Goal: Task Accomplishment & Management: Use online tool/utility

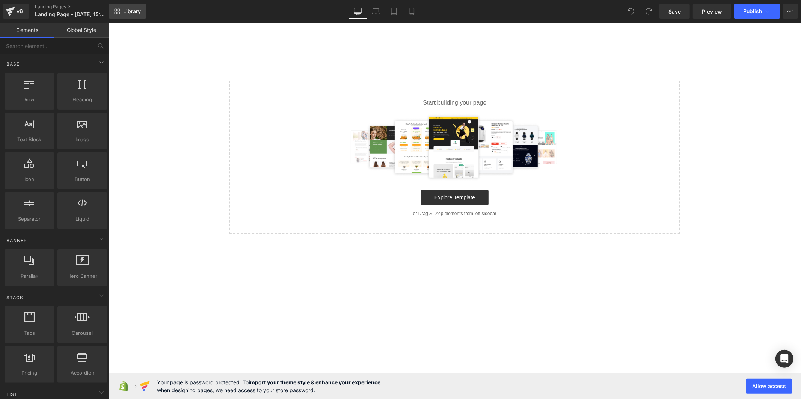
click at [140, 9] on span "Library" at bounding box center [132, 11] width 18 height 7
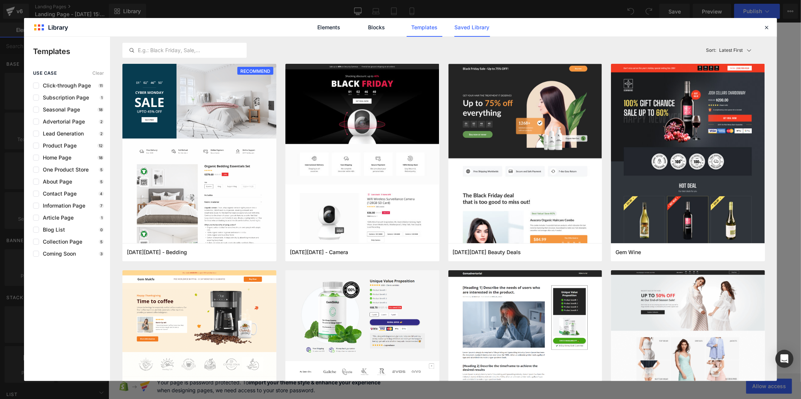
click at [482, 27] on link "Saved Library" at bounding box center [472, 27] width 36 height 19
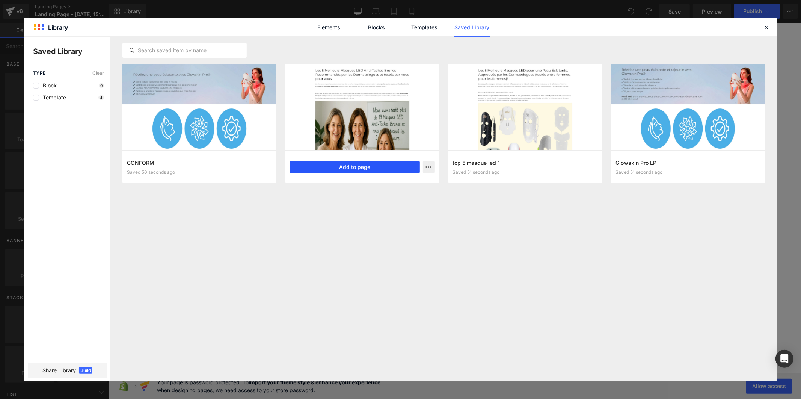
click at [371, 163] on button "Add to page" at bounding box center [355, 167] width 130 height 12
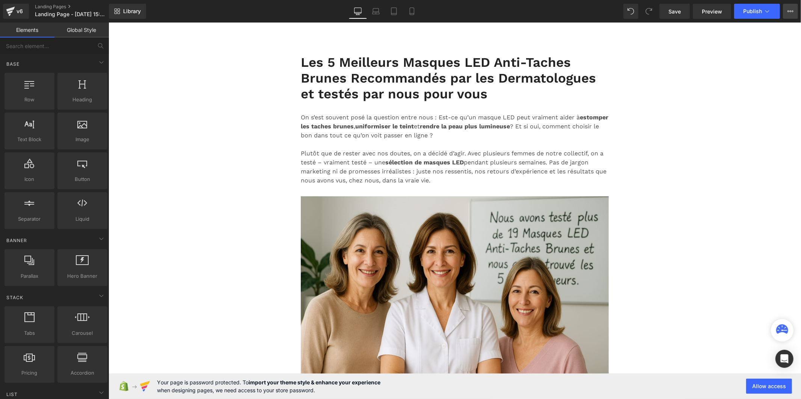
click at [789, 9] on icon at bounding box center [790, 11] width 6 height 6
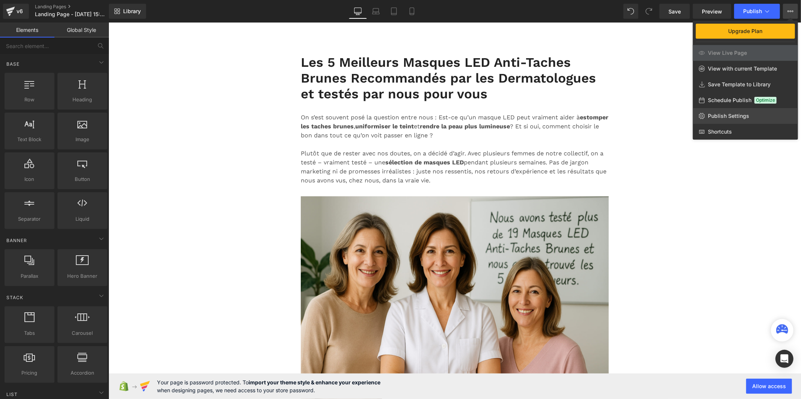
click at [745, 113] on span "Publish Settings" at bounding box center [728, 116] width 41 height 7
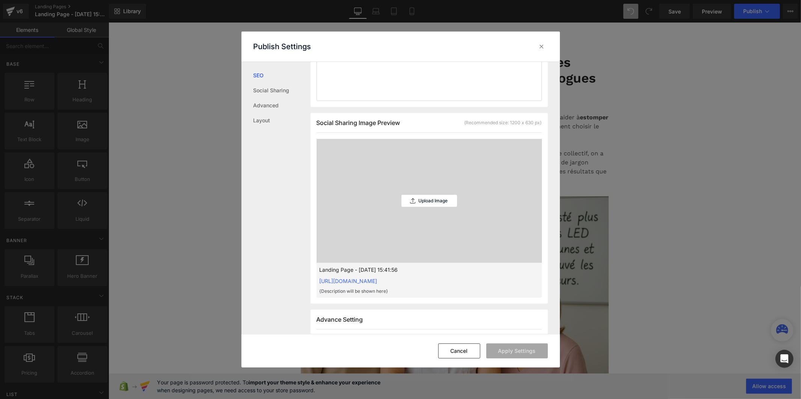
scroll to position [250, 0]
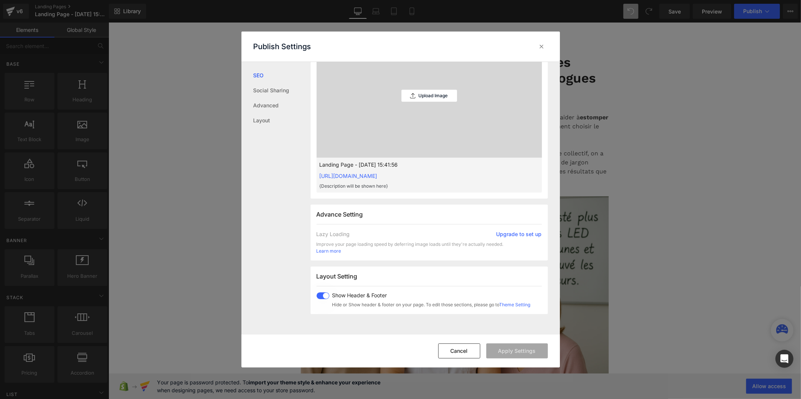
click at [324, 295] on span at bounding box center [323, 295] width 13 height 7
click at [504, 350] on button "Apply Settings" at bounding box center [517, 351] width 62 height 15
click at [541, 46] on icon at bounding box center [542, 47] width 8 height 8
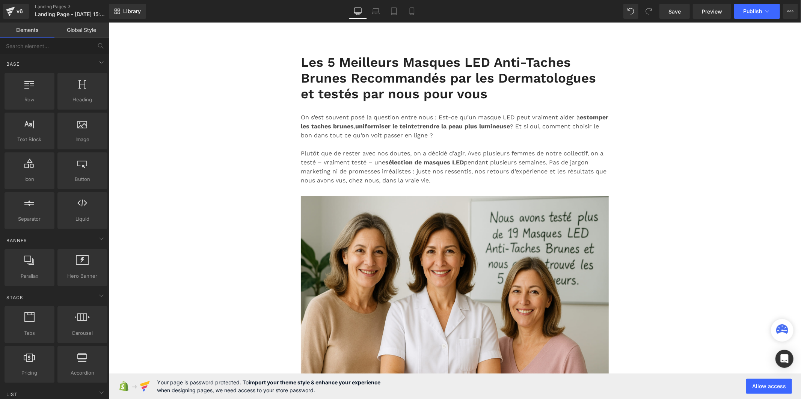
click at [86, 30] on link "Global Style" at bounding box center [81, 30] width 54 height 15
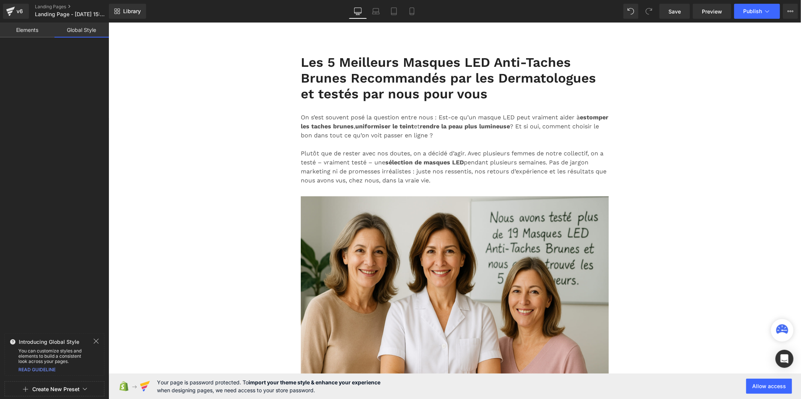
click at [54, 386] on button "Create New Preset" at bounding box center [55, 389] width 47 height 16
click at [59, 362] on div "From This Page" at bounding box center [54, 357] width 62 height 12
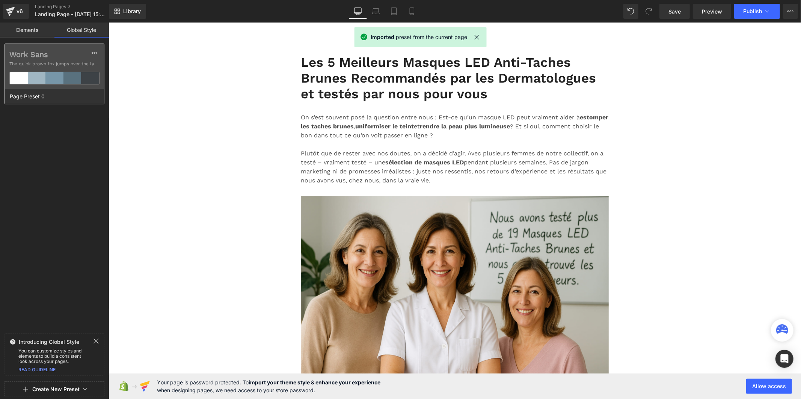
click at [31, 53] on label "Work Sans" at bounding box center [54, 54] width 90 height 9
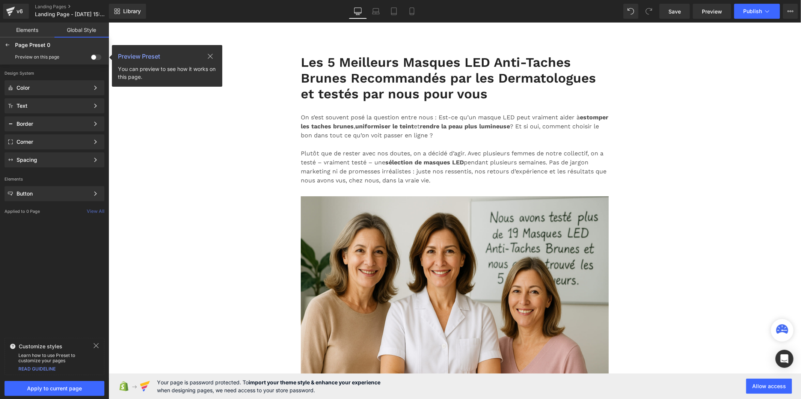
click at [98, 57] on span at bounding box center [96, 57] width 11 height 6
click at [91, 59] on input "checkbox" at bounding box center [91, 59] width 0 height 0
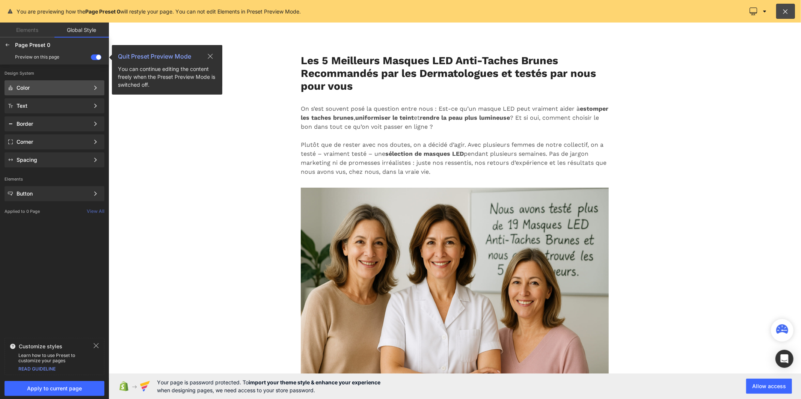
click at [77, 85] on div "Color" at bounding box center [53, 88] width 73 height 6
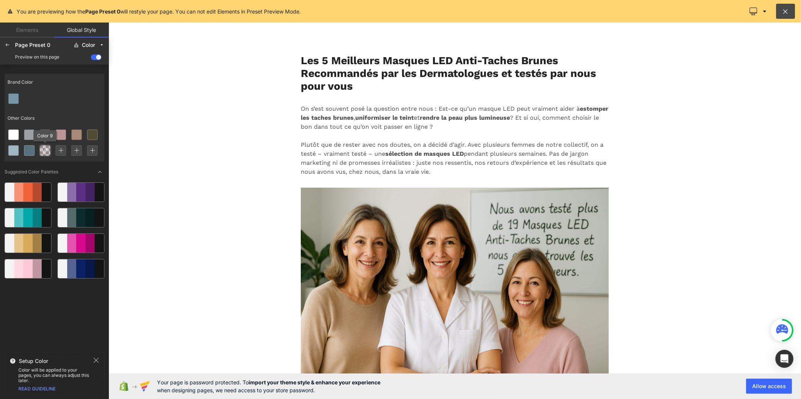
click at [43, 149] on icon at bounding box center [45, 151] width 6 height 6
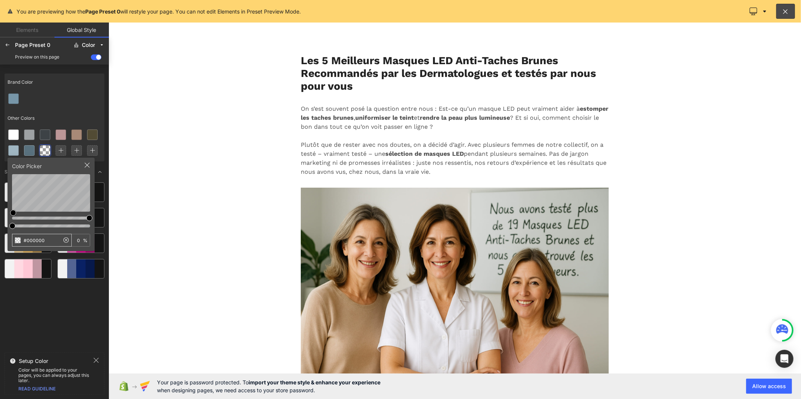
click at [48, 238] on input "#000000" at bounding box center [35, 240] width 47 height 12
click at [32, 136] on div at bounding box center [29, 135] width 10 height 10
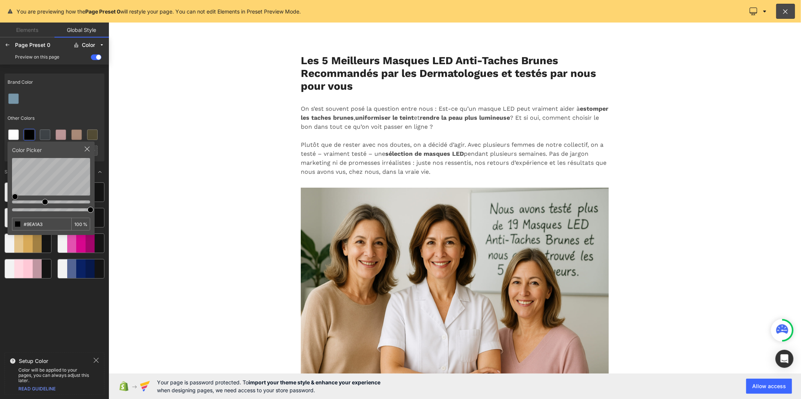
click at [11, 196] on div "Color Picker #9EA1A3 100 %" at bounding box center [51, 188] width 87 height 93
click at [2, 45] on div at bounding box center [8, 45] width 12 height 12
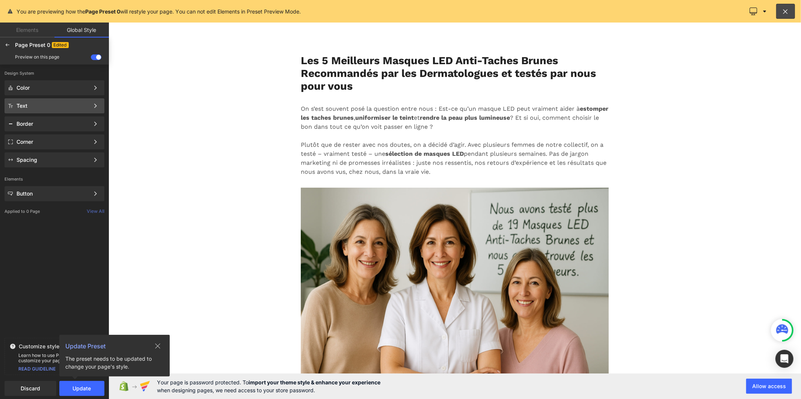
click at [70, 104] on div "Text" at bounding box center [53, 106] width 73 height 6
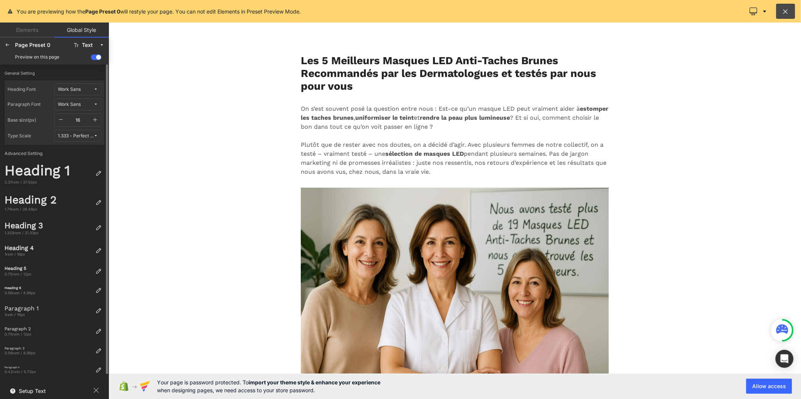
click at [88, 90] on span "Work Sans" at bounding box center [76, 90] width 36 height 6
click at [86, 129] on div "Manage Fonts" at bounding box center [71, 127] width 56 height 10
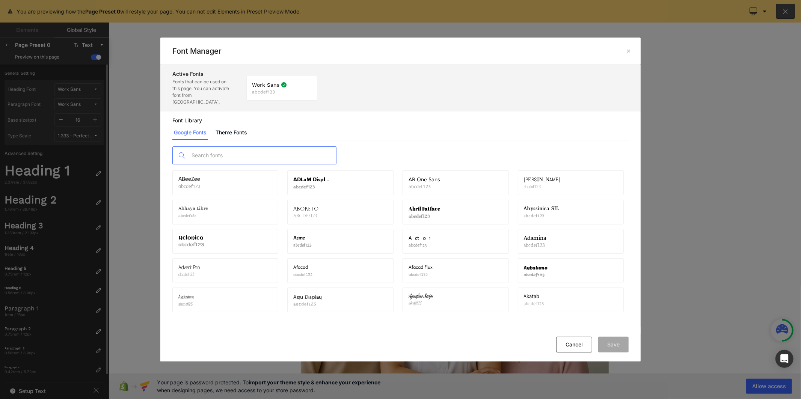
click at [272, 147] on input "text" at bounding box center [262, 155] width 148 height 17
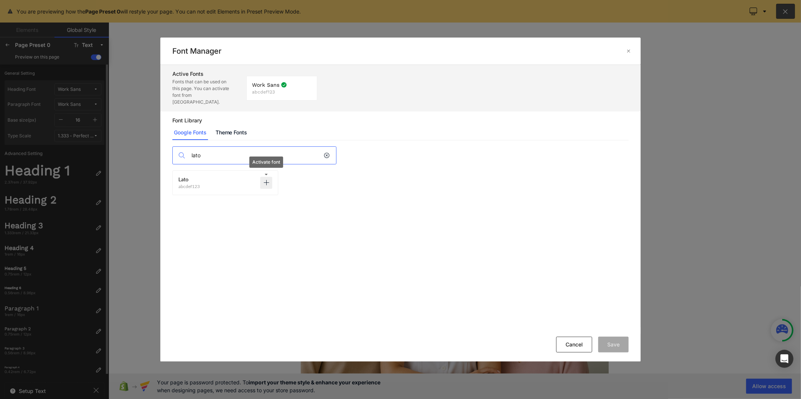
type input "lato"
click at [269, 180] on icon at bounding box center [266, 183] width 6 height 6
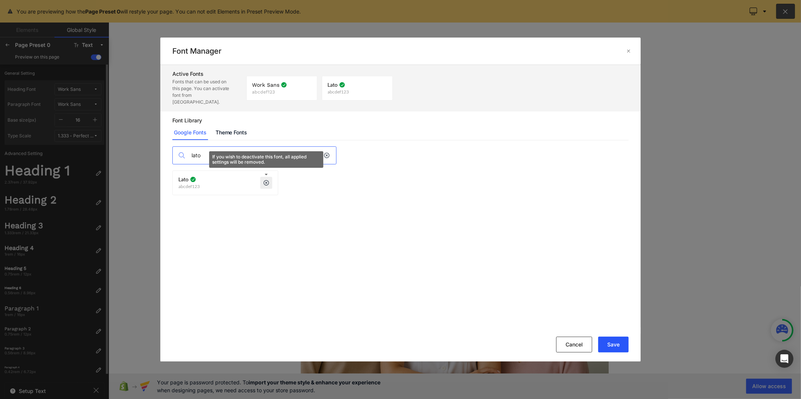
click at [622, 343] on button "Save" at bounding box center [613, 345] width 30 height 16
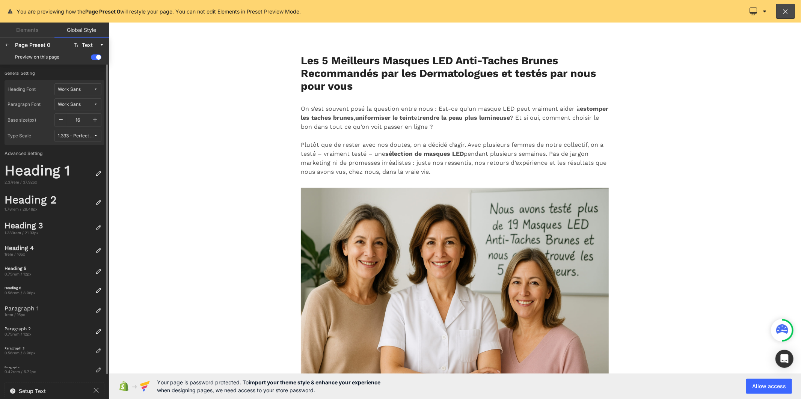
click at [94, 118] on icon "button" at bounding box center [95, 120] width 6 height 6
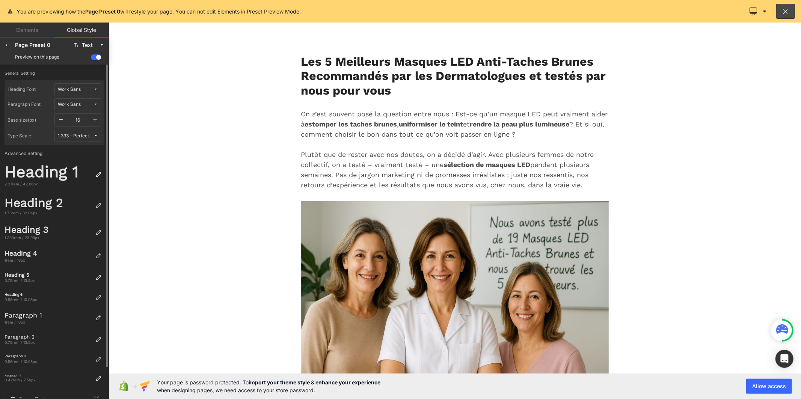
click at [94, 118] on icon "button" at bounding box center [95, 120] width 6 height 6
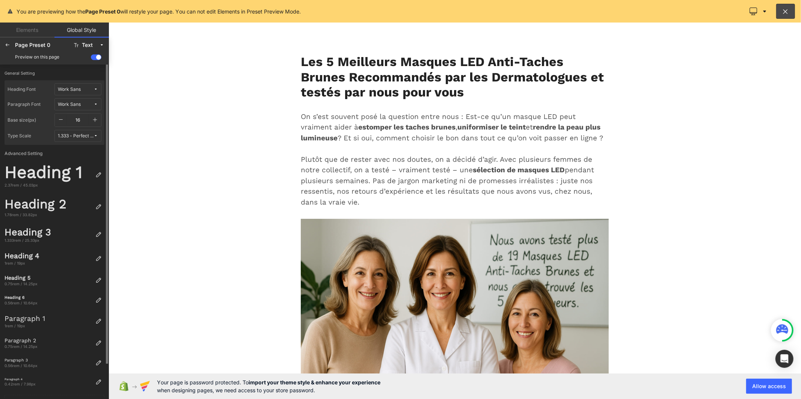
click at [94, 118] on icon "button" at bounding box center [95, 120] width 6 height 6
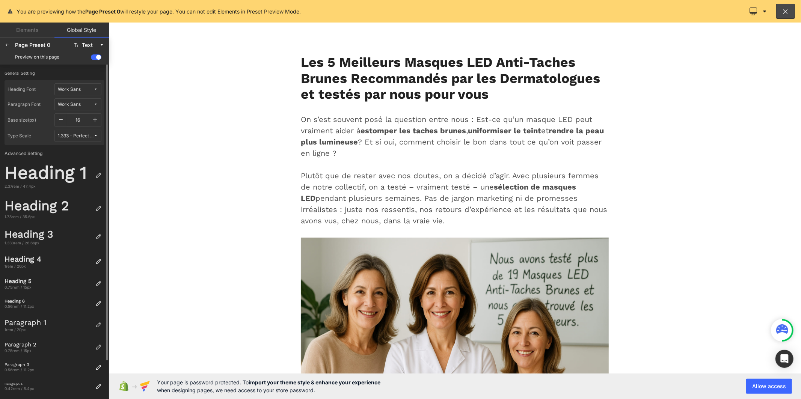
click at [92, 104] on span "Work Sans" at bounding box center [76, 105] width 36 height 6
click at [83, 141] on div "Lato" at bounding box center [70, 143] width 53 height 6
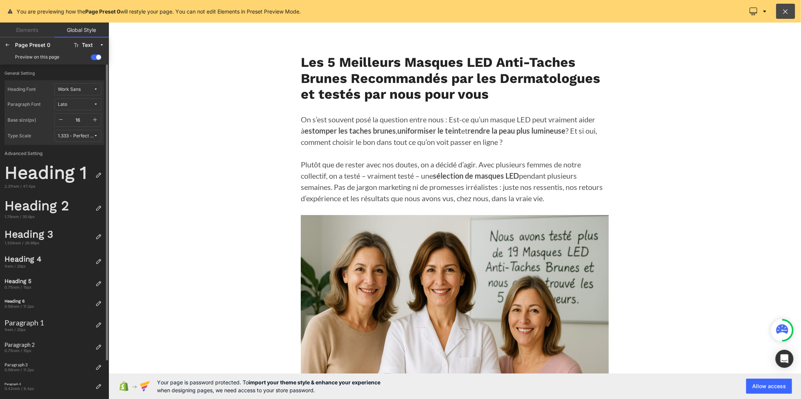
click at [95, 89] on icon at bounding box center [95, 89] width 5 height 5
click at [88, 125] on div "Lato" at bounding box center [70, 128] width 53 height 6
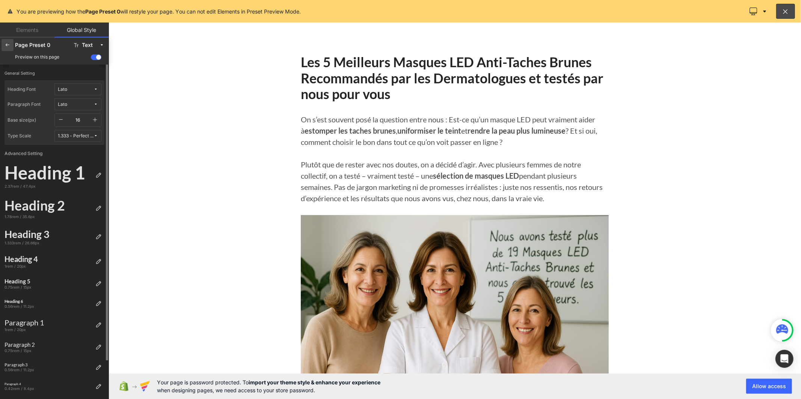
click at [6, 44] on icon at bounding box center [8, 45] width 6 height 6
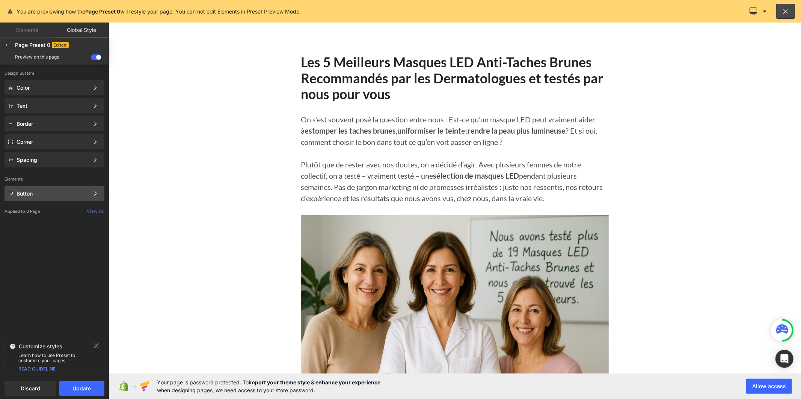
click at [66, 190] on div "Button Color Style Define a color palette and apply it to your pages 1 of 3 Next" at bounding box center [55, 193] width 100 height 15
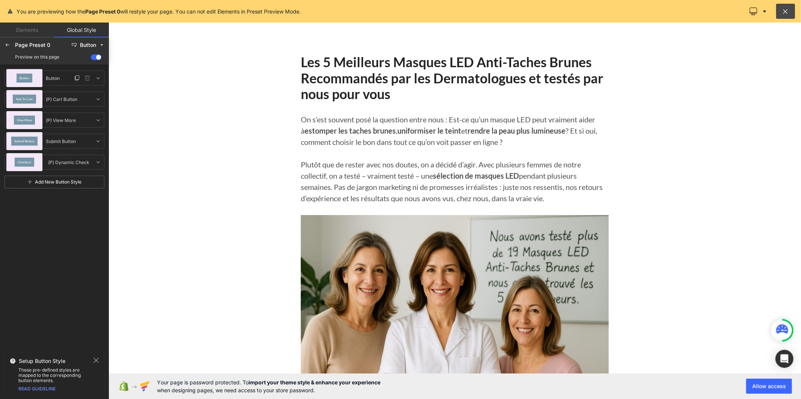
click at [30, 75] on div "Button" at bounding box center [25, 78] width 16 height 9
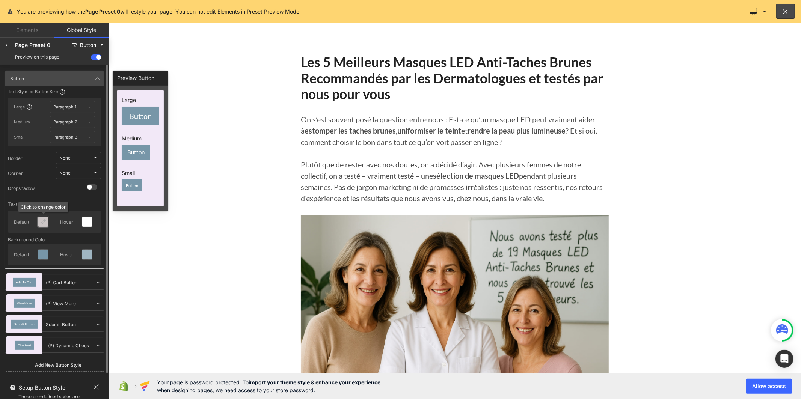
click at [44, 220] on icon at bounding box center [43, 222] width 6 height 6
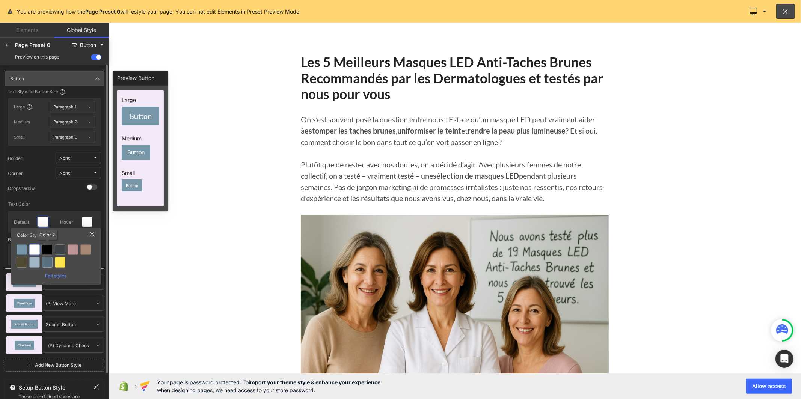
click at [43, 248] on div at bounding box center [47, 249] width 11 height 11
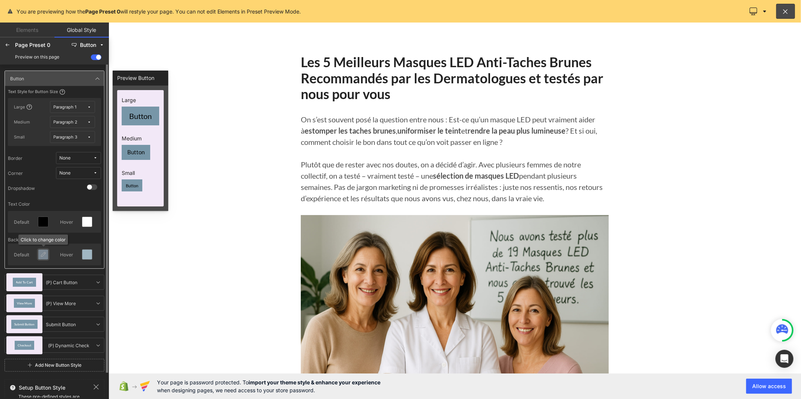
click at [45, 256] on icon at bounding box center [43, 255] width 6 height 6
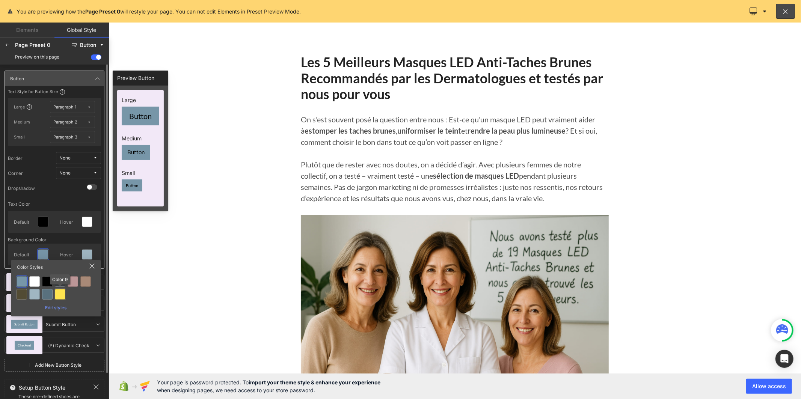
click at [59, 295] on div at bounding box center [60, 294] width 11 height 11
click at [45, 283] on div at bounding box center [47, 281] width 11 height 11
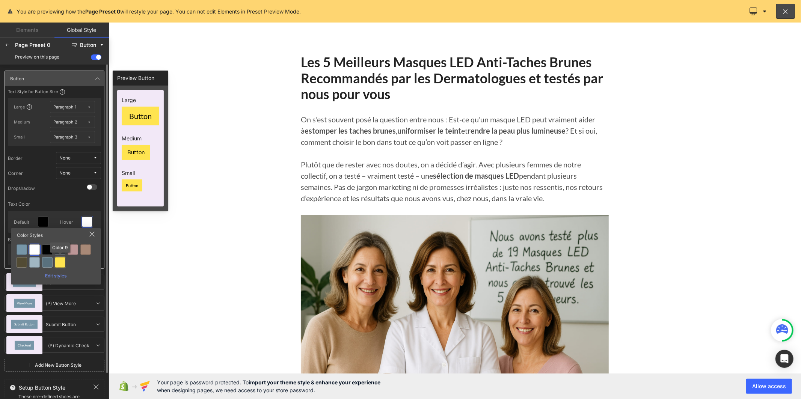
click at [59, 264] on div at bounding box center [60, 262] width 11 height 11
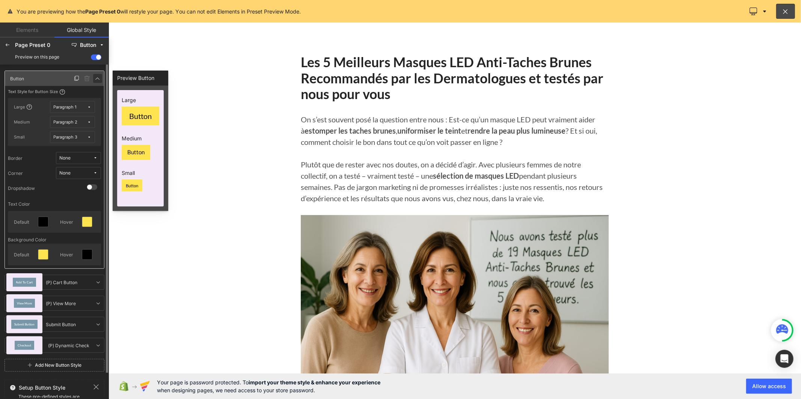
click at [96, 79] on icon at bounding box center [98, 78] width 6 height 6
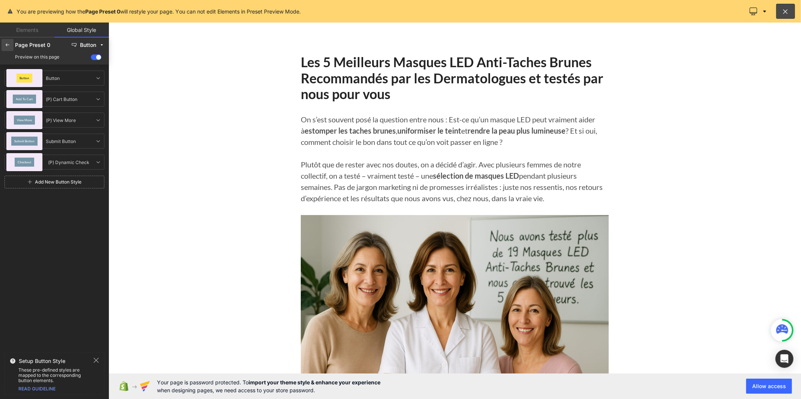
click at [6, 43] on icon at bounding box center [8, 45] width 6 height 6
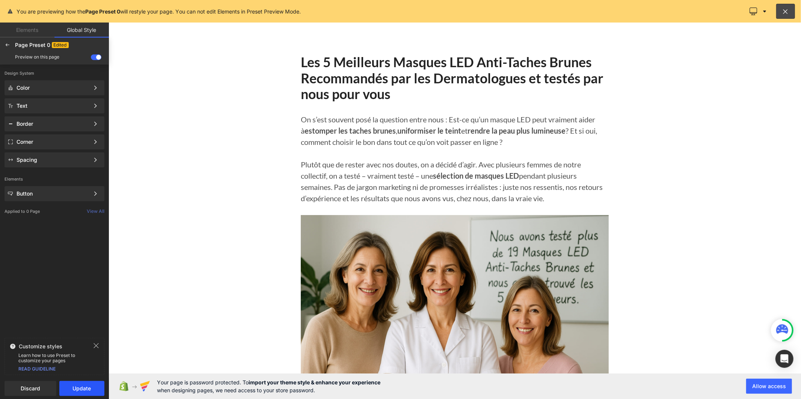
click at [74, 388] on button "Update" at bounding box center [81, 388] width 45 height 15
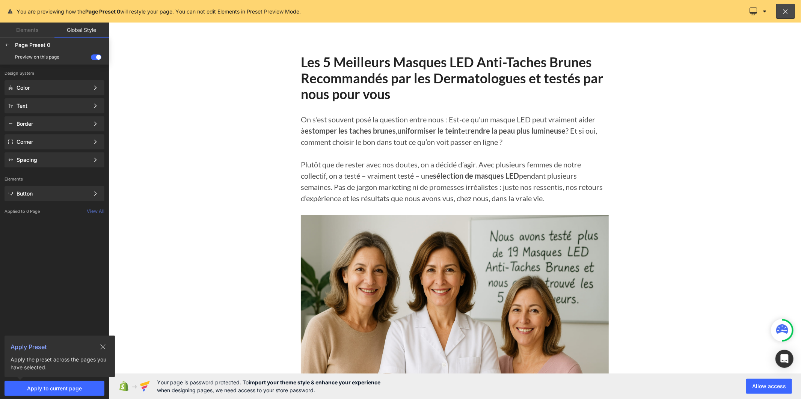
click at [104, 344] on icon at bounding box center [103, 347] width 6 height 6
click at [96, 347] on icon at bounding box center [96, 346] width 6 height 6
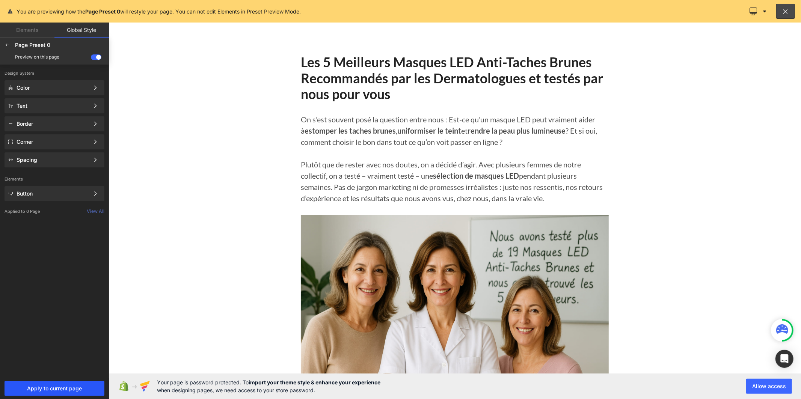
click at [81, 391] on span "Apply to current page" at bounding box center [54, 389] width 91 height 6
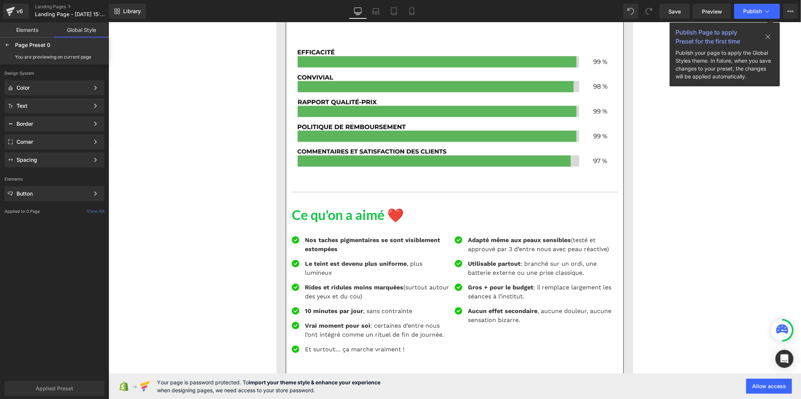
scroll to position [1543, 0]
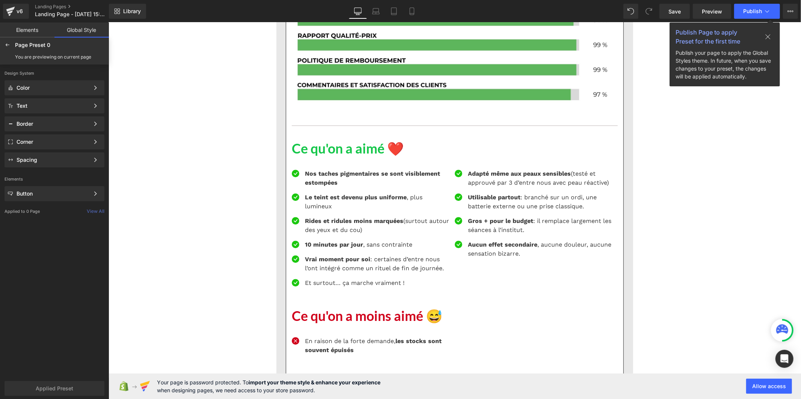
click at [317, 184] on strong "Nos taches pigmentaires se sont visiblement estompées" at bounding box center [371, 178] width 135 height 16
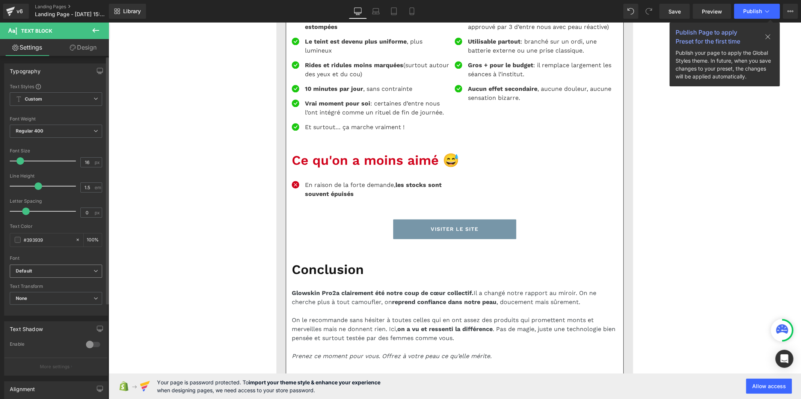
click at [65, 273] on b "Default" at bounding box center [55, 271] width 78 height 6
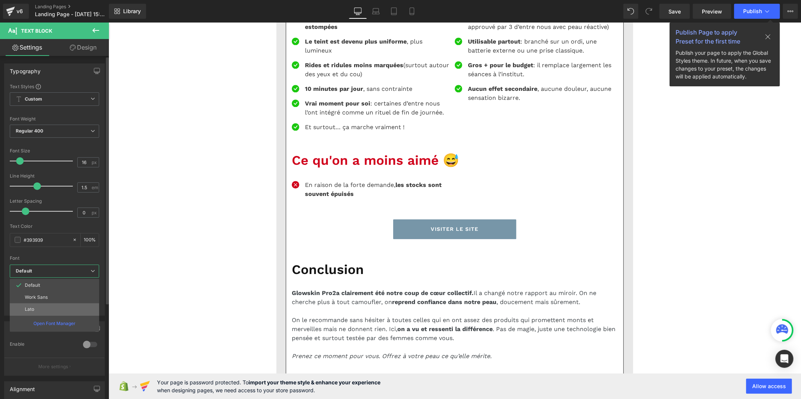
click at [61, 305] on li "Lato" at bounding box center [54, 309] width 89 height 12
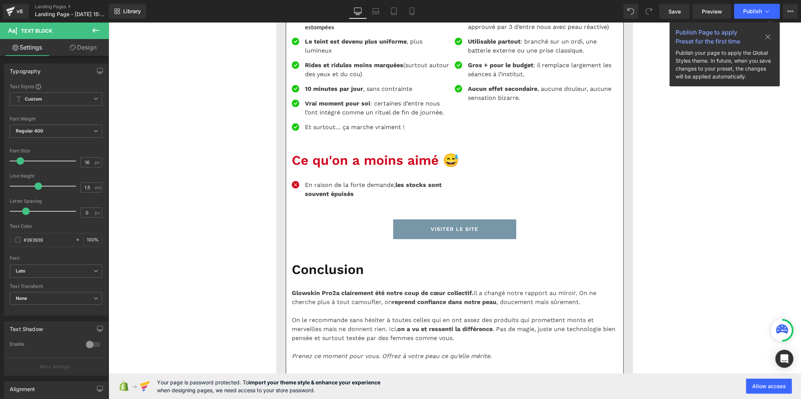
click at [309, 55] on p "Le teint est devenu plus uniforme , plus lumineux" at bounding box center [376, 46] width 144 height 18
click at [65, 269] on b "Default" at bounding box center [55, 271] width 78 height 6
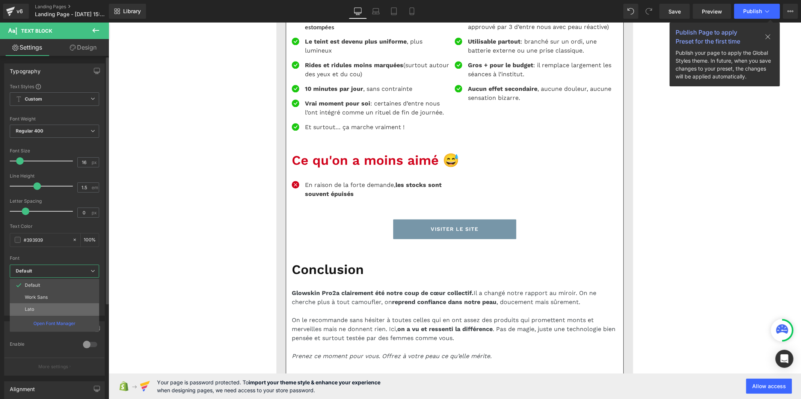
drag, startPoint x: 59, startPoint y: 312, endPoint x: 11, endPoint y: 255, distance: 75.4
click at [59, 312] on li "Lato" at bounding box center [54, 309] width 89 height 12
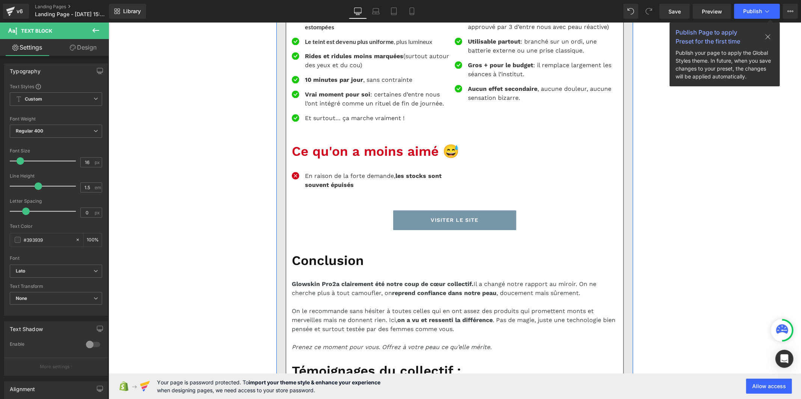
click at [308, 59] on strong "Rides et ridules moins marquées" at bounding box center [353, 55] width 98 height 7
click at [69, 267] on span "Default" at bounding box center [56, 271] width 92 height 13
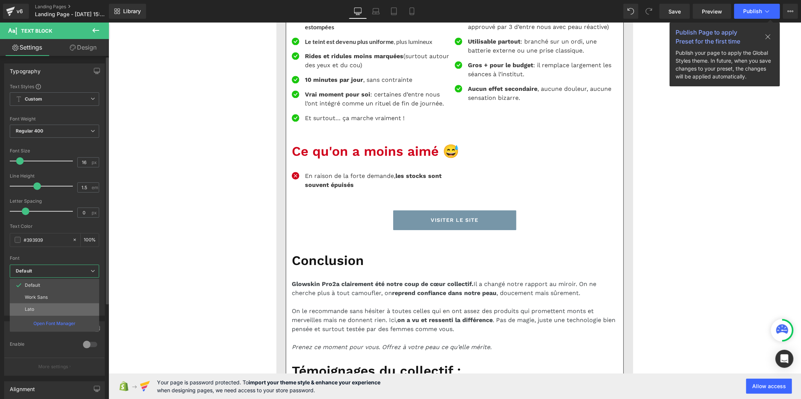
click at [62, 310] on li "Lato" at bounding box center [54, 309] width 89 height 12
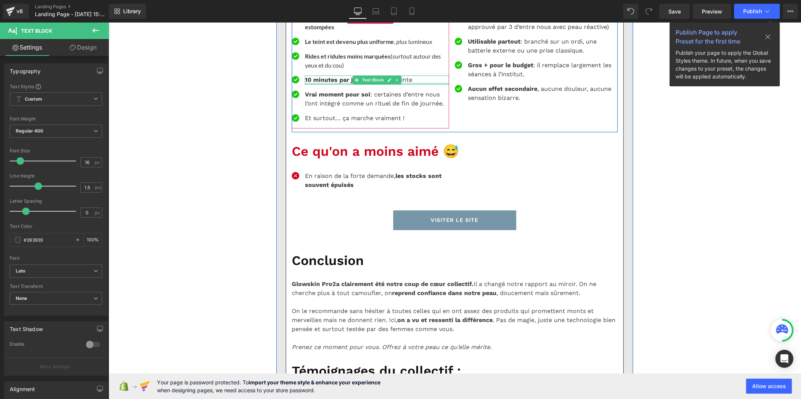
click at [313, 84] on div at bounding box center [376, 83] width 144 height 2
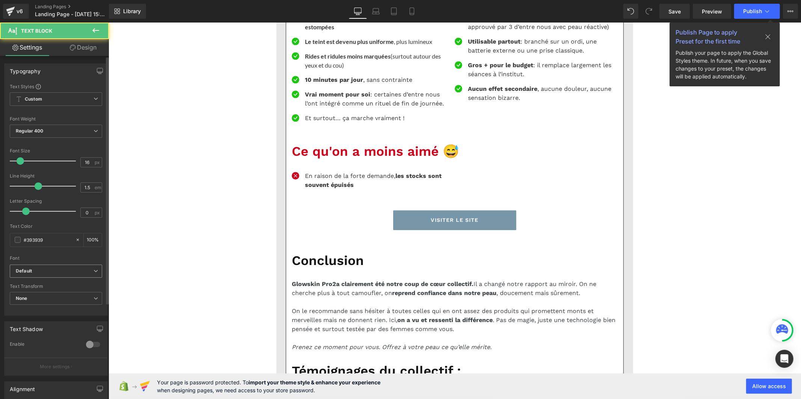
click at [74, 268] on b "Default" at bounding box center [55, 271] width 78 height 6
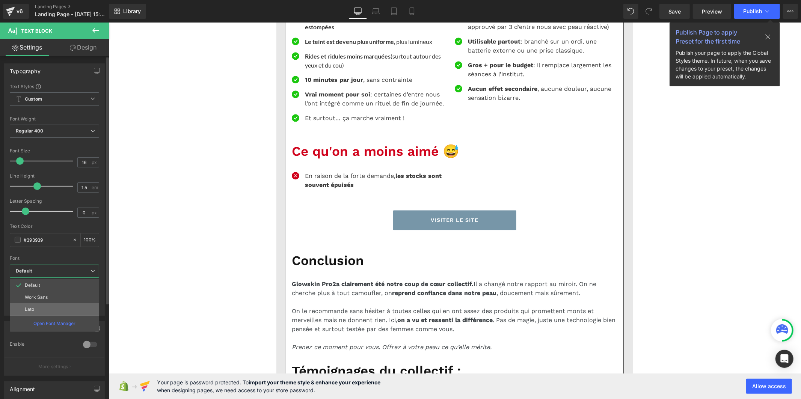
drag, startPoint x: 72, startPoint y: 312, endPoint x: 49, endPoint y: 247, distance: 68.7
click at [72, 312] on li "Lato" at bounding box center [54, 309] width 89 height 12
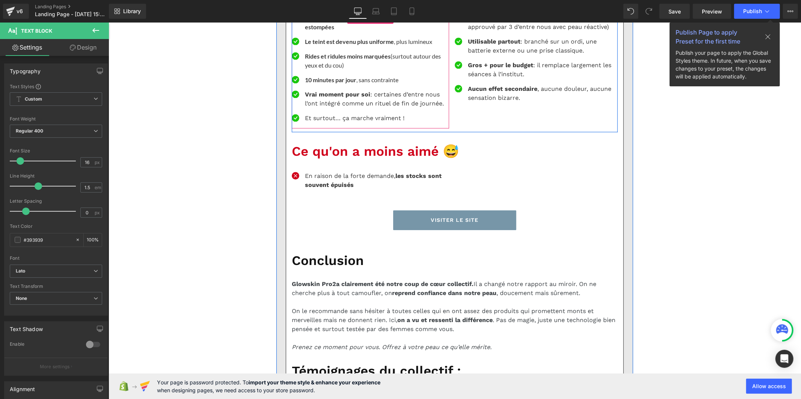
click at [322, 108] on p "Vrai moment pour soi : certaines d’entre nous l’ont intégré comme un rituel de …" at bounding box center [376, 99] width 144 height 18
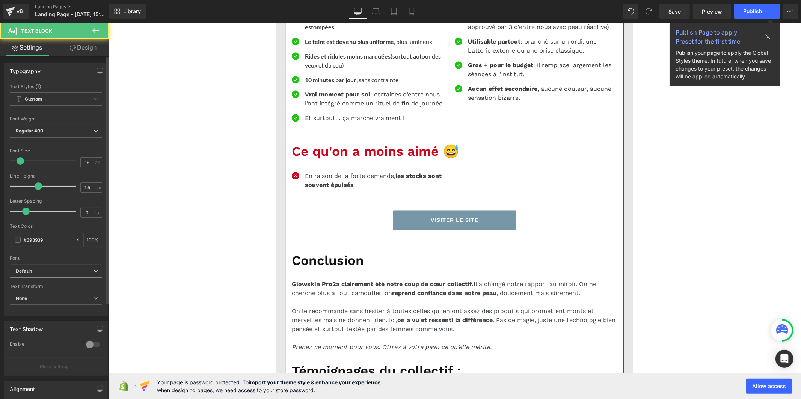
click at [85, 275] on span "Default" at bounding box center [56, 271] width 92 height 13
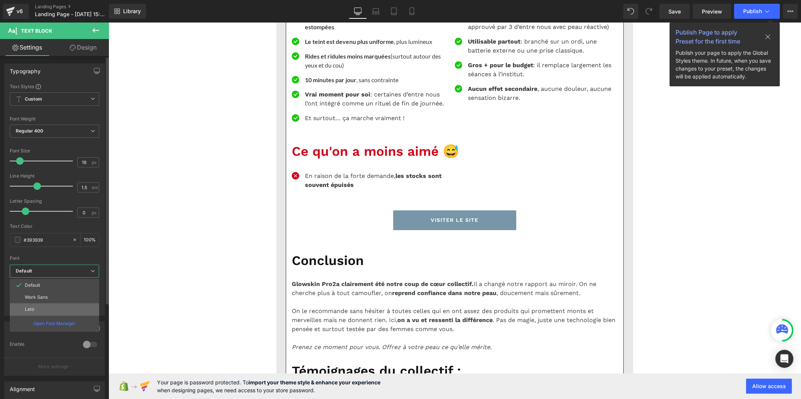
click at [75, 309] on li "Lato" at bounding box center [54, 309] width 89 height 12
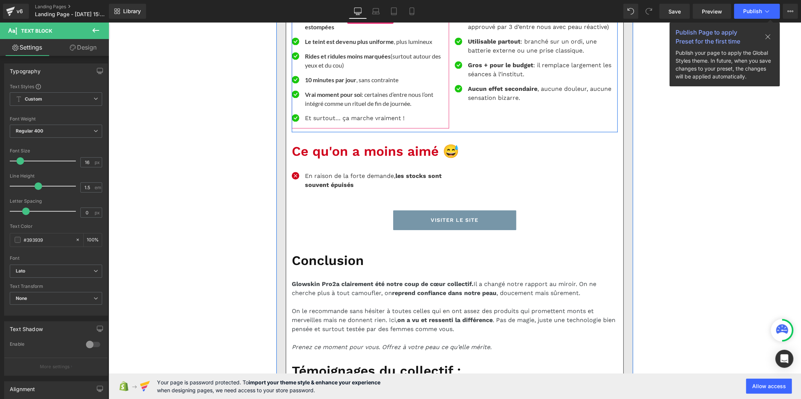
click at [309, 122] on p "Et surtout… ça marche vraiment !" at bounding box center [376, 117] width 144 height 9
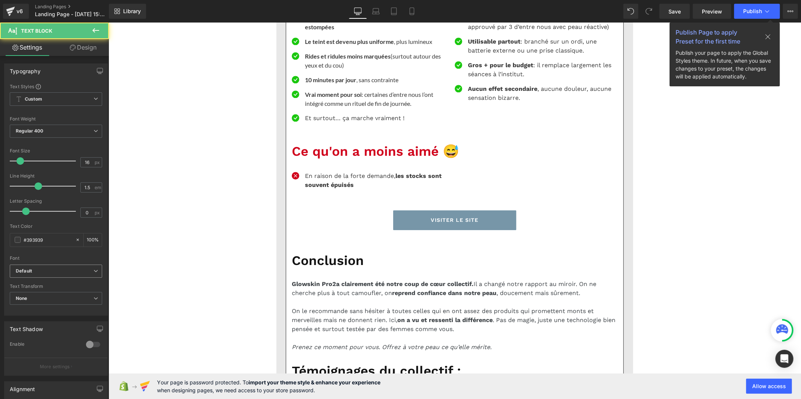
click at [74, 268] on b "Default" at bounding box center [55, 271] width 78 height 6
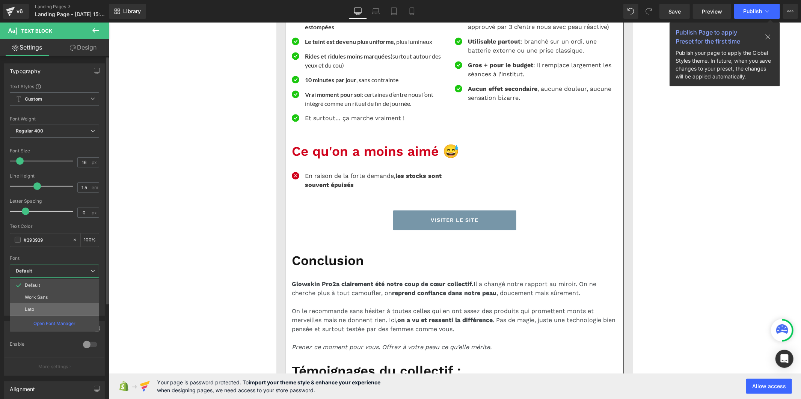
click at [56, 308] on li "Lato" at bounding box center [54, 309] width 89 height 12
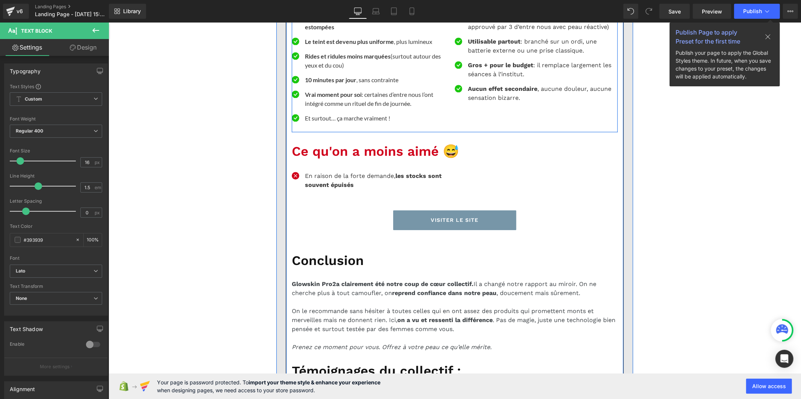
click at [475, 21] on strong "Adapté même aux peaux sensibles" at bounding box center [518, 17] width 103 height 7
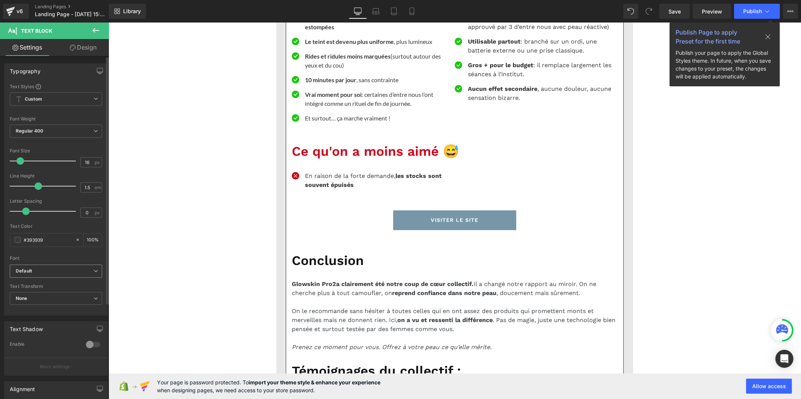
click at [93, 270] on icon at bounding box center [95, 271] width 5 height 5
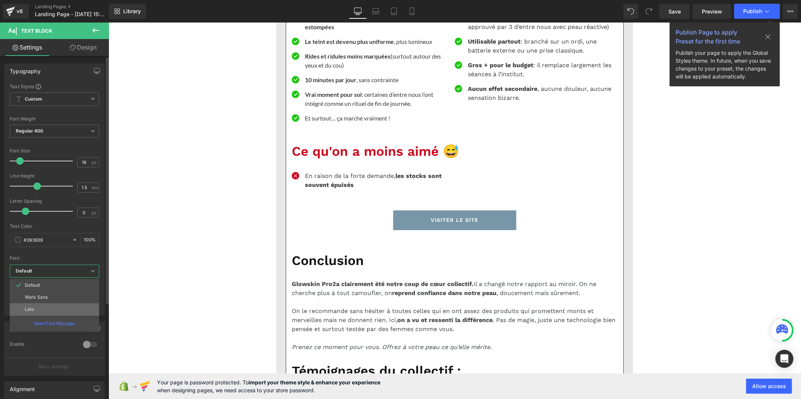
click at [64, 309] on li "Lato" at bounding box center [54, 309] width 89 height 12
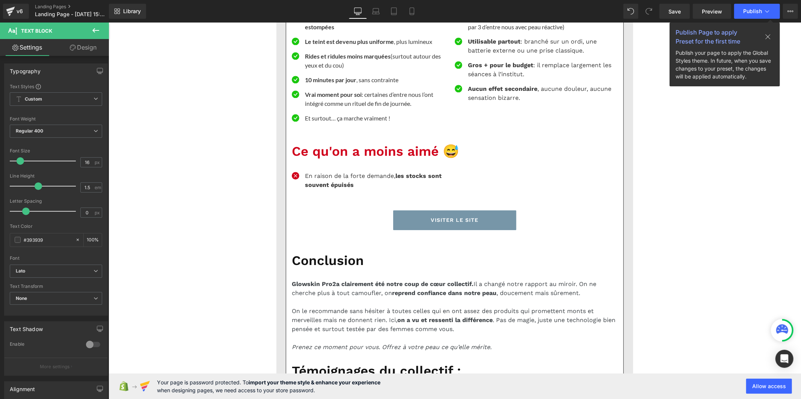
click at [475, 55] on p "Utilisable partout : branché sur un ordi, une batterie externe ou une prise cla…" at bounding box center [539, 46] width 144 height 18
click at [44, 274] on b "Default" at bounding box center [55, 271] width 78 height 6
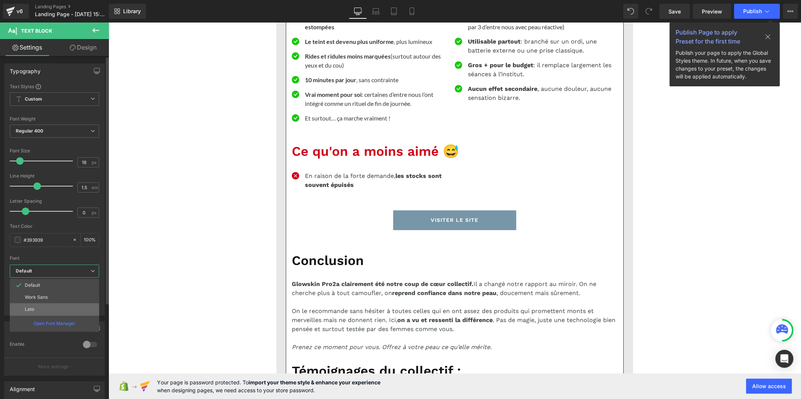
click at [43, 304] on li "Lato" at bounding box center [54, 309] width 89 height 12
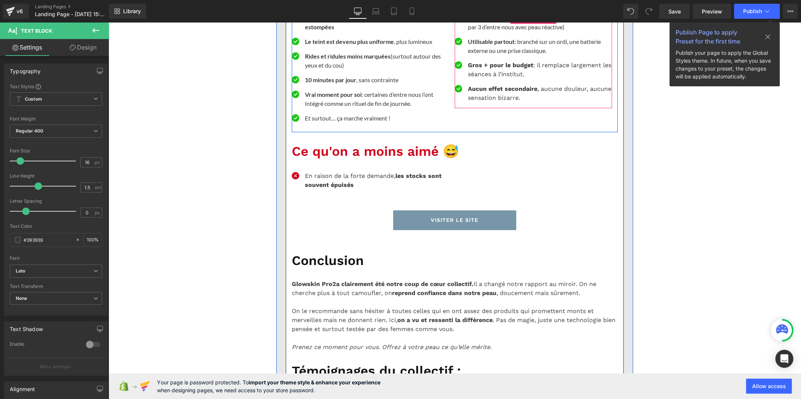
click at [469, 68] on strong "Gros + pour le budget" at bounding box center [499, 64] width 65 height 7
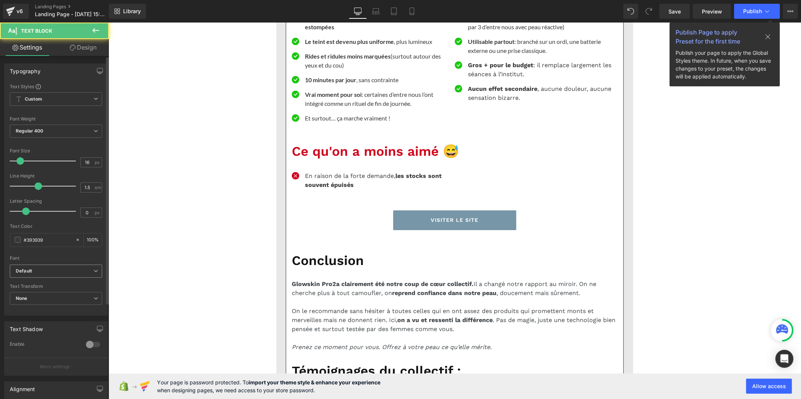
click at [71, 273] on b "Default" at bounding box center [55, 271] width 78 height 6
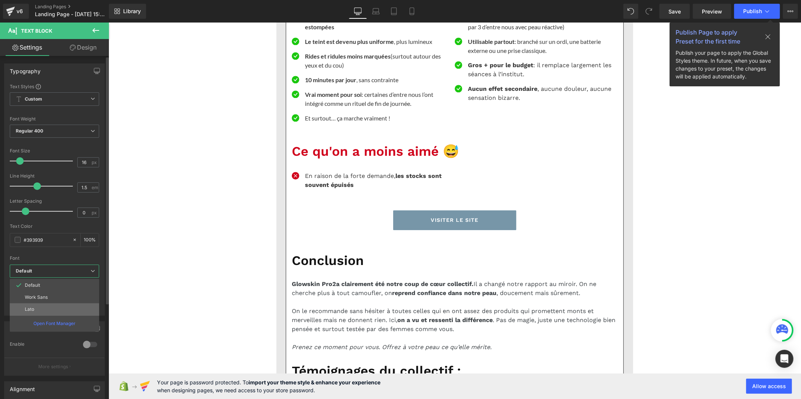
drag, startPoint x: 63, startPoint y: 306, endPoint x: 54, endPoint y: 263, distance: 44.1
click at [63, 306] on li "Lato" at bounding box center [54, 309] width 89 height 12
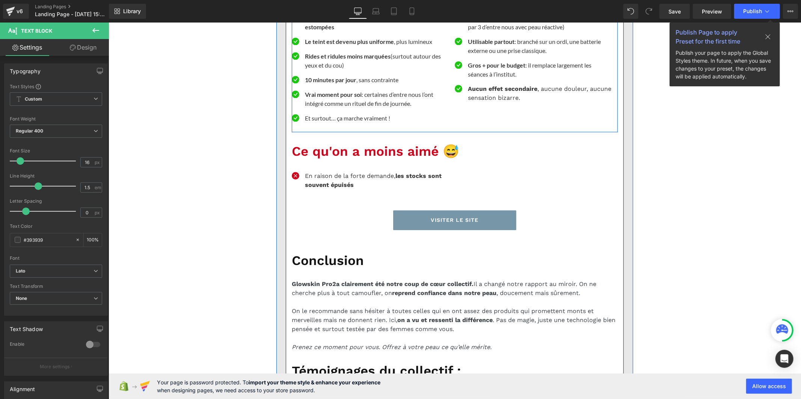
click at [470, 92] on strong "Aucun effet secondaire" at bounding box center [501, 88] width 69 height 7
click at [37, 276] on span "Default" at bounding box center [56, 271] width 92 height 13
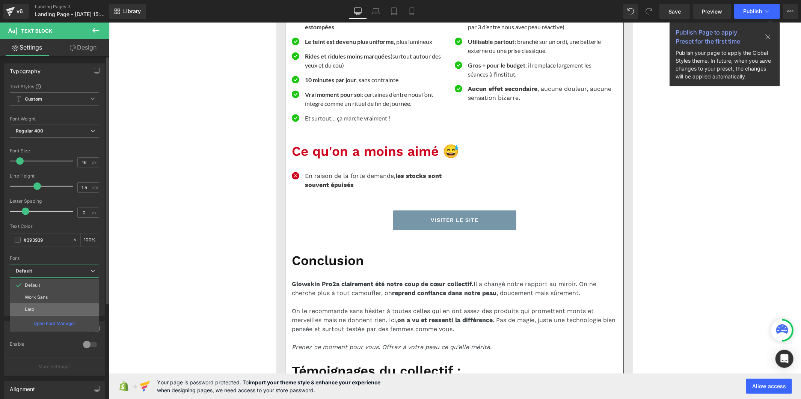
drag, startPoint x: 41, startPoint y: 308, endPoint x: 99, endPoint y: 273, distance: 67.9
click at [42, 308] on li "Lato" at bounding box center [54, 309] width 89 height 12
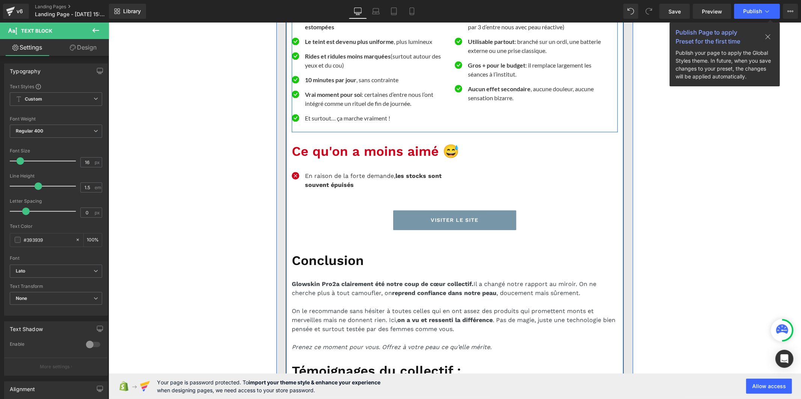
click at [315, 30] on strong "Nos taches pigmentaires se sont visiblement estompées" at bounding box center [363, 22] width 118 height 16
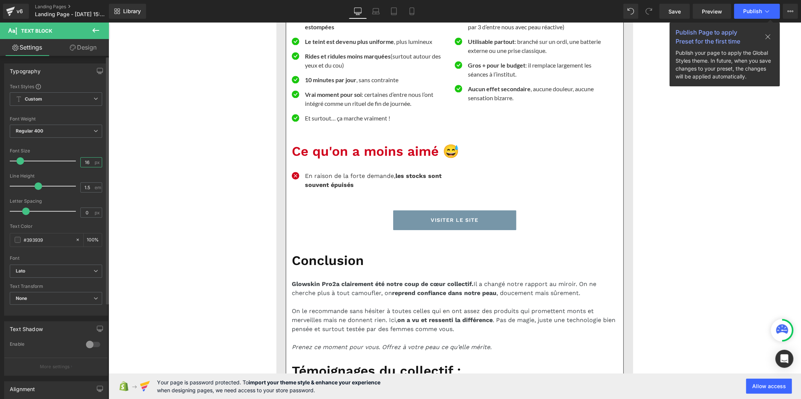
drag, startPoint x: 90, startPoint y: 160, endPoint x: 72, endPoint y: 163, distance: 18.3
click at [72, 163] on div "Font Size 16 px" at bounding box center [56, 160] width 92 height 25
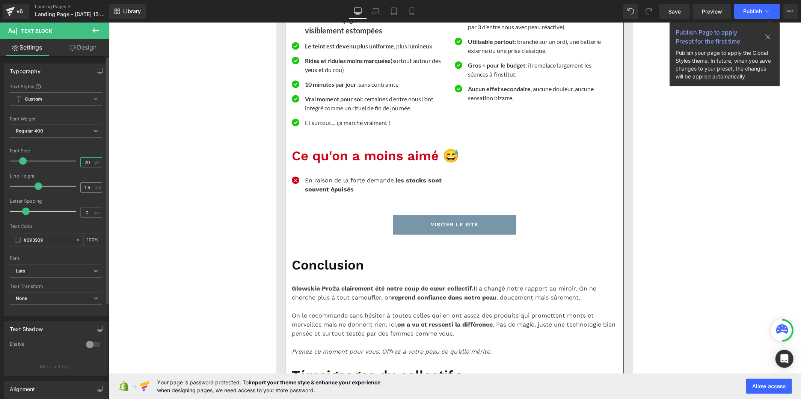
type input "20"
click at [89, 184] on input "1.5" at bounding box center [87, 187] width 13 height 9
type input "1"
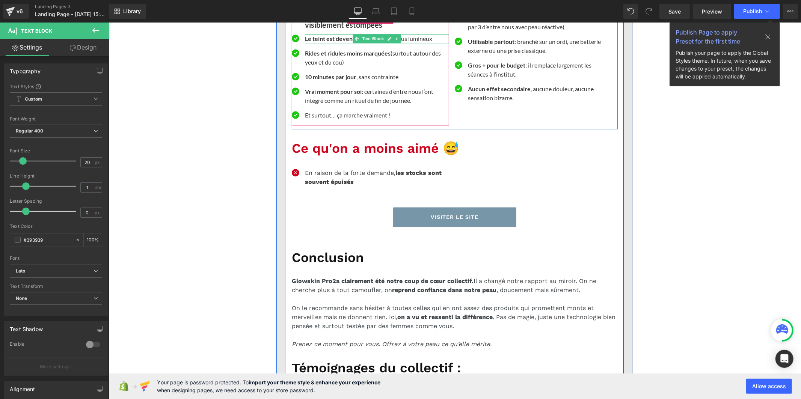
click at [327, 42] on strong "Le teint est devenu plus uniforme" at bounding box center [348, 38] width 89 height 7
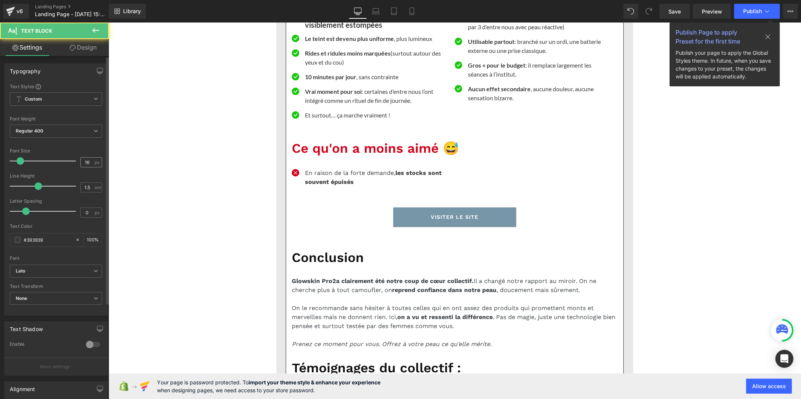
click at [91, 161] on div "16 px" at bounding box center [91, 162] width 22 height 10
click at [88, 162] on input "16" at bounding box center [87, 162] width 13 height 9
drag, startPoint x: 87, startPoint y: 163, endPoint x: 77, endPoint y: 162, distance: 10.6
click at [80, 162] on div "16 px" at bounding box center [91, 162] width 22 height 10
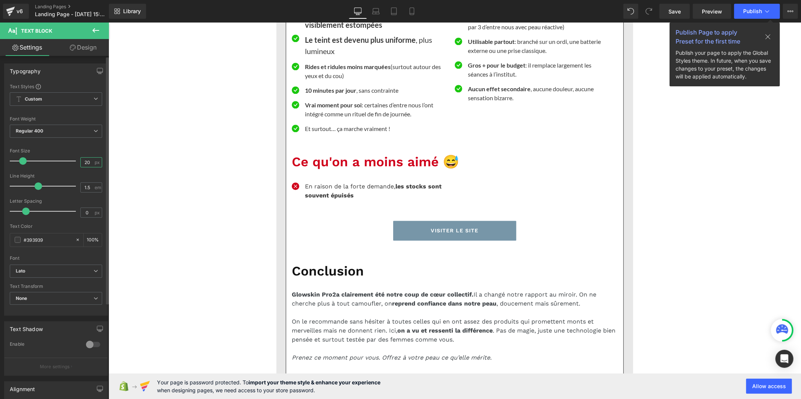
type input "20"
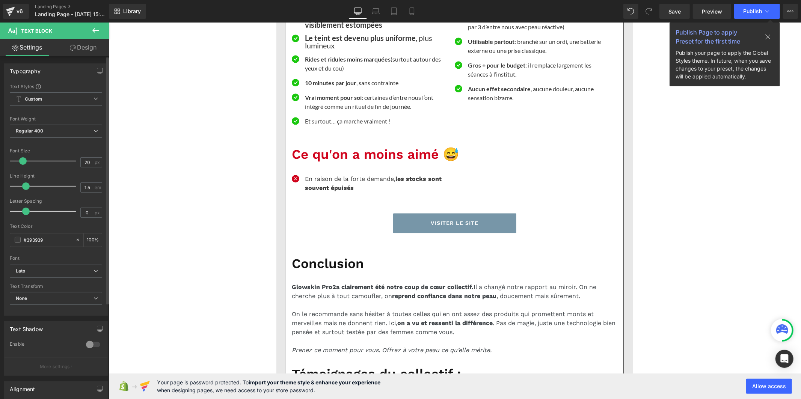
drag, startPoint x: 38, startPoint y: 184, endPoint x: 27, endPoint y: 185, distance: 11.3
click at [27, 185] on span at bounding box center [26, 186] width 8 height 8
click at [311, 62] on strong "Rides et ridules moins marquées" at bounding box center [347, 58] width 86 height 7
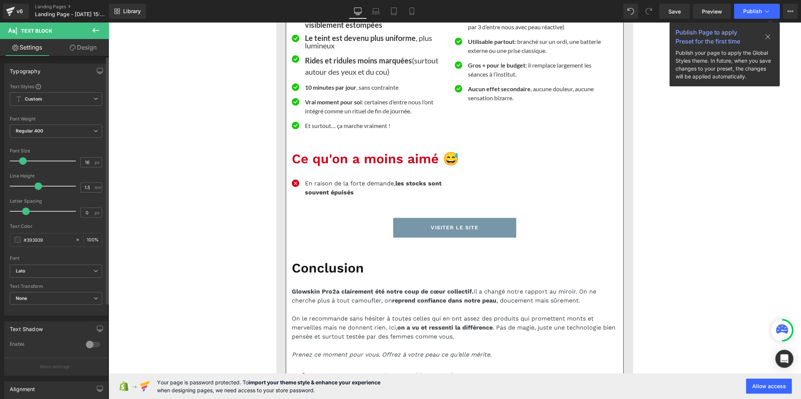
click at [26, 158] on div at bounding box center [45, 161] width 62 height 15
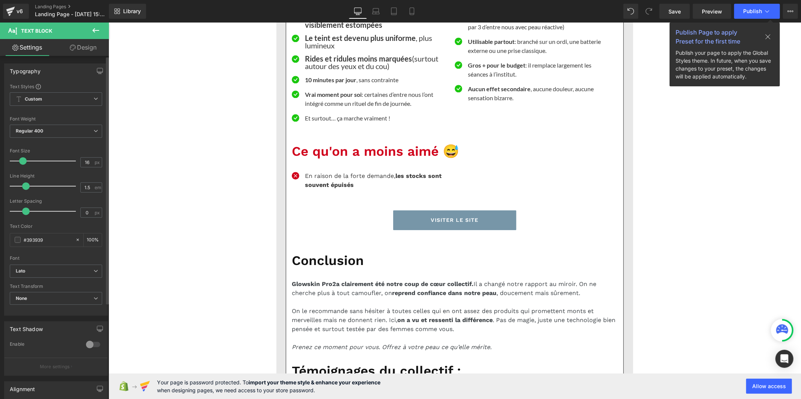
drag, startPoint x: 40, startPoint y: 187, endPoint x: 29, endPoint y: 188, distance: 11.4
click at [29, 188] on div at bounding box center [45, 186] width 62 height 15
click at [311, 83] on strong "10 minutes par jour" at bounding box center [329, 79] width 51 height 7
drag, startPoint x: 90, startPoint y: 160, endPoint x: 62, endPoint y: 160, distance: 28.2
click at [62, 160] on div "Font Size 16 px" at bounding box center [56, 160] width 92 height 25
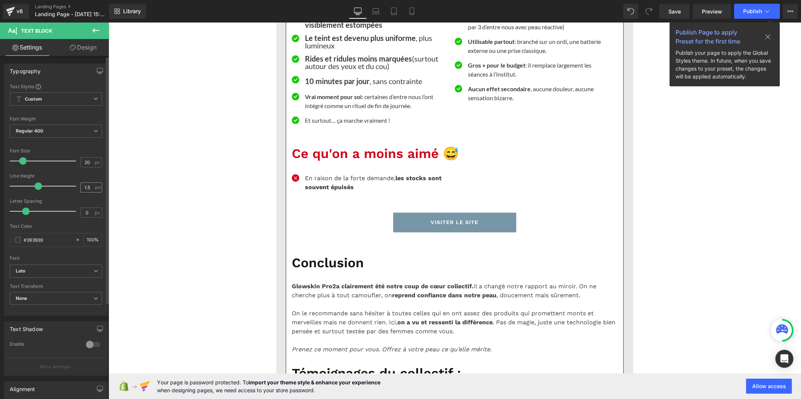
type input "20"
click at [88, 190] on input "1.5" at bounding box center [87, 187] width 13 height 9
type input "1"
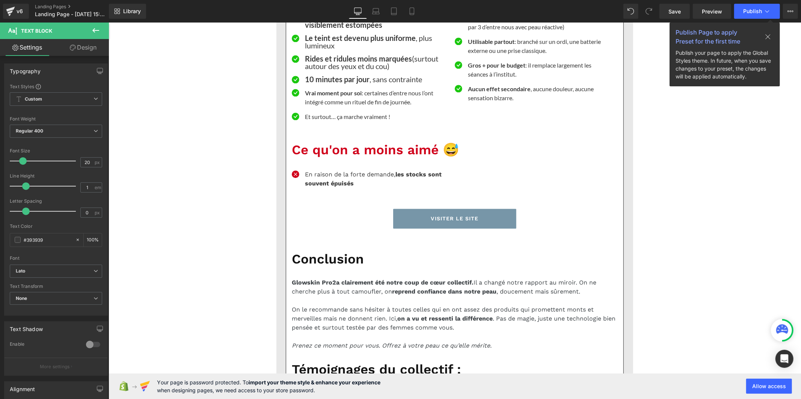
click at [315, 96] on strong "Vrai moment pour soi" at bounding box center [332, 92] width 57 height 7
click at [92, 164] on div "16 px" at bounding box center [91, 162] width 22 height 10
click at [89, 163] on input "16" at bounding box center [87, 162] width 13 height 9
type input "1"
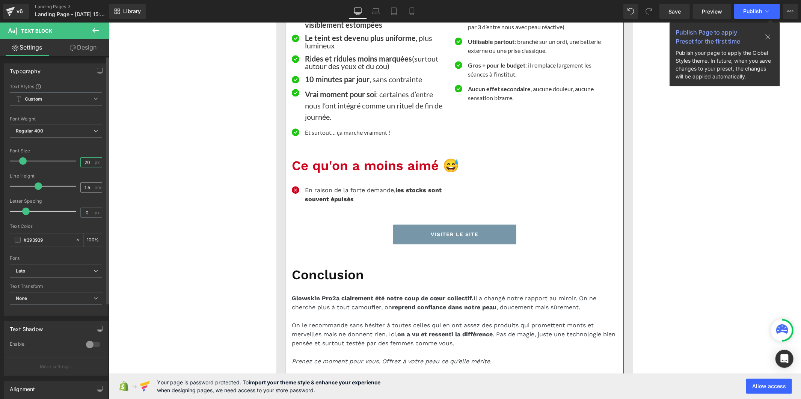
type input "20"
click at [87, 186] on input "1.5" at bounding box center [87, 187] width 13 height 9
type input "1"
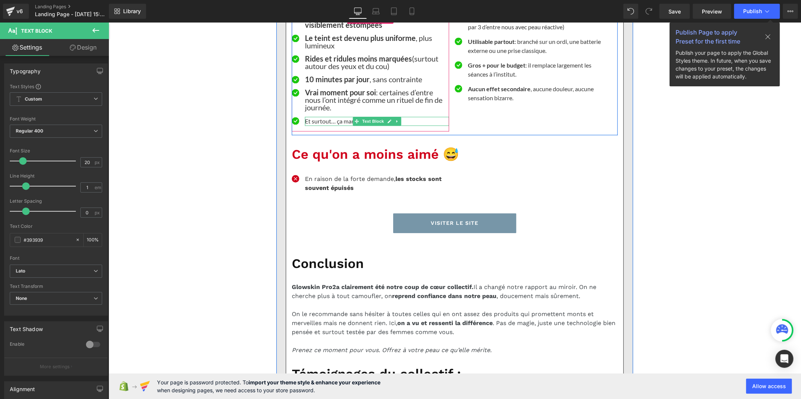
click at [317, 125] on p "Et surtout… ça marche vraiment !" at bounding box center [376, 120] width 144 height 9
click at [94, 161] on div "16 px" at bounding box center [91, 162] width 22 height 10
click at [88, 162] on input "16" at bounding box center [87, 162] width 13 height 9
type input "1"
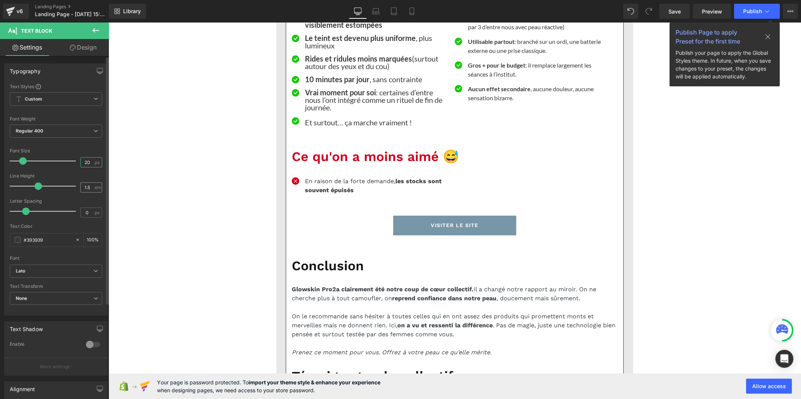
type input "20"
click at [92, 186] on div "1.5 em" at bounding box center [91, 187] width 22 height 10
click at [88, 188] on input "1.5" at bounding box center [87, 187] width 13 height 9
type input "1"
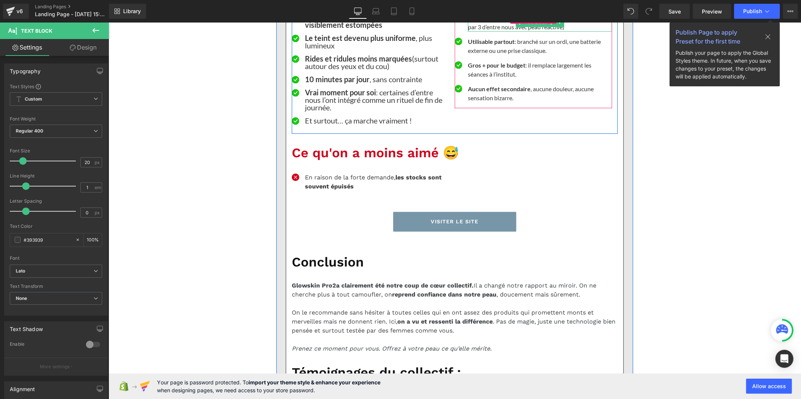
click at [478, 31] on p "Adapté même aux peaux sensibles (testé et approuvé par 3 d’entre nous avec peau…" at bounding box center [539, 22] width 144 height 18
click at [90, 160] on input "16" at bounding box center [87, 162] width 13 height 9
type input "1"
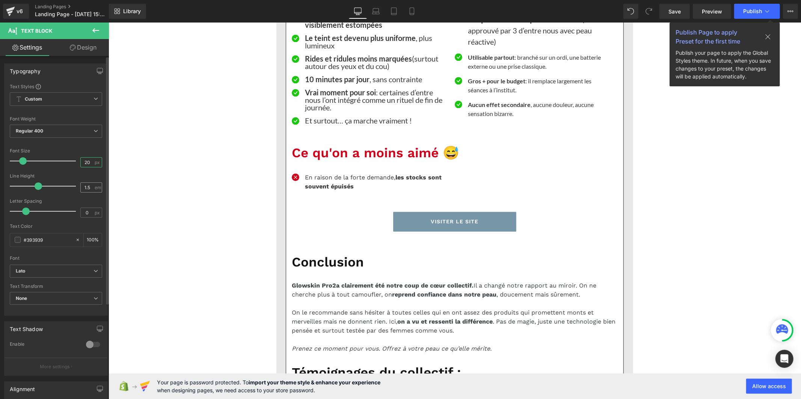
type input "20"
click at [89, 188] on input "1.5" at bounding box center [87, 187] width 13 height 9
type input "1"
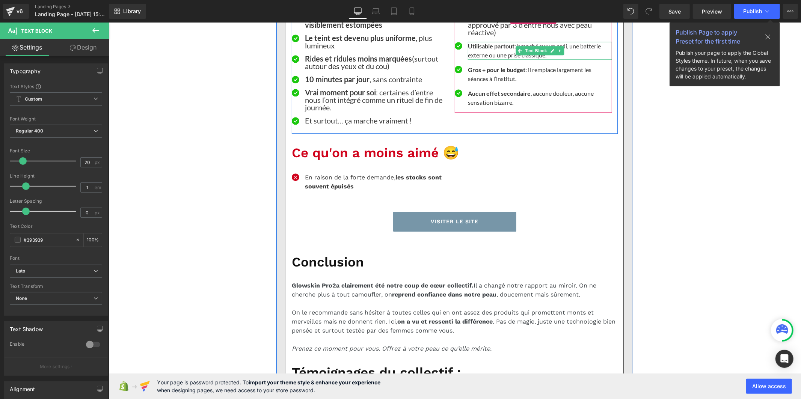
click at [476, 49] on strong "Utilisable partout" at bounding box center [490, 45] width 47 height 7
click at [86, 161] on input "16" at bounding box center [87, 162] width 13 height 9
type input "1"
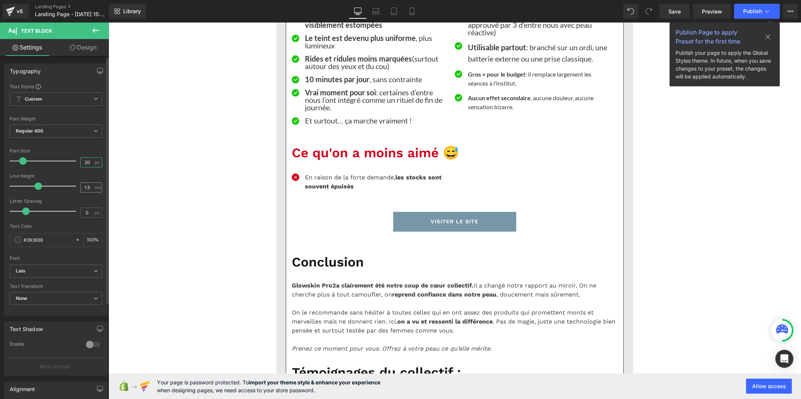
type input "20"
click at [87, 185] on input "1.5" at bounding box center [87, 187] width 13 height 9
type input "1"
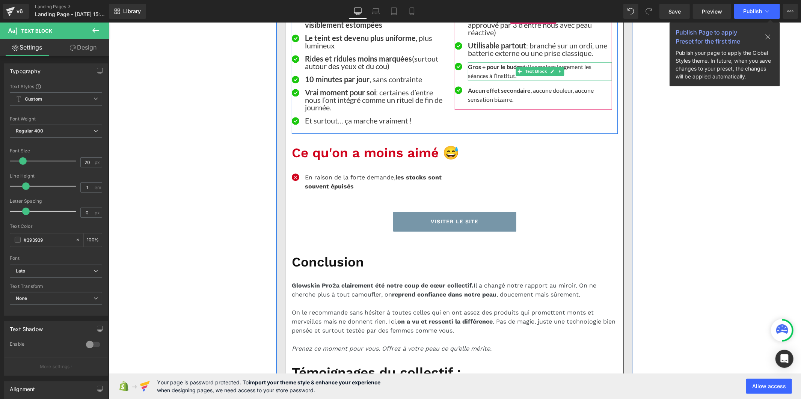
click at [473, 70] on strong "Gros + pour le budget" at bounding box center [495, 66] width 57 height 7
click at [90, 186] on div "1.5 em" at bounding box center [91, 187] width 22 height 10
click at [89, 186] on input "1.5" at bounding box center [87, 187] width 13 height 9
type input "1"
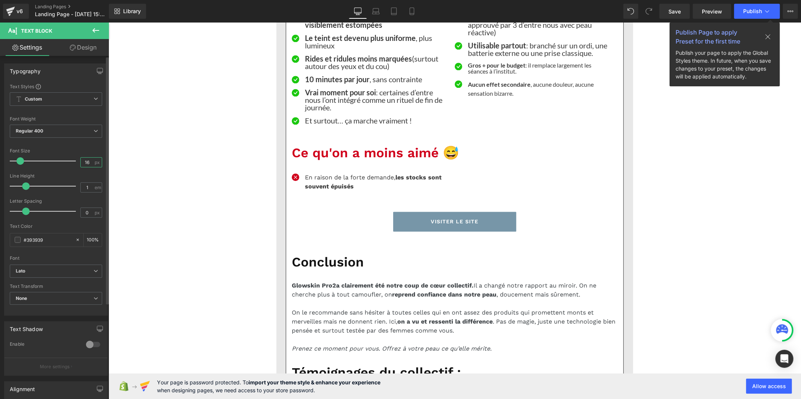
drag, startPoint x: 88, startPoint y: 160, endPoint x: 69, endPoint y: 159, distance: 18.8
click at [69, 159] on div "Font Size 16 px" at bounding box center [56, 160] width 92 height 25
type input "20"
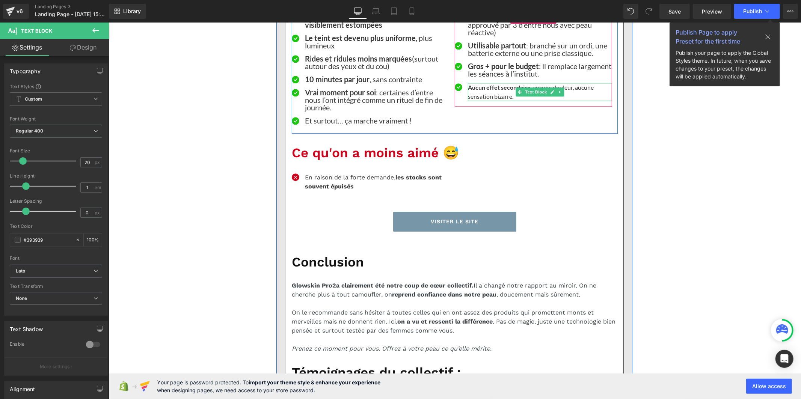
click at [475, 101] on p "Aucun effet secondaire , aucune douleur, aucune sensation bizarre." at bounding box center [539, 92] width 144 height 18
drag, startPoint x: 89, startPoint y: 160, endPoint x: 73, endPoint y: 160, distance: 15.8
click at [73, 160] on div "Font Size 16 px" at bounding box center [56, 160] width 92 height 25
type input "20"
click at [89, 187] on input "1.5" at bounding box center [87, 187] width 13 height 9
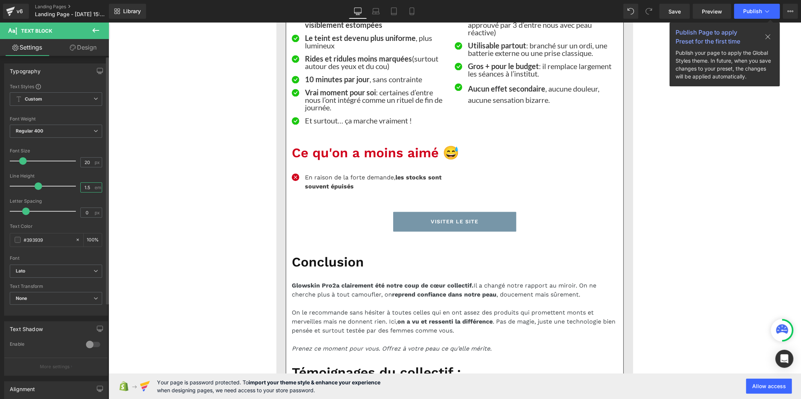
type input "1"
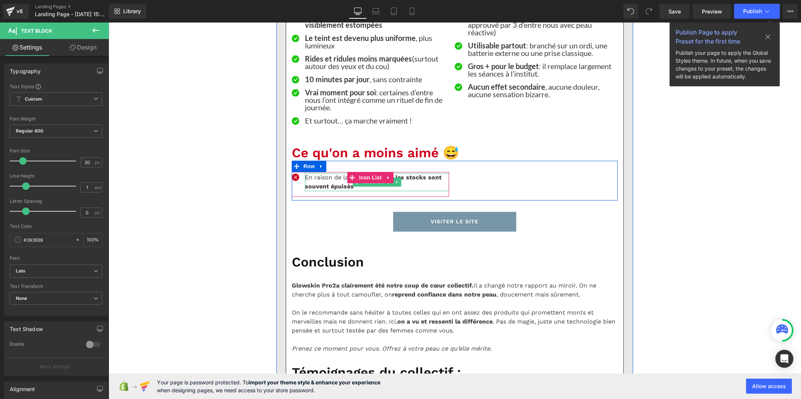
click at [321, 191] on p "En raison de la forte demande, les stocks sont souvent épuisés" at bounding box center [376, 182] width 144 height 18
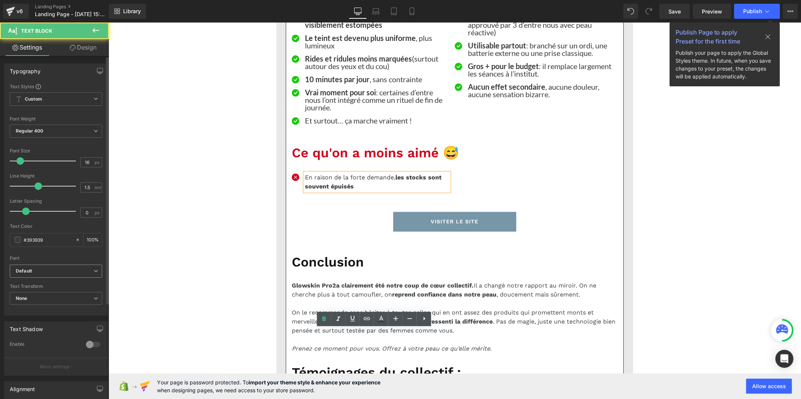
click at [62, 269] on b "Default" at bounding box center [55, 271] width 78 height 6
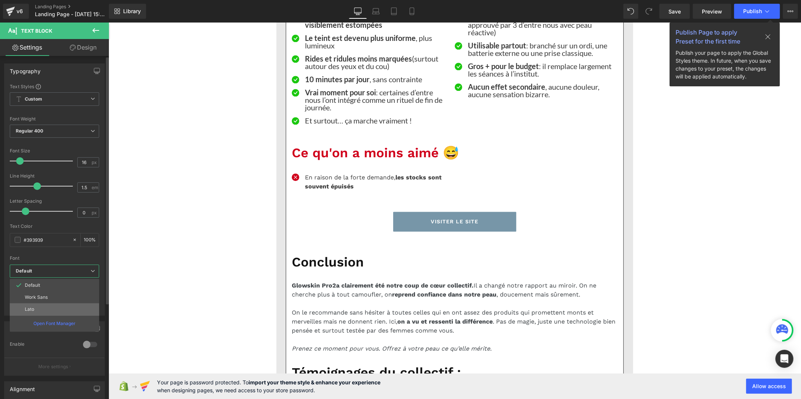
click at [52, 307] on li "Lato" at bounding box center [54, 309] width 89 height 12
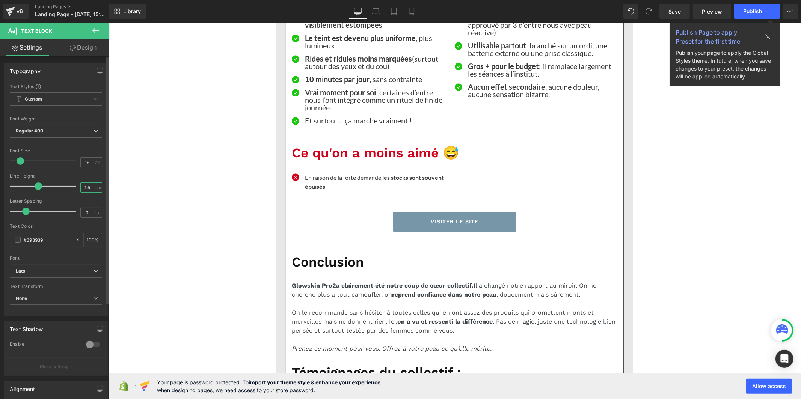
click at [88, 189] on input "1.5" at bounding box center [87, 187] width 13 height 9
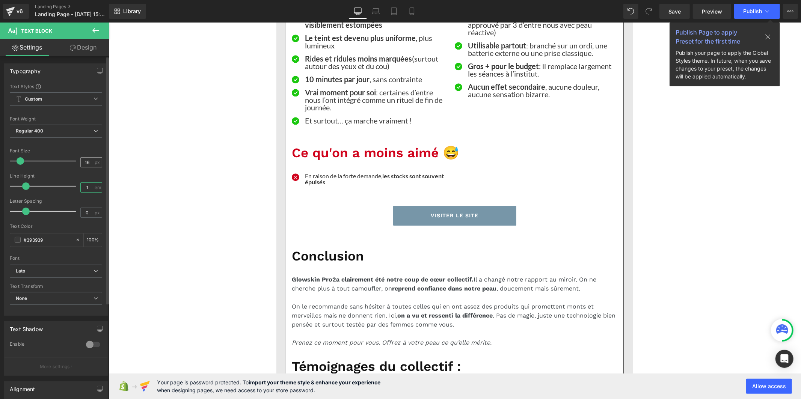
type input "1"
drag, startPoint x: 89, startPoint y: 160, endPoint x: 64, endPoint y: 160, distance: 24.8
click at [64, 160] on div "Font Size 16 px" at bounding box center [56, 160] width 92 height 25
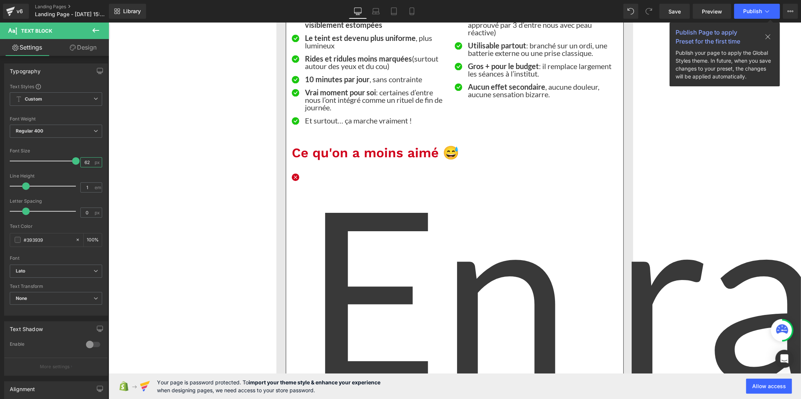
type input "6"
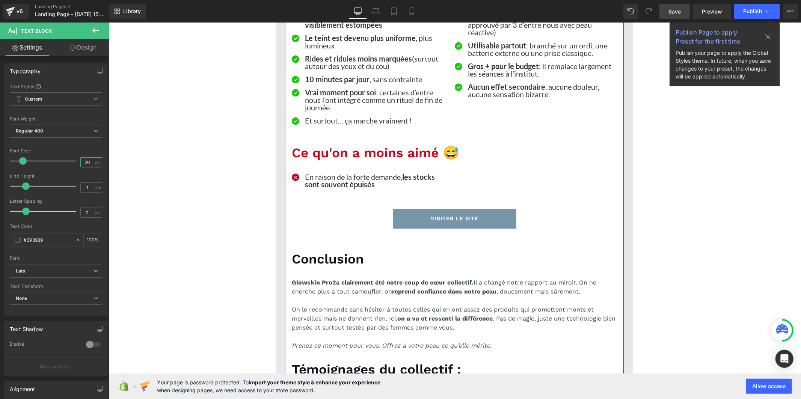
type input "20"
click at [672, 11] on span "Save" at bounding box center [674, 12] width 12 height 8
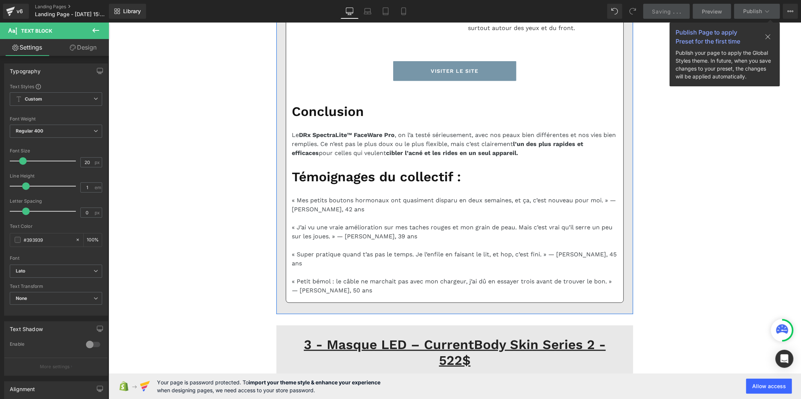
drag, startPoint x: 313, startPoint y: 202, endPoint x: 310, endPoint y: 200, distance: 4.1
click at [77, 271] on b "Default" at bounding box center [55, 271] width 78 height 6
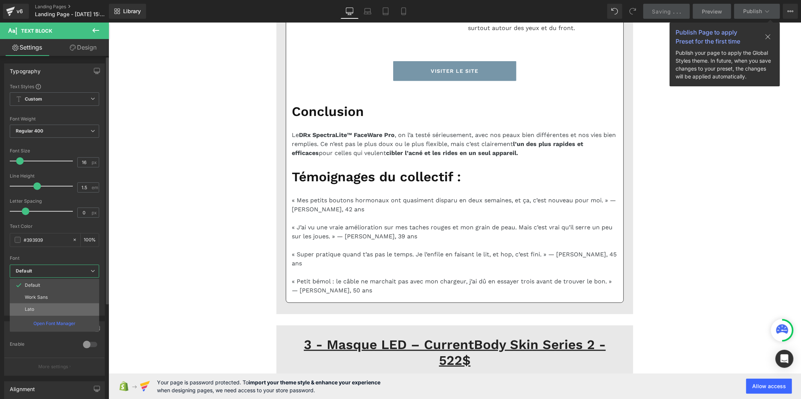
click at [67, 305] on li "Lato" at bounding box center [54, 309] width 89 height 12
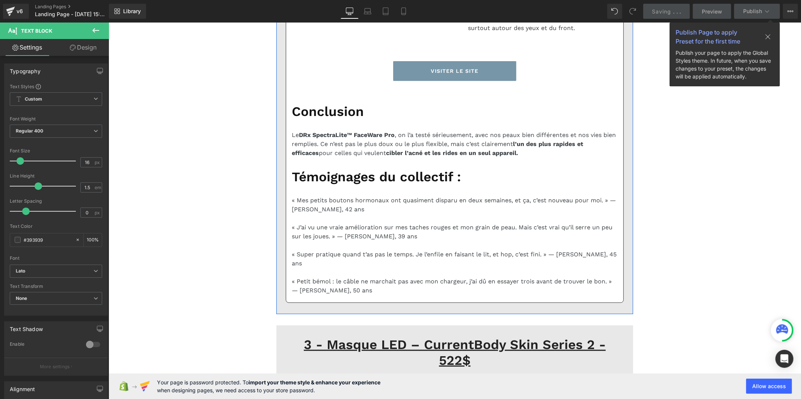
click at [70, 273] on b "Default" at bounding box center [55, 271] width 78 height 6
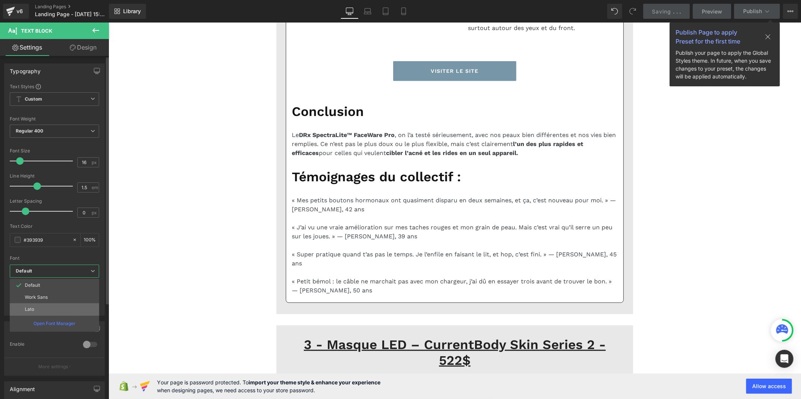
drag, startPoint x: 60, startPoint y: 307, endPoint x: 37, endPoint y: 250, distance: 61.1
click at [60, 307] on li "Lato" at bounding box center [54, 309] width 89 height 12
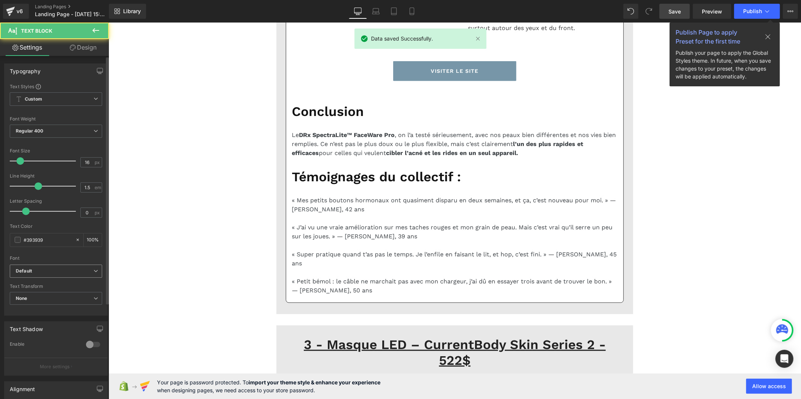
click at [75, 270] on b "Default" at bounding box center [55, 271] width 78 height 6
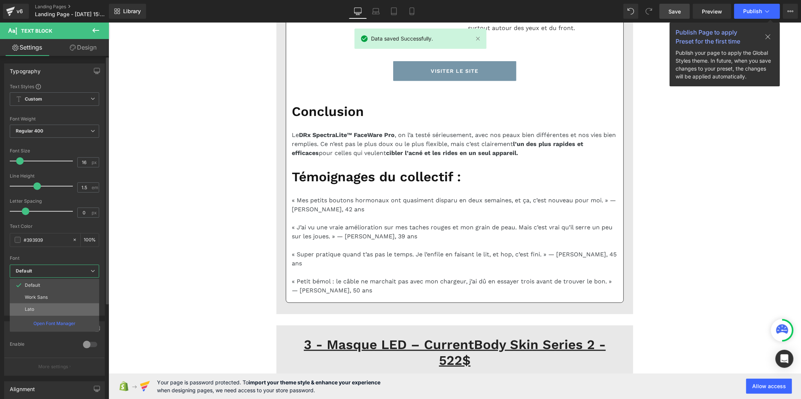
click at [68, 306] on li "Lato" at bounding box center [54, 309] width 89 height 12
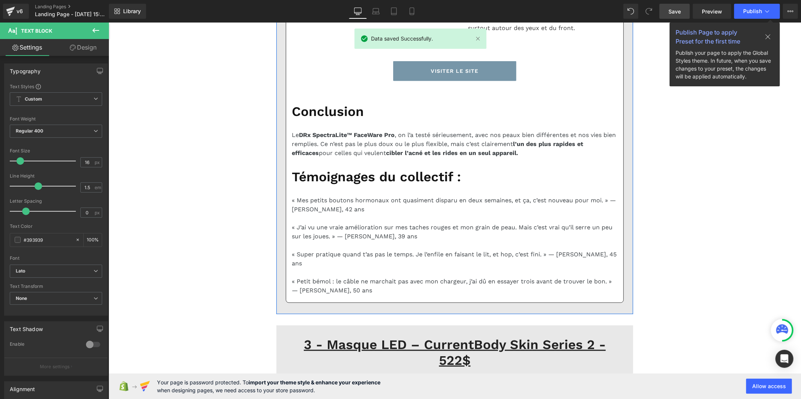
click at [76, 270] on b "Default" at bounding box center [55, 271] width 78 height 6
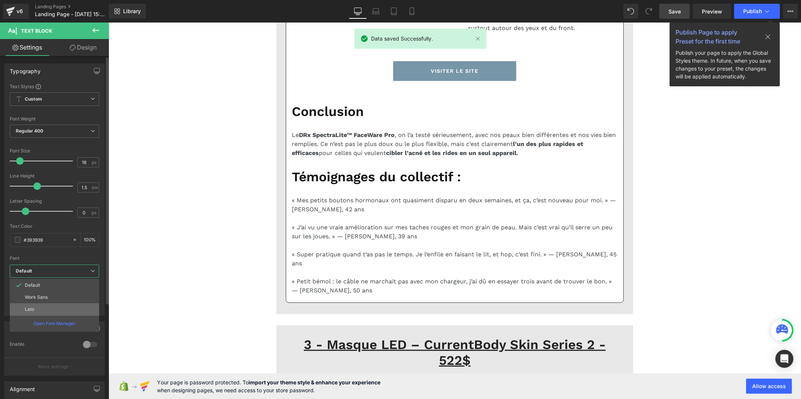
click at [65, 307] on li "Lato" at bounding box center [54, 309] width 89 height 12
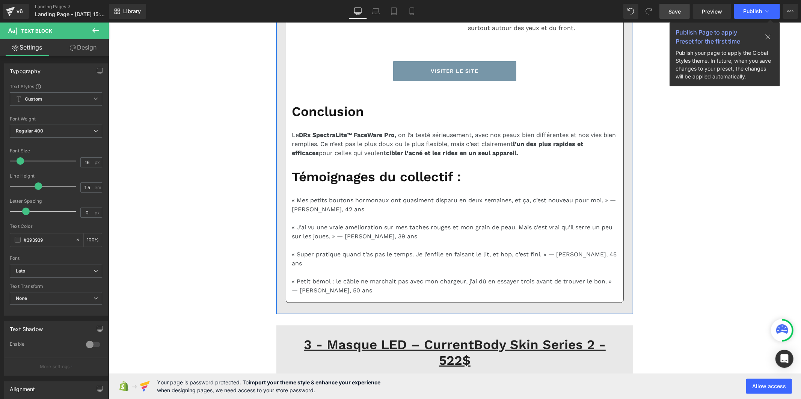
click at [72, 268] on b "Default" at bounding box center [55, 271] width 78 height 6
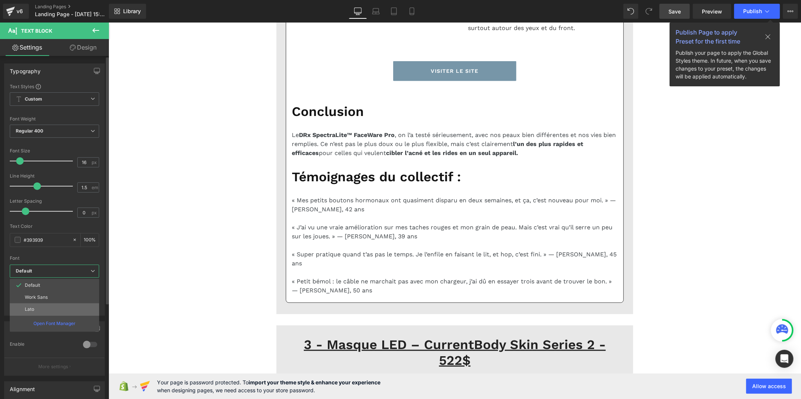
drag, startPoint x: 65, startPoint y: 308, endPoint x: 89, endPoint y: 252, distance: 60.7
click at [65, 308] on li "Lato" at bounding box center [54, 309] width 89 height 12
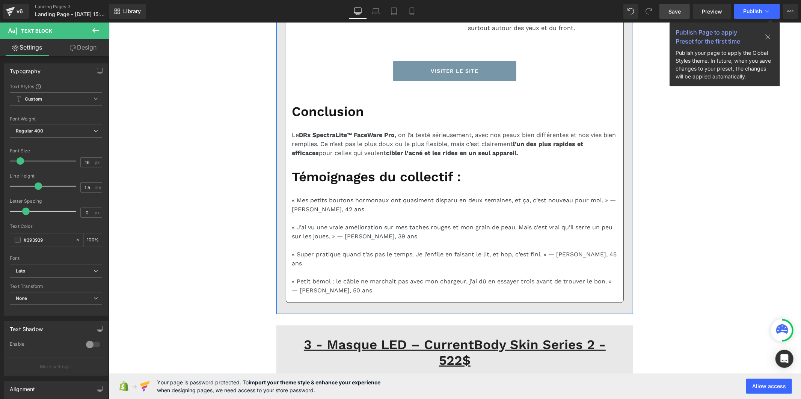
click at [63, 265] on span "Default" at bounding box center [56, 271] width 92 height 13
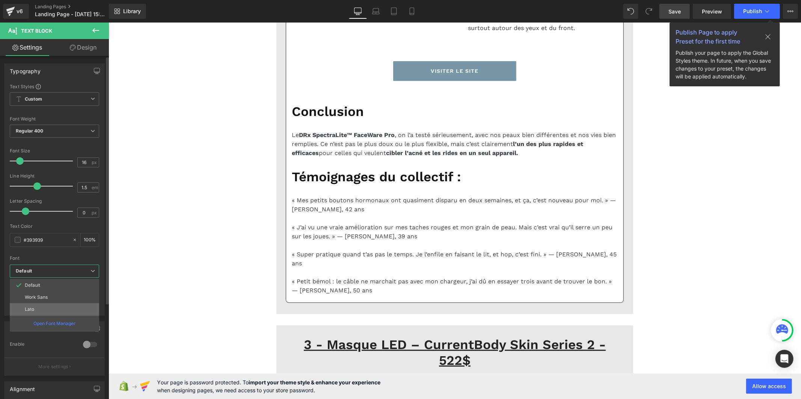
click at [59, 309] on li "Lato" at bounding box center [54, 309] width 89 height 12
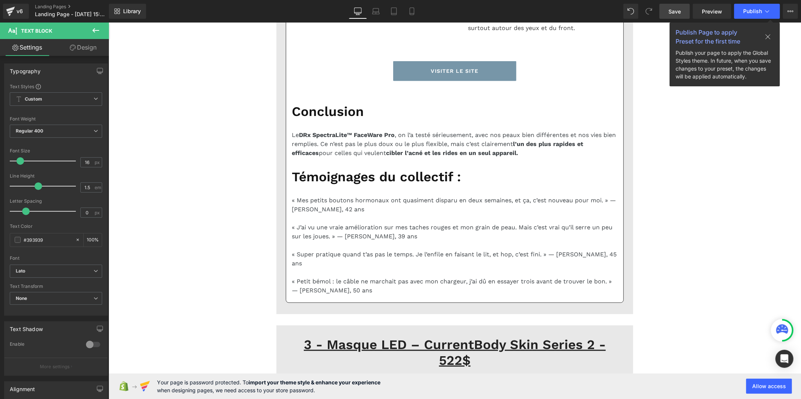
click at [315, 23] on p "Le masque peut être inconfortable pour certains visages" at bounding box center [376, 14] width 144 height 18
click at [57, 271] on b "Default" at bounding box center [55, 271] width 78 height 6
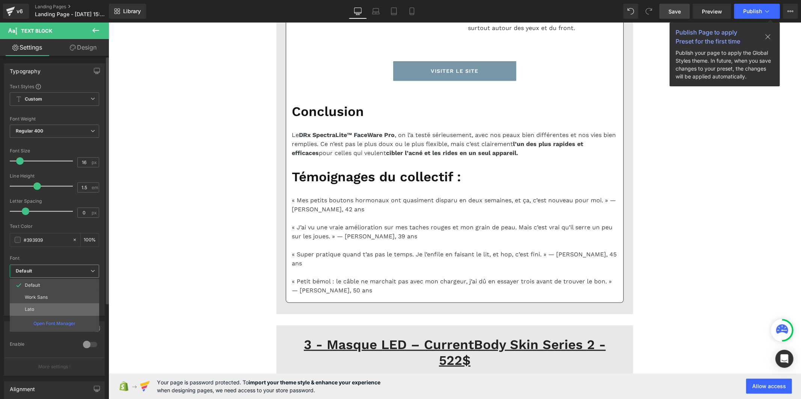
click at [66, 306] on li "Lato" at bounding box center [54, 309] width 89 height 12
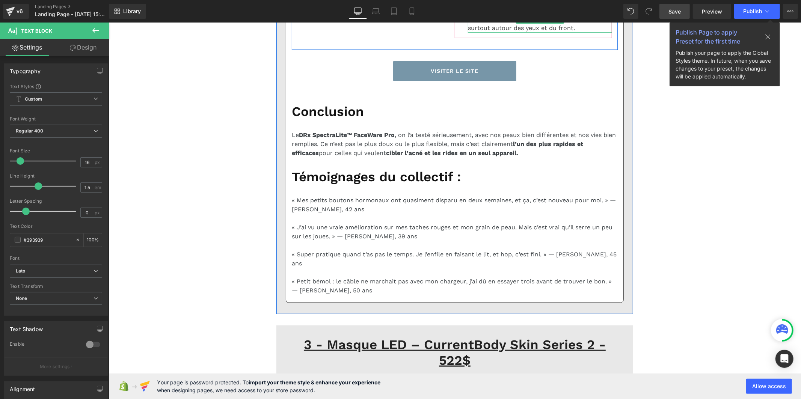
click at [479, 13] on strong "[PERSON_NAME] et rigide" at bounding box center [505, 9] width 77 height 7
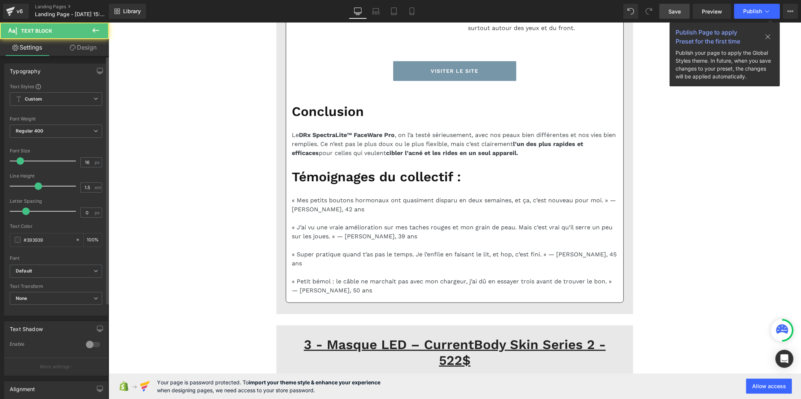
click at [76, 264] on div "Font Default Work Sans Lato Default Default Work Sans Lato Open Font Manager" at bounding box center [56, 173] width 92 height 181
click at [75, 271] on b "Default" at bounding box center [55, 271] width 78 height 6
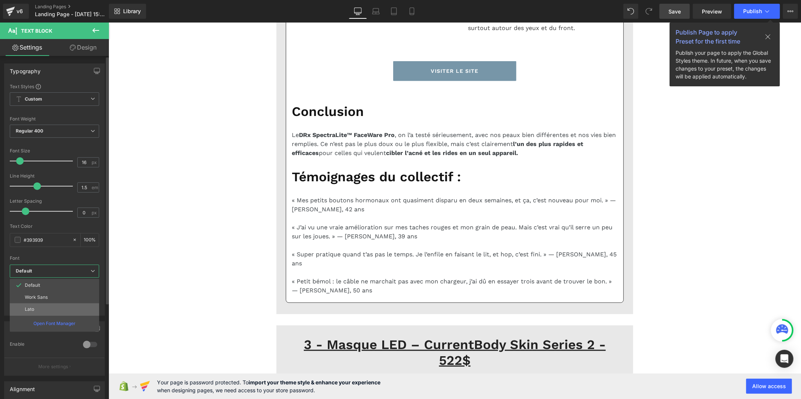
click at [68, 310] on li "Lato" at bounding box center [54, 309] width 89 height 12
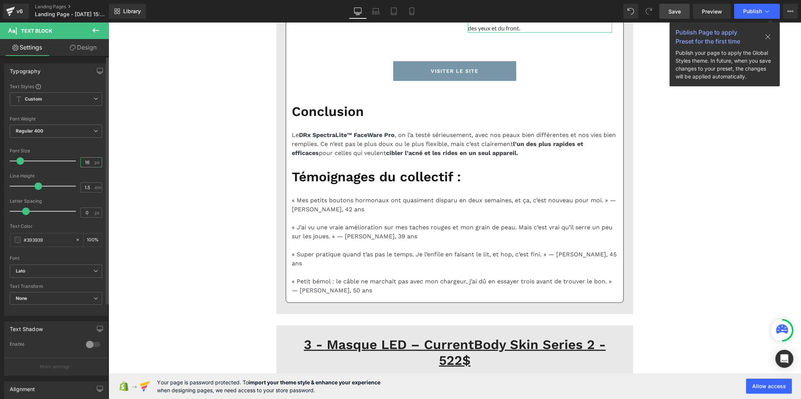
drag, startPoint x: 89, startPoint y: 164, endPoint x: 65, endPoint y: 163, distance: 24.8
click at [65, 163] on div "Font Size 16 px" at bounding box center [56, 160] width 92 height 25
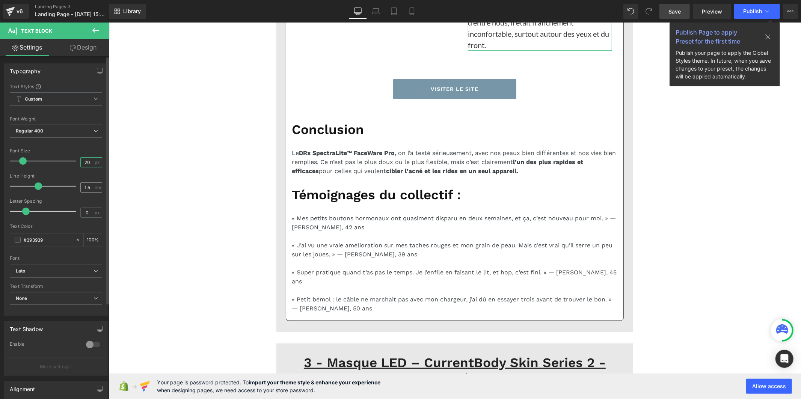
type input "20"
click at [87, 186] on input "1.5" at bounding box center [87, 187] width 13 height 9
type input "1"
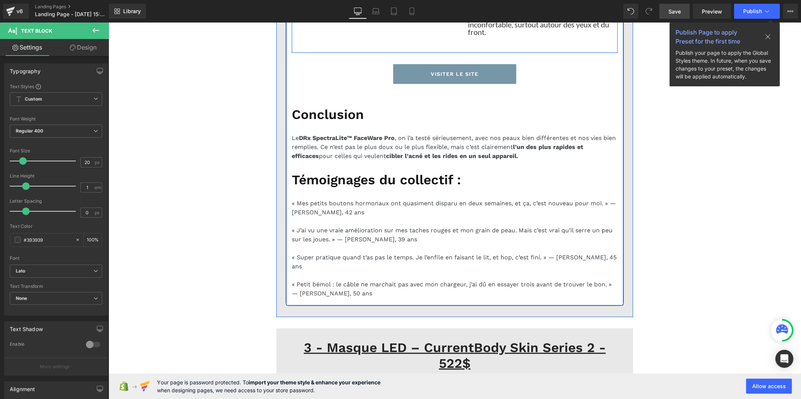
click at [315, 22] on strong "peut être inconfortable pour certains visages" at bounding box center [367, 14] width 127 height 16
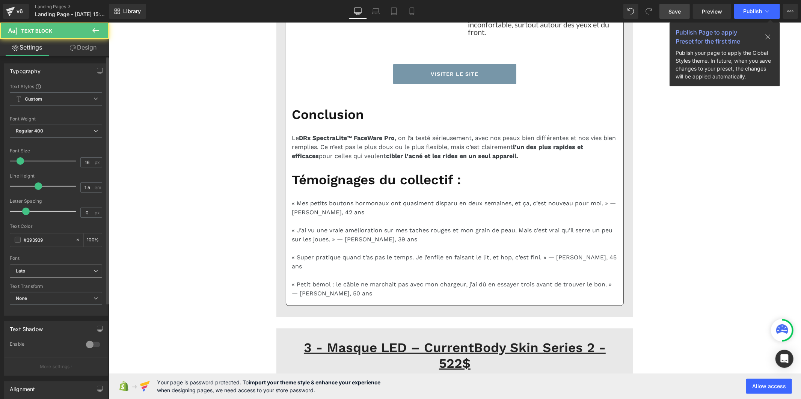
click at [57, 270] on b "Lato" at bounding box center [55, 271] width 78 height 6
click at [87, 181] on div "Line Height 1.5 em" at bounding box center [56, 185] width 92 height 25
click at [87, 185] on input "1.5" at bounding box center [87, 187] width 13 height 9
type input "1"
click at [85, 157] on div "16 px" at bounding box center [91, 162] width 22 height 10
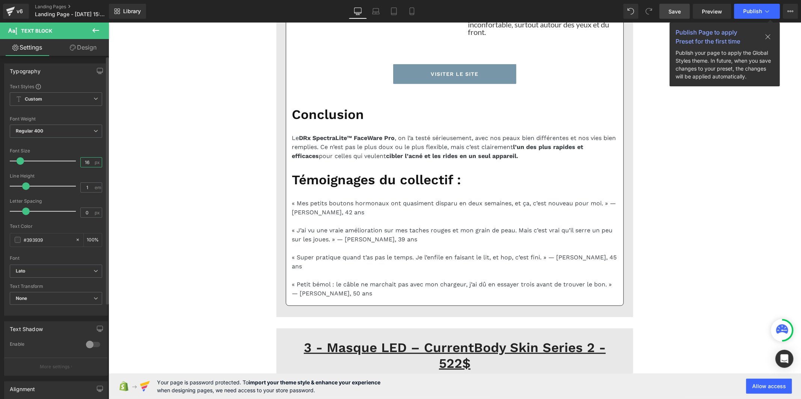
click at [85, 162] on input "16" at bounding box center [87, 162] width 13 height 9
type input "20"
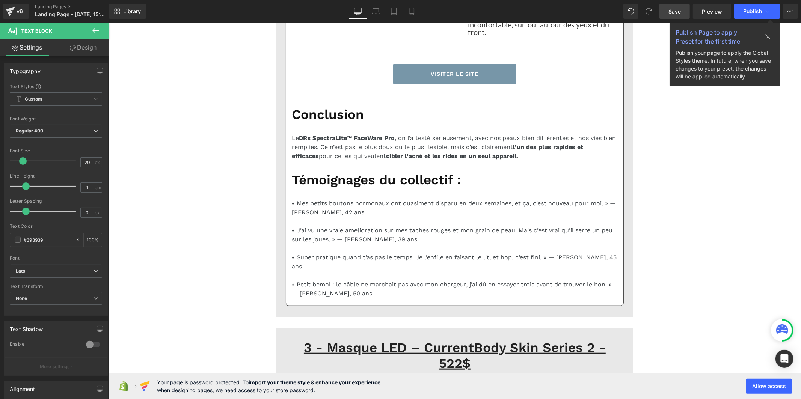
drag, startPoint x: 85, startPoint y: 160, endPoint x: 76, endPoint y: 163, distance: 9.7
click at [76, 163] on div "Font Size 16 px" at bounding box center [56, 160] width 92 height 25
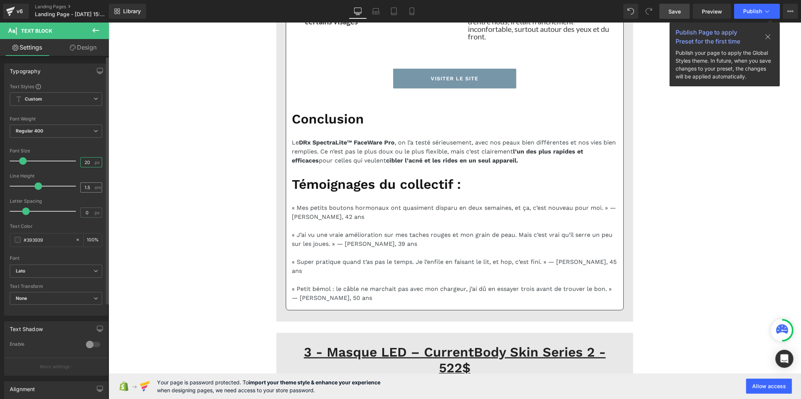
type input "20"
click at [88, 187] on input "1.5" at bounding box center [87, 187] width 13 height 9
type input "1"
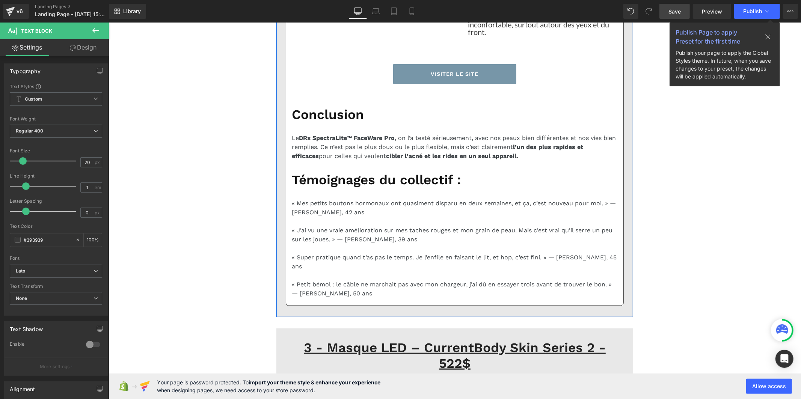
drag, startPoint x: 92, startPoint y: 163, endPoint x: 83, endPoint y: 160, distance: 9.7
click at [83, 160] on div "16 px" at bounding box center [91, 162] width 22 height 10
click at [84, 160] on input "16" at bounding box center [87, 162] width 13 height 9
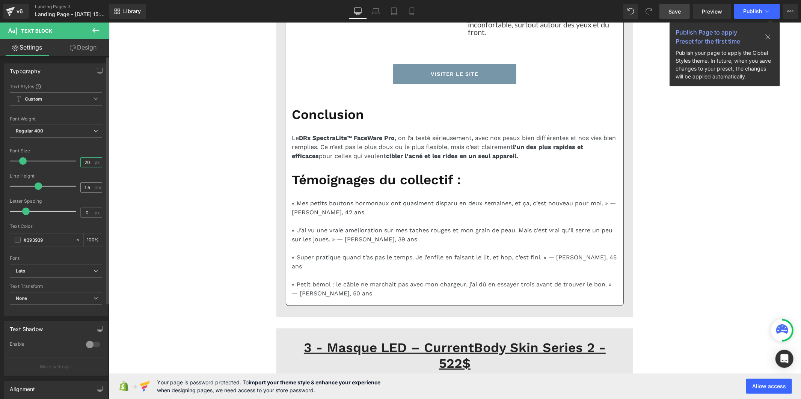
type input "20"
click at [88, 185] on input "1.5" at bounding box center [87, 187] width 13 height 9
type input "1"
drag, startPoint x: 87, startPoint y: 161, endPoint x: 67, endPoint y: 161, distance: 20.6
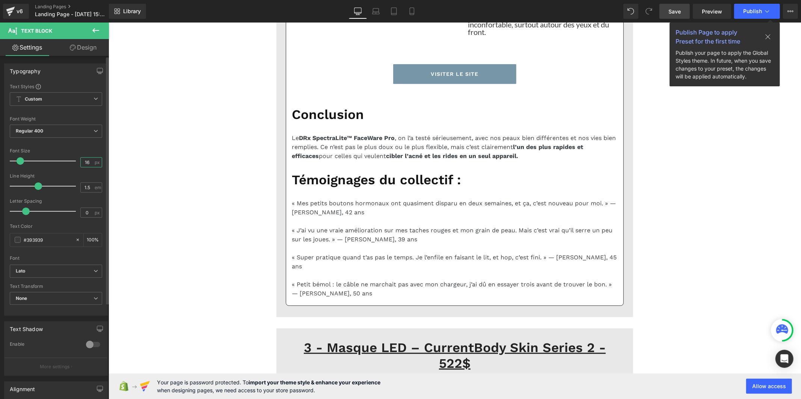
click at [67, 161] on div "Font Size 16 px" at bounding box center [56, 160] width 92 height 25
type input "20"
click at [88, 187] on input "1.5" at bounding box center [87, 187] width 13 height 9
type input "1"
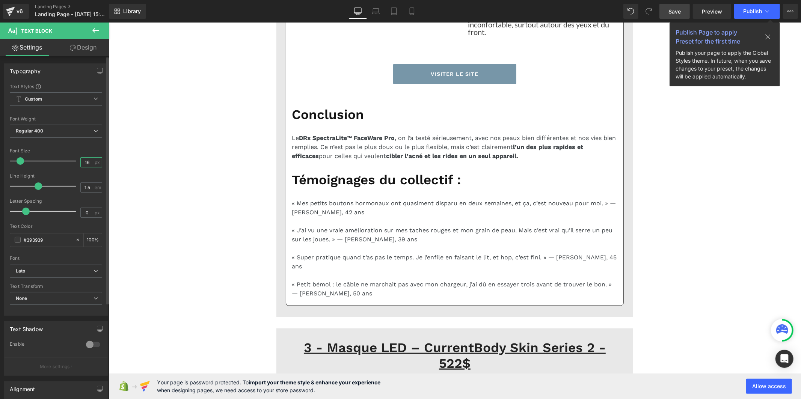
drag, startPoint x: 87, startPoint y: 163, endPoint x: 72, endPoint y: 163, distance: 15.0
click at [72, 163] on div "Font Size 16 px" at bounding box center [56, 160] width 92 height 25
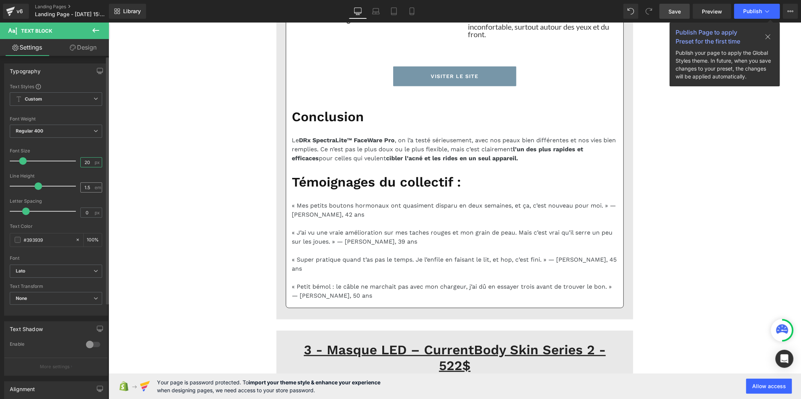
type input "20"
drag, startPoint x: 88, startPoint y: 188, endPoint x: 77, endPoint y: 188, distance: 11.3
click at [77, 188] on div "Line Height 1.5 em" at bounding box center [56, 185] width 92 height 25
type input "1"
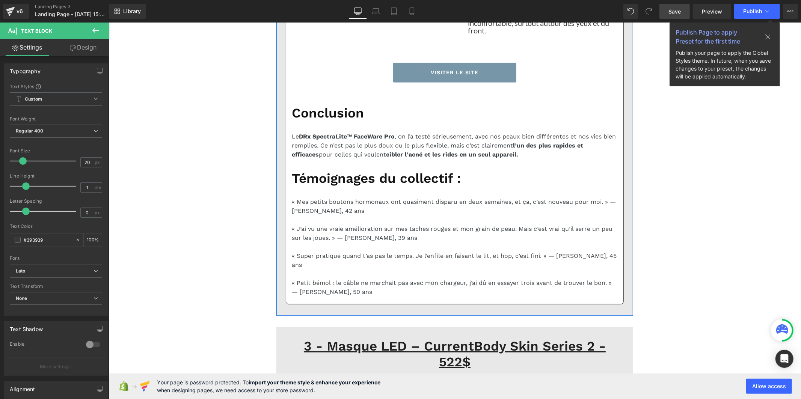
drag, startPoint x: 89, startPoint y: 160, endPoint x: 71, endPoint y: 160, distance: 17.6
click at [71, 160] on div "Font Size 16 px" at bounding box center [56, 160] width 92 height 25
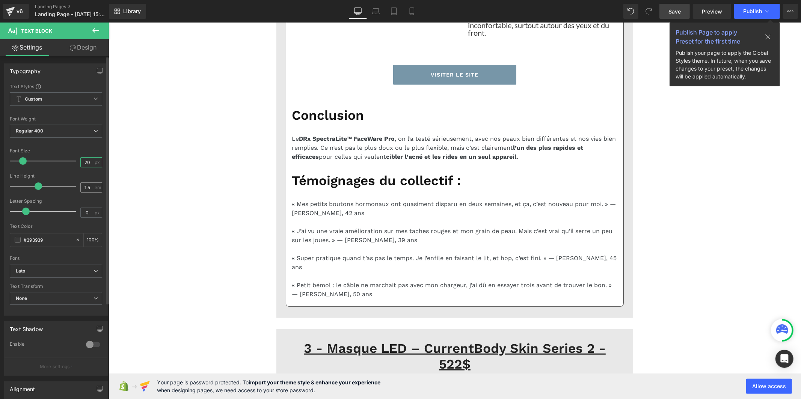
type input "20"
click at [91, 191] on input "1.5" at bounding box center [87, 187] width 13 height 9
type input "1"
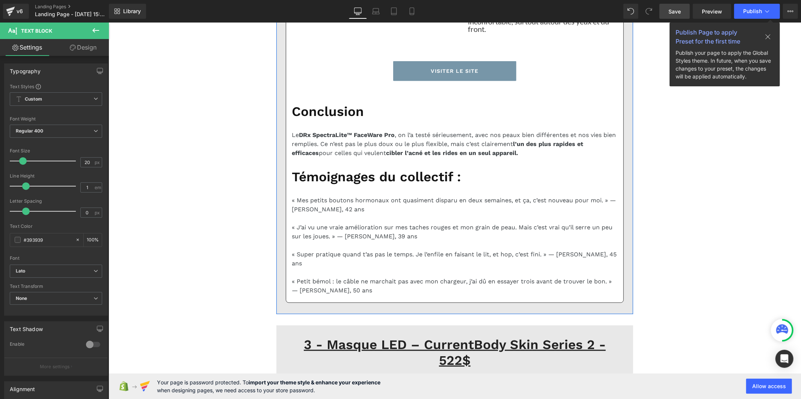
drag, startPoint x: 90, startPoint y: 188, endPoint x: 74, endPoint y: 186, distance: 16.7
click at [74, 186] on div "Line Height 1.5 em" at bounding box center [56, 185] width 92 height 25
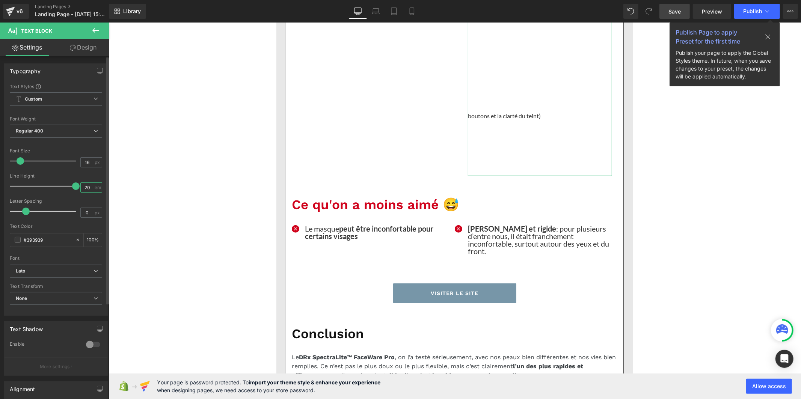
type input "2"
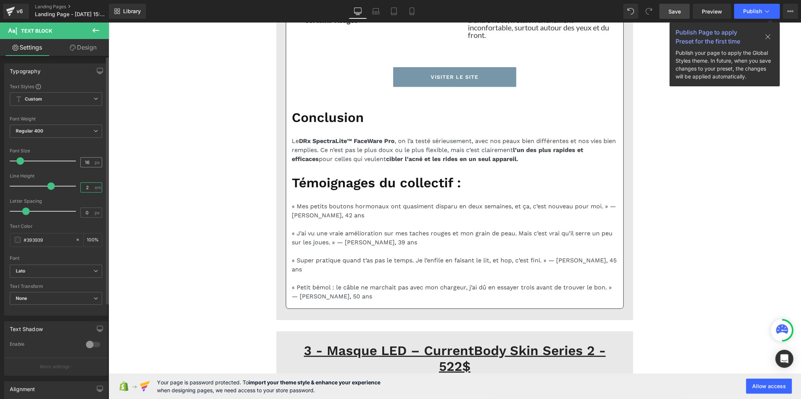
type input "2"
drag, startPoint x: 86, startPoint y: 164, endPoint x: 63, endPoint y: 160, distance: 23.0
click at [63, 160] on div "Font Size 16 px" at bounding box center [56, 160] width 92 height 25
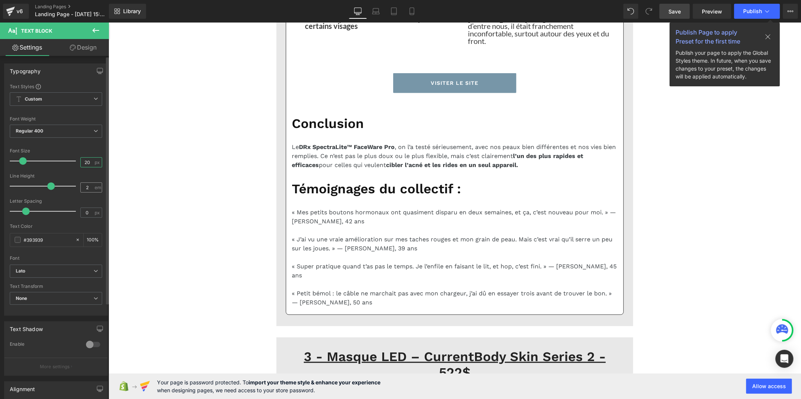
type input "20"
drag, startPoint x: 87, startPoint y: 188, endPoint x: 78, endPoint y: 188, distance: 8.6
click at [81, 188] on input "2" at bounding box center [87, 187] width 13 height 9
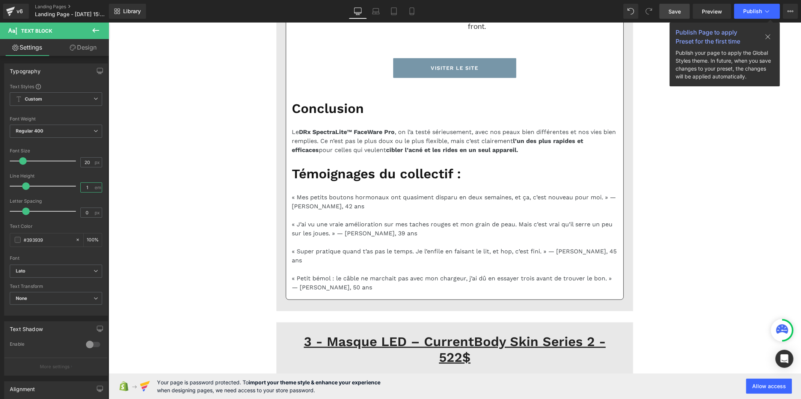
type input "1"
click at [671, 8] on span "Save" at bounding box center [674, 12] width 12 height 8
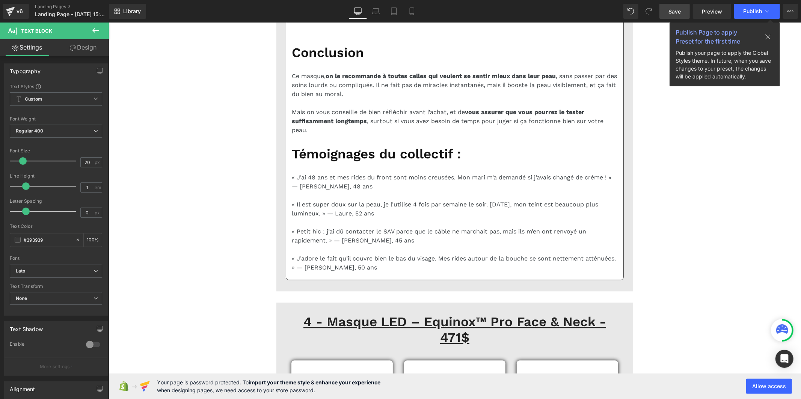
scroll to position [3921, 0]
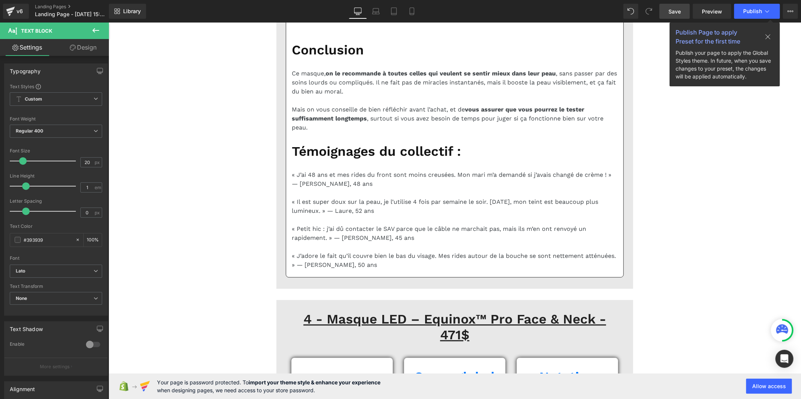
click at [47, 270] on b "Default" at bounding box center [55, 271] width 78 height 6
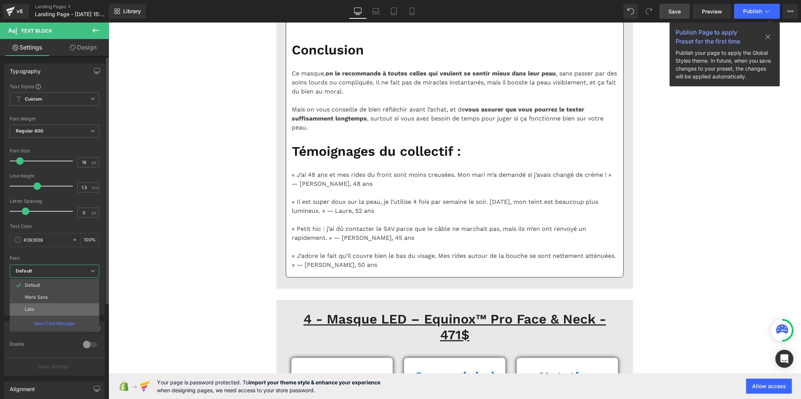
drag, startPoint x: 39, startPoint y: 310, endPoint x: 151, endPoint y: 253, distance: 125.9
click at [39, 310] on li "Lato" at bounding box center [54, 309] width 89 height 12
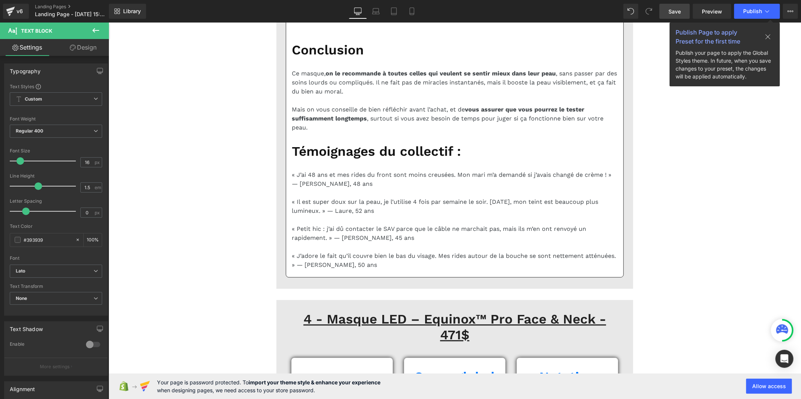
click at [92, 274] on span "Default" at bounding box center [56, 271] width 92 height 13
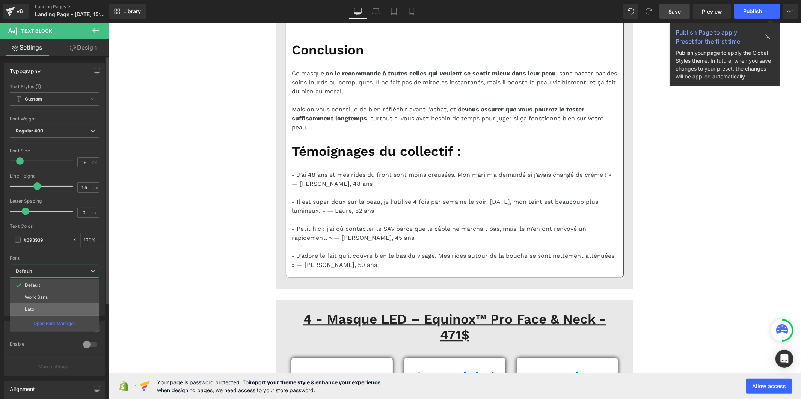
click at [72, 308] on li "Lato" at bounding box center [54, 309] width 89 height 12
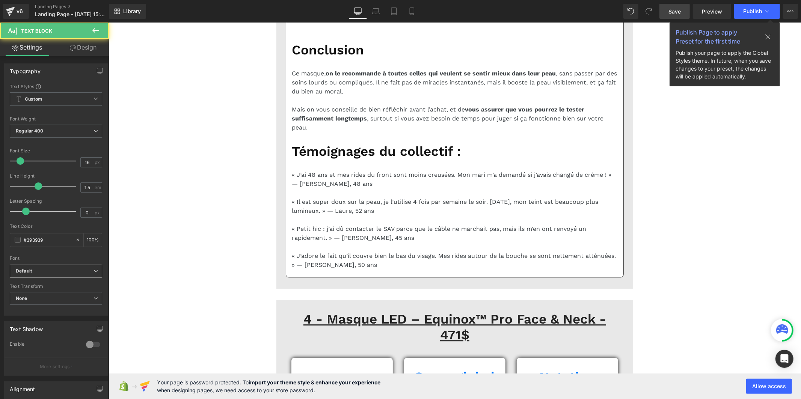
click at [47, 270] on b "Default" at bounding box center [55, 271] width 78 height 6
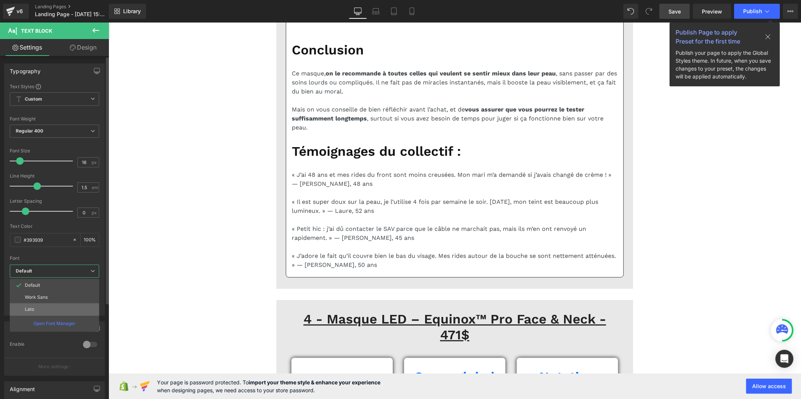
click at [39, 310] on li "Lato" at bounding box center [54, 309] width 89 height 12
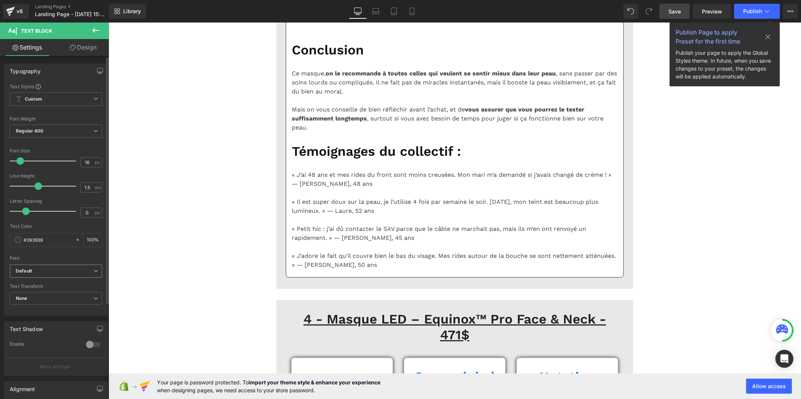
click at [41, 271] on b "Default" at bounding box center [55, 271] width 78 height 6
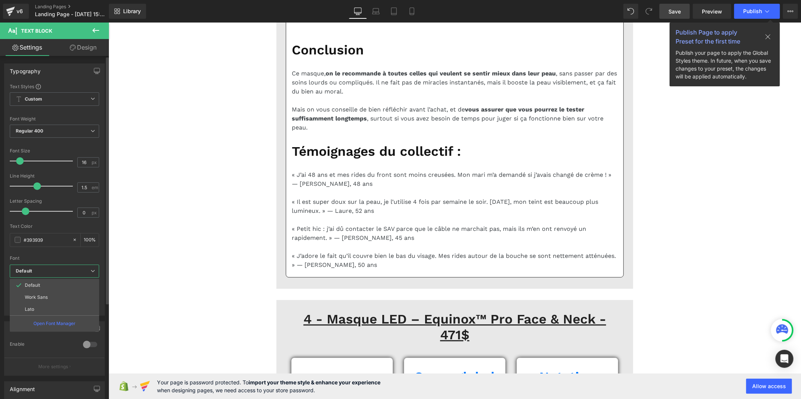
click at [45, 285] on li "Default" at bounding box center [54, 285] width 89 height 12
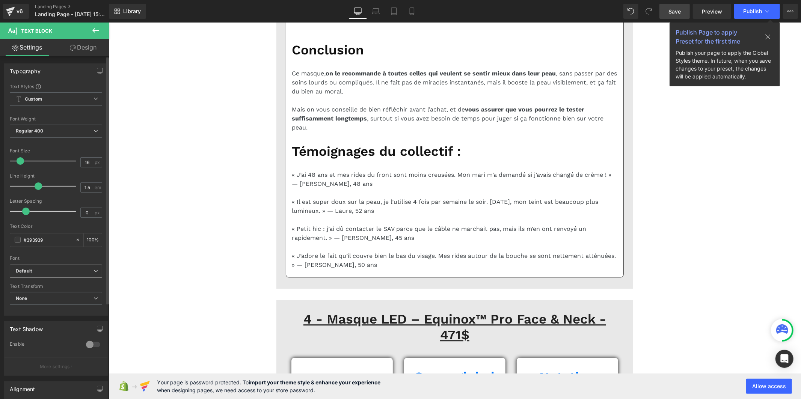
click at [51, 271] on b "Default" at bounding box center [55, 271] width 78 height 6
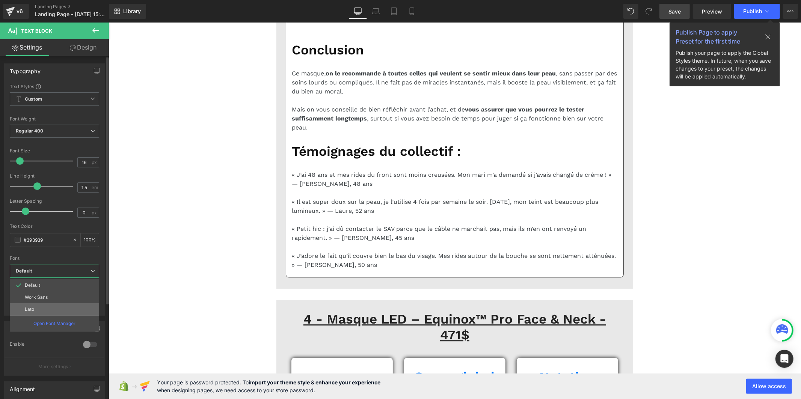
click at [53, 308] on li "Lato" at bounding box center [54, 309] width 89 height 12
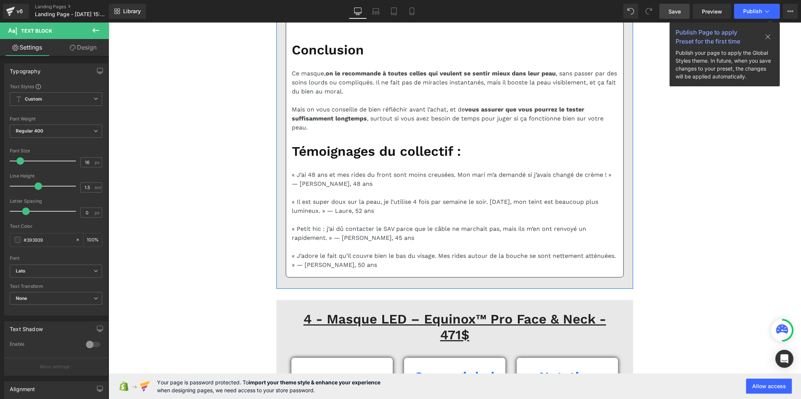
drag, startPoint x: 472, startPoint y: 203, endPoint x: 122, endPoint y: 250, distance: 353.1
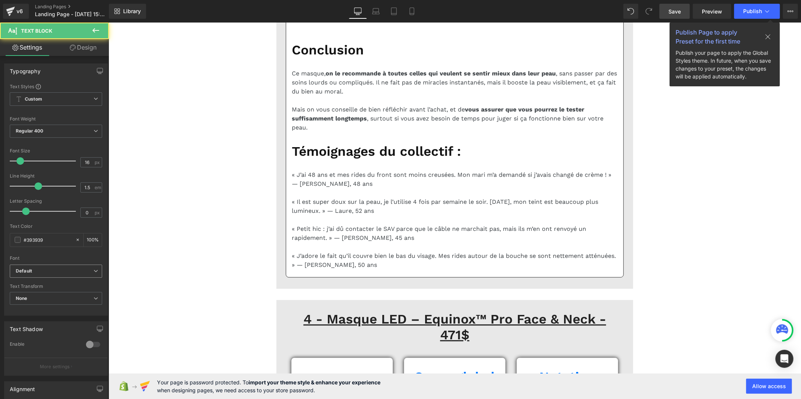
click at [21, 273] on icon "Default" at bounding box center [24, 271] width 16 height 6
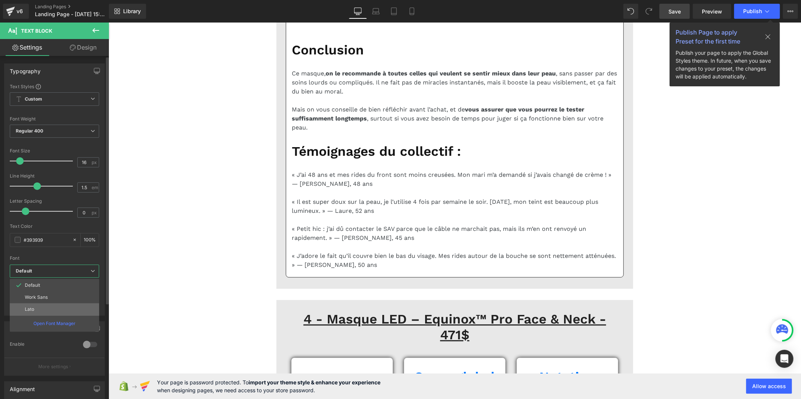
click at [31, 308] on p "Lato" at bounding box center [29, 309] width 9 height 5
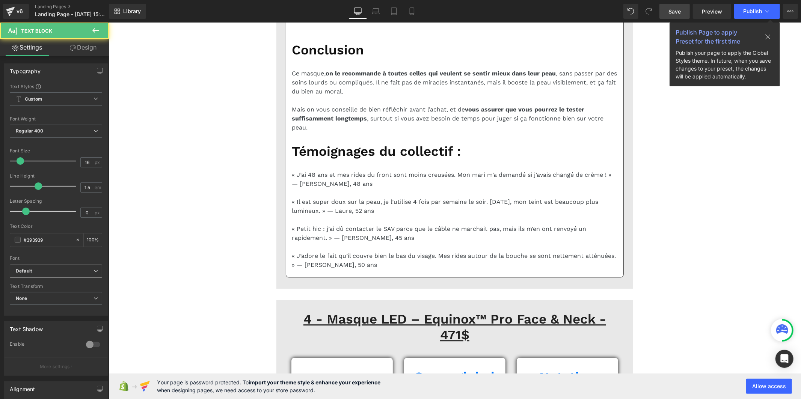
click at [28, 268] on icon "Default" at bounding box center [24, 271] width 16 height 6
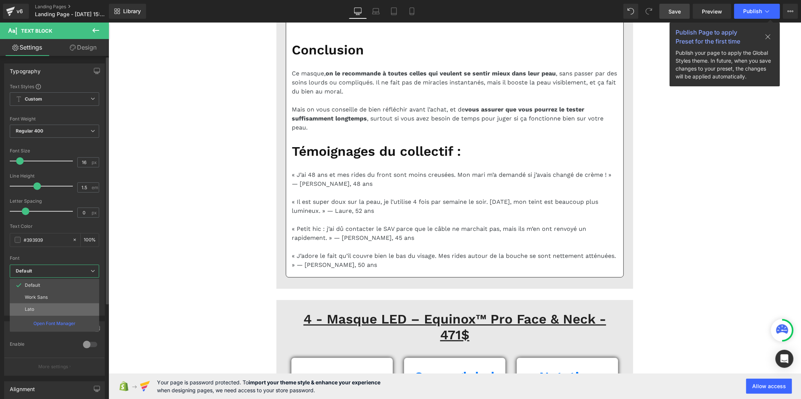
click at [30, 309] on p "Lato" at bounding box center [29, 309] width 9 height 5
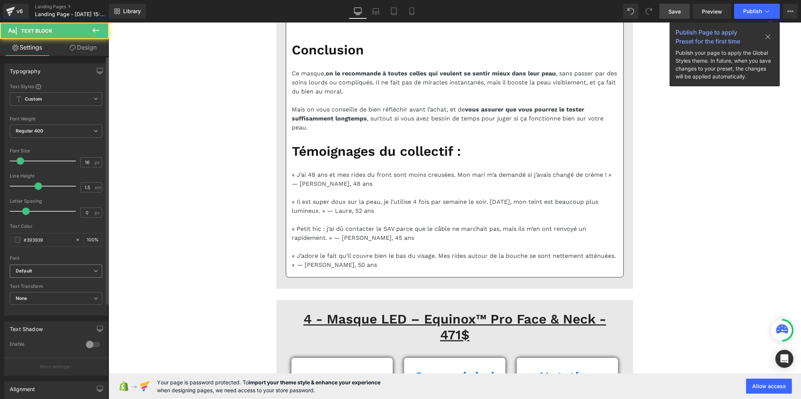
click at [78, 265] on span "Default" at bounding box center [56, 271] width 92 height 13
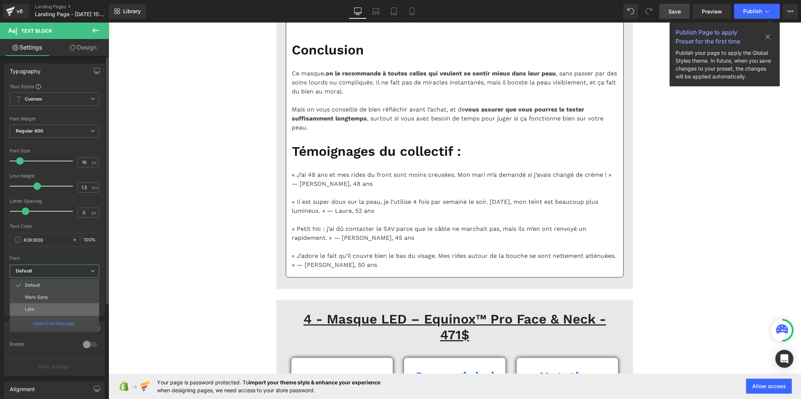
click at [66, 312] on li "Lato" at bounding box center [54, 309] width 89 height 12
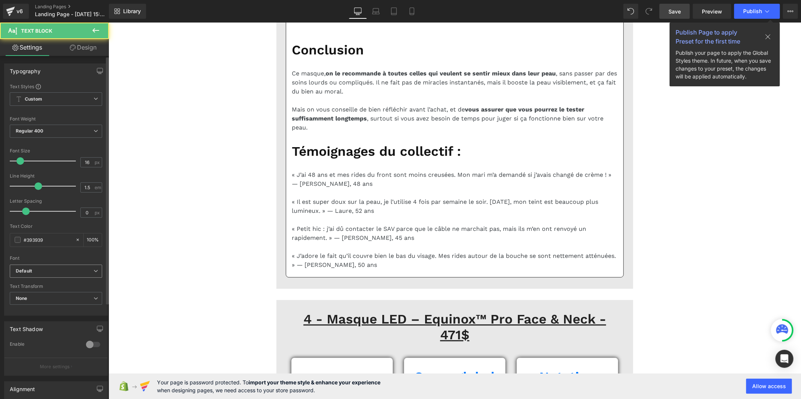
click at [22, 273] on icon "Default" at bounding box center [24, 271] width 16 height 6
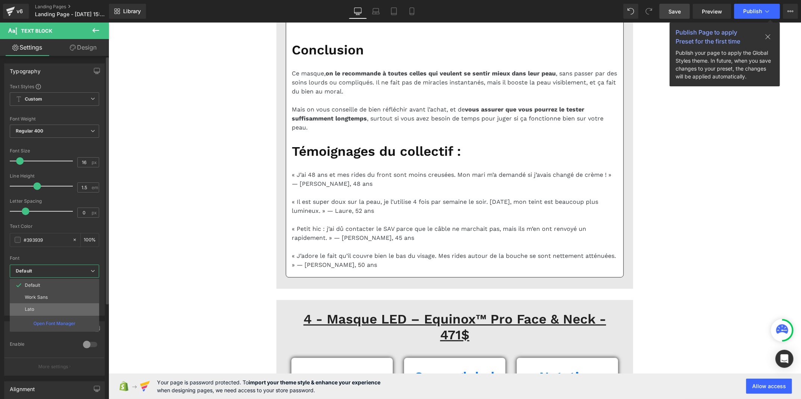
click at [30, 308] on p "Lato" at bounding box center [29, 309] width 9 height 5
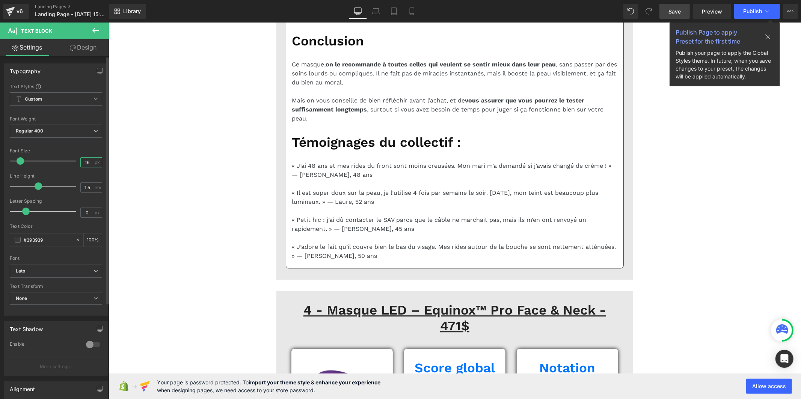
drag, startPoint x: 89, startPoint y: 163, endPoint x: 72, endPoint y: 164, distance: 16.1
click at [72, 164] on div "Font Size 16 px" at bounding box center [56, 160] width 92 height 25
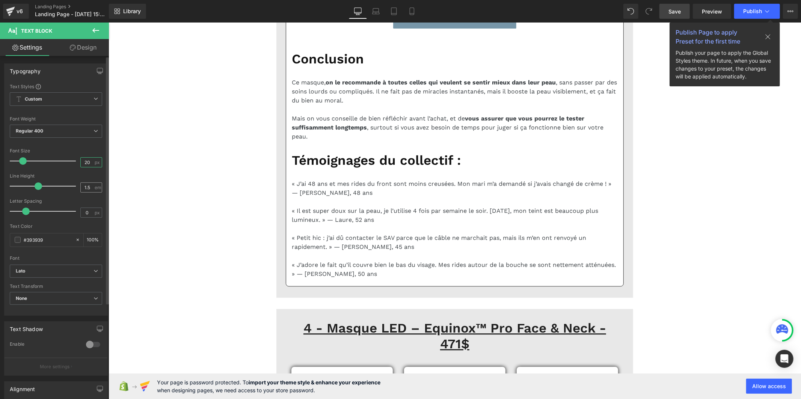
type input "20"
click at [87, 188] on input "1.5" at bounding box center [87, 187] width 13 height 9
type input "1"
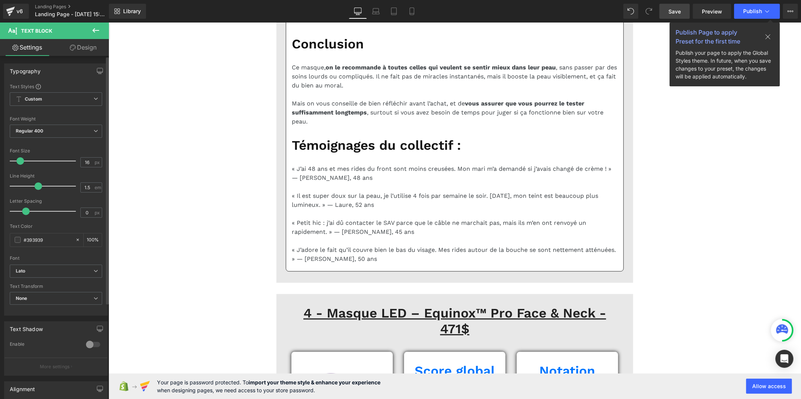
drag, startPoint x: 90, startPoint y: 160, endPoint x: 64, endPoint y: 164, distance: 26.5
click at [64, 164] on div "Font Size 16 px" at bounding box center [56, 160] width 92 height 25
type input "20"
click at [88, 186] on input "1.5" at bounding box center [87, 187] width 13 height 9
type input "1"
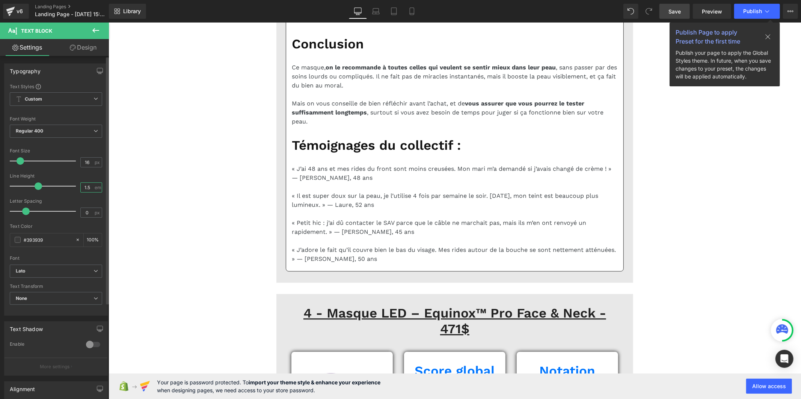
click at [89, 188] on input "1.5" at bounding box center [87, 187] width 13 height 9
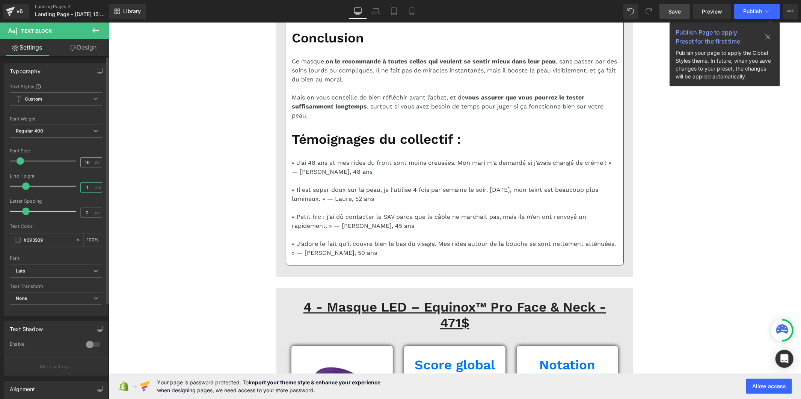
type input "1"
drag, startPoint x: 86, startPoint y: 161, endPoint x: 72, endPoint y: 160, distance: 13.9
click at [72, 160] on div "Font Size 16 px" at bounding box center [56, 160] width 92 height 25
type input "20"
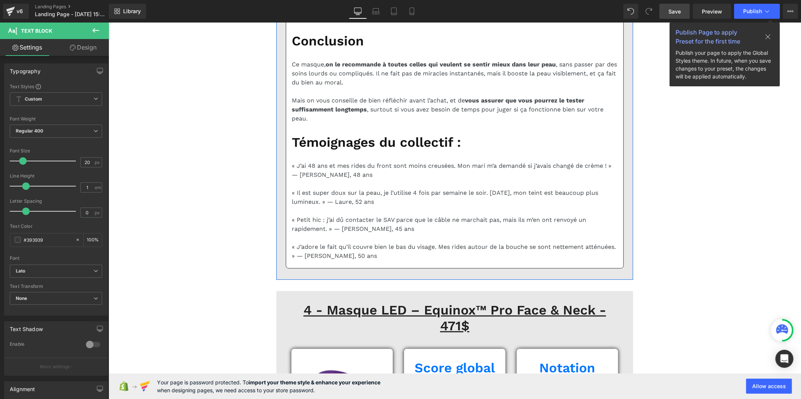
drag, startPoint x: 87, startPoint y: 160, endPoint x: 74, endPoint y: 162, distance: 12.5
click at [74, 162] on div "Font Size 16 px" at bounding box center [56, 160] width 92 height 25
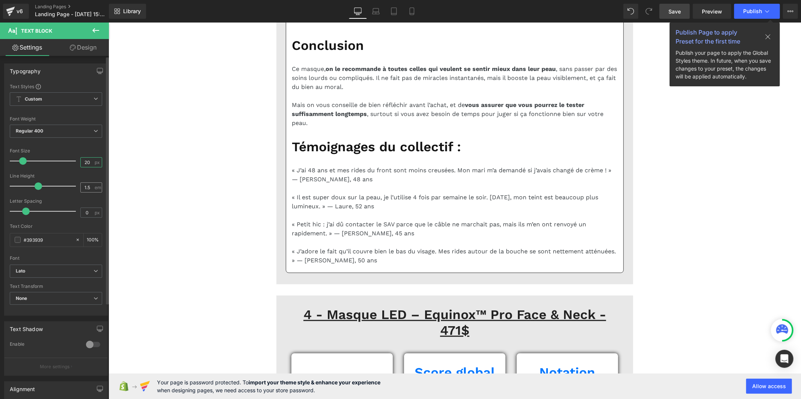
type input "20"
click at [92, 185] on div "1.5 em" at bounding box center [91, 187] width 22 height 10
click at [87, 187] on input "1.5" at bounding box center [87, 187] width 13 height 9
type input "1"
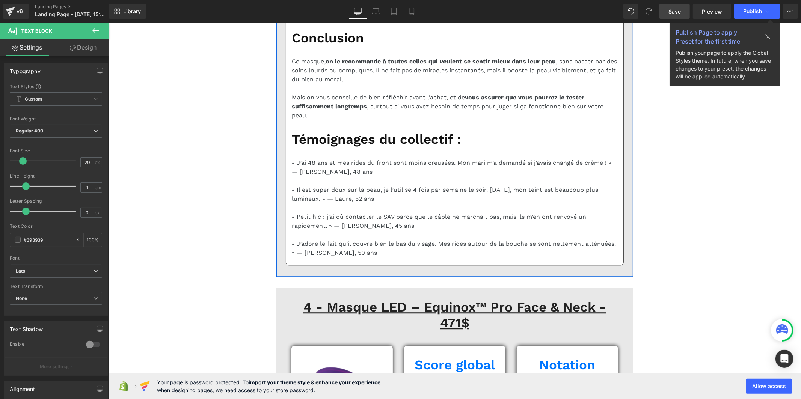
click at [86, 164] on input "16" at bounding box center [87, 162] width 13 height 9
type input "1"
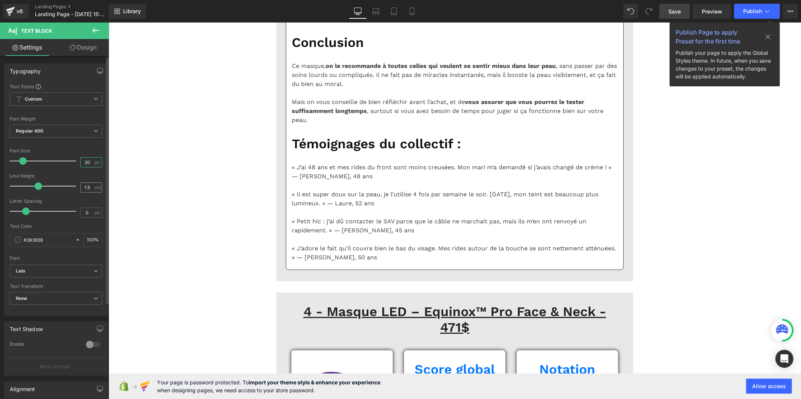
type input "20"
click at [89, 186] on input "1.5" at bounding box center [87, 187] width 13 height 9
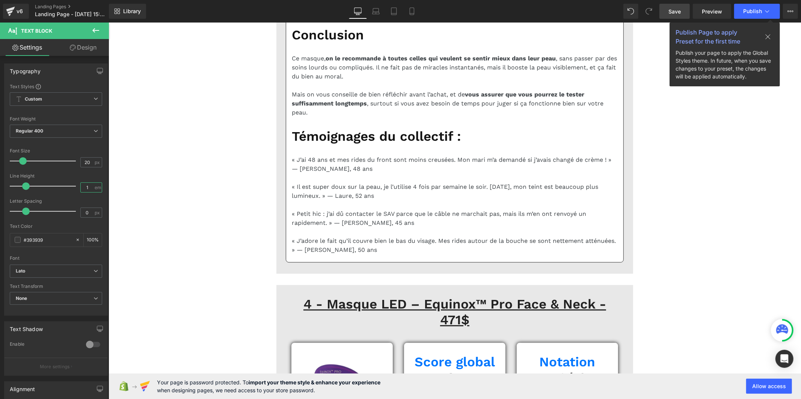
type input "1"
drag, startPoint x: 469, startPoint y: 187, endPoint x: 369, endPoint y: 184, distance: 99.9
drag, startPoint x: 87, startPoint y: 163, endPoint x: 73, endPoint y: 163, distance: 13.9
click at [73, 163] on div "Font Size 16 px" at bounding box center [56, 160] width 92 height 25
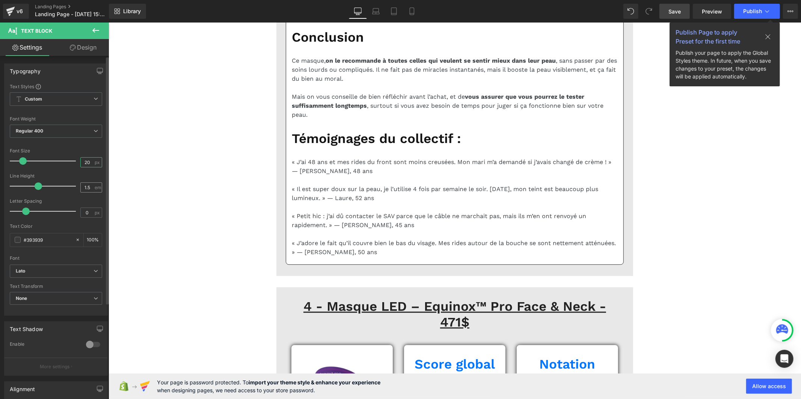
type input "20"
click at [92, 185] on div "1.5 em" at bounding box center [91, 187] width 22 height 10
click at [87, 187] on input "1.5" at bounding box center [87, 187] width 13 height 9
type input "1"
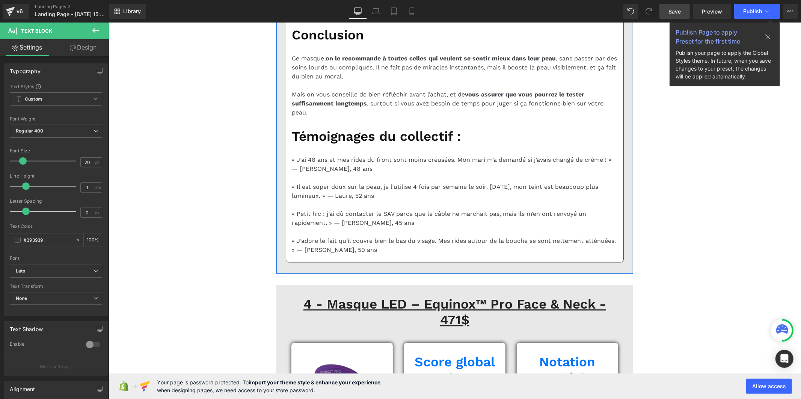
drag, startPoint x: 96, startPoint y: 185, endPoint x: 90, endPoint y: 185, distance: 5.6
click at [95, 185] on div "1.5 em" at bounding box center [91, 187] width 22 height 10
click at [89, 185] on input "1.5" at bounding box center [87, 187] width 13 height 9
type input "1"
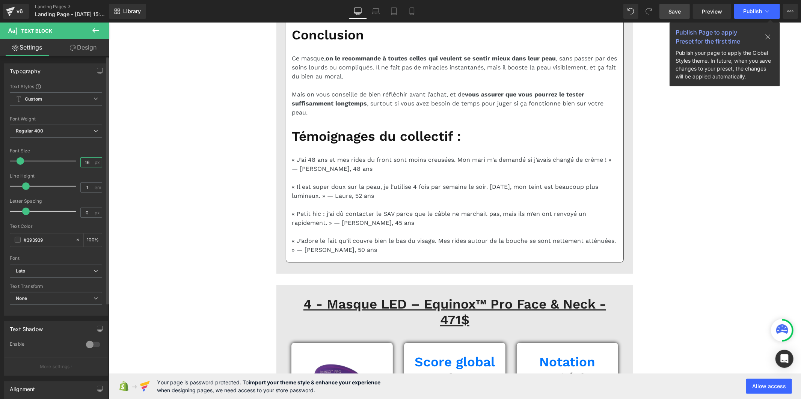
drag, startPoint x: 87, startPoint y: 161, endPoint x: 70, endPoint y: 162, distance: 17.3
click at [70, 162] on div "Font Size 16 px" at bounding box center [56, 160] width 92 height 25
type input "20"
drag, startPoint x: 88, startPoint y: 163, endPoint x: 73, endPoint y: 163, distance: 14.6
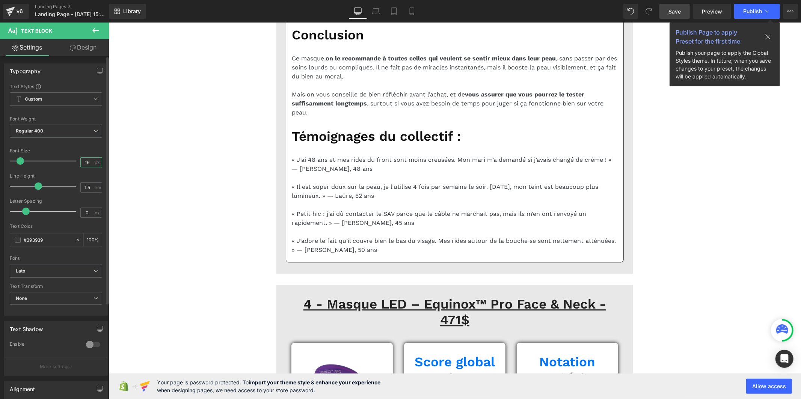
click at [73, 163] on div "Font Size 16 px" at bounding box center [56, 160] width 92 height 25
type input "20"
click at [89, 190] on input "1.5" at bounding box center [87, 187] width 13 height 9
type input "1"
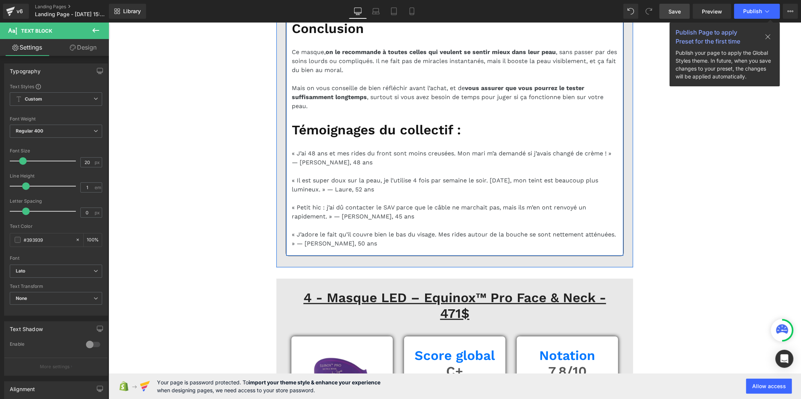
scroll to position [4088, 0]
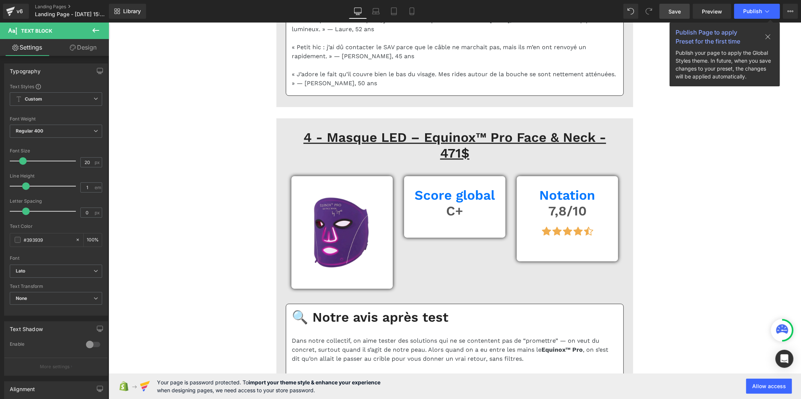
click at [671, 10] on span "Save" at bounding box center [674, 12] width 12 height 8
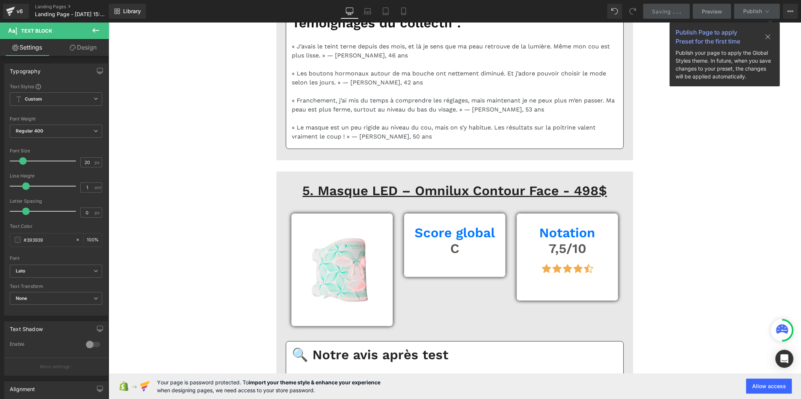
scroll to position [5131, 0]
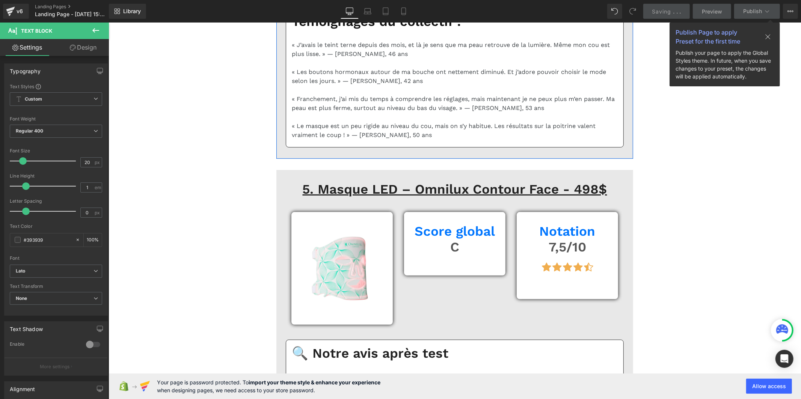
click at [50, 271] on b "Default" at bounding box center [55, 271] width 78 height 6
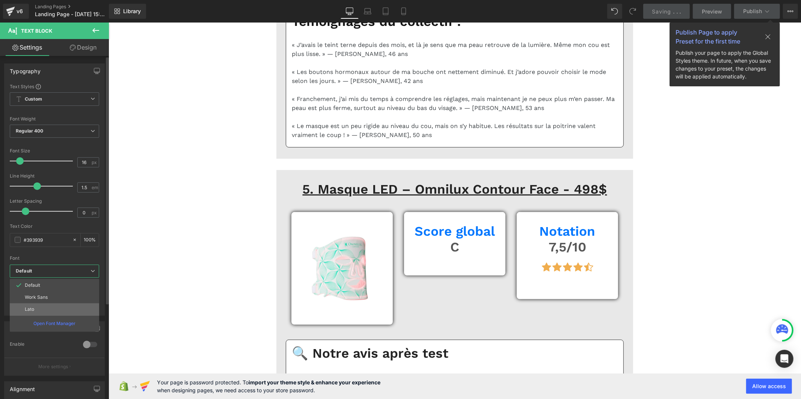
click at [37, 306] on li "Lato" at bounding box center [54, 309] width 89 height 12
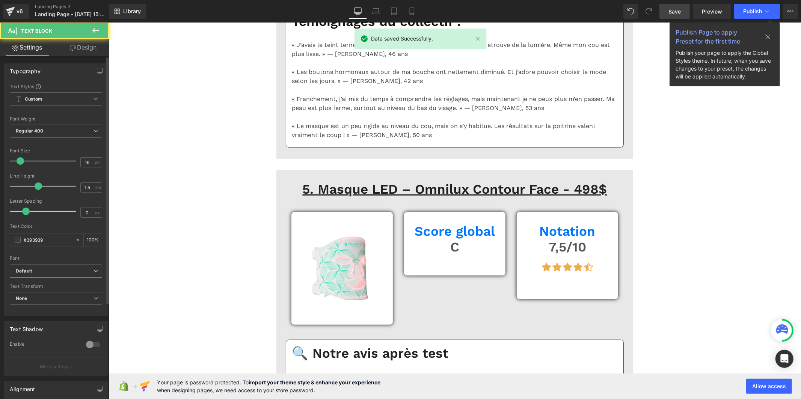
click at [54, 273] on b "Default" at bounding box center [55, 271] width 78 height 6
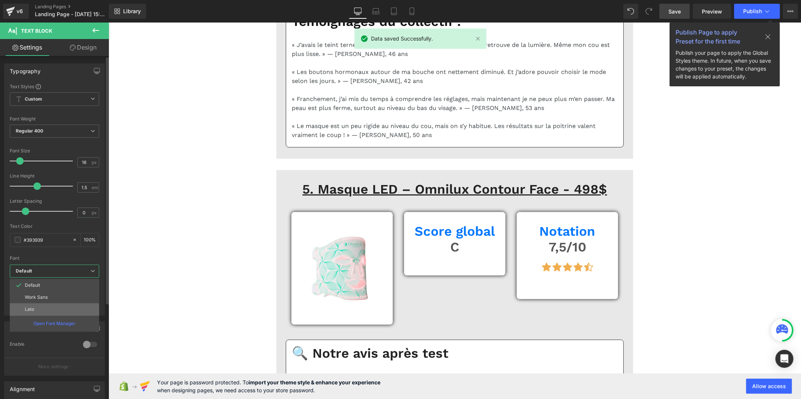
click at [48, 304] on li "Lato" at bounding box center [54, 309] width 89 height 12
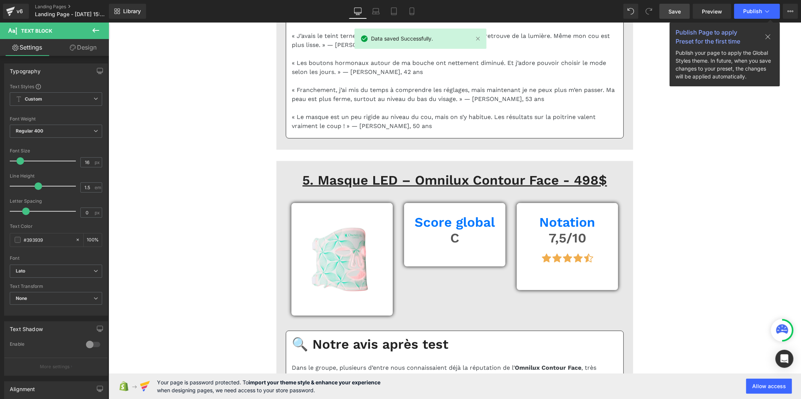
click at [62, 275] on span "Default" at bounding box center [56, 271] width 92 height 13
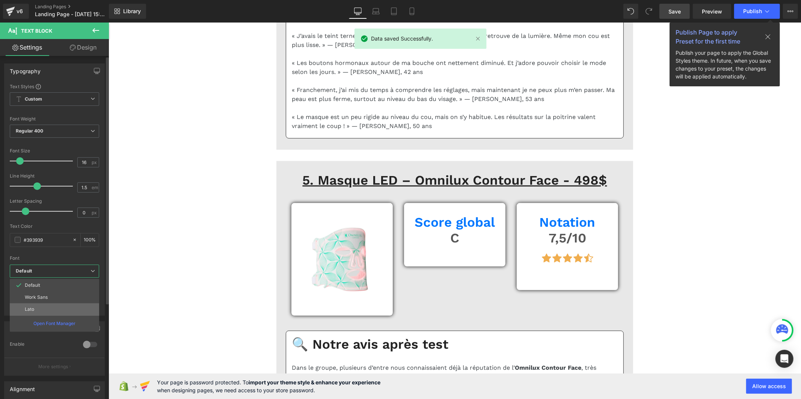
drag, startPoint x: 55, startPoint y: 307, endPoint x: 60, endPoint y: 305, distance: 5.9
click at [60, 305] on li "Lato" at bounding box center [54, 309] width 89 height 12
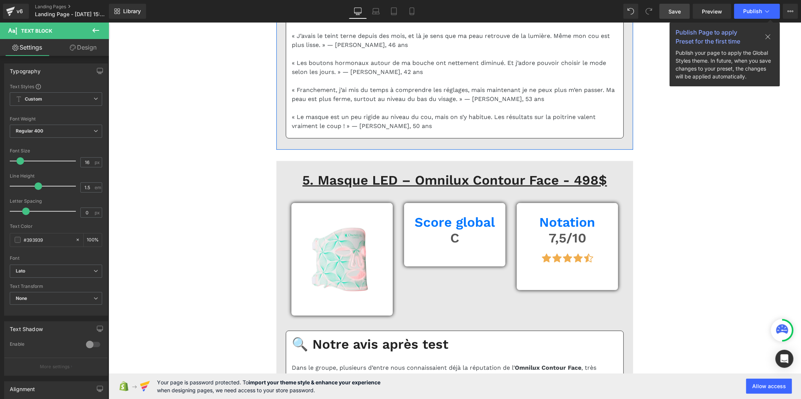
click at [65, 269] on b "Default" at bounding box center [55, 271] width 78 height 6
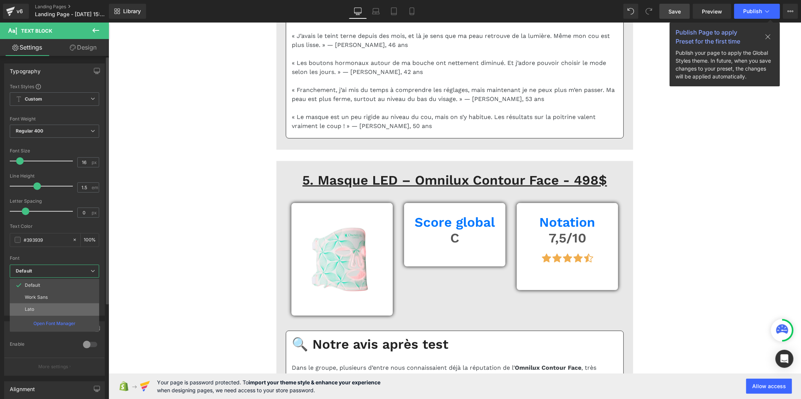
drag, startPoint x: 60, startPoint y: 305, endPoint x: 144, endPoint y: 224, distance: 116.3
click at [60, 305] on li "Lato" at bounding box center [54, 309] width 89 height 12
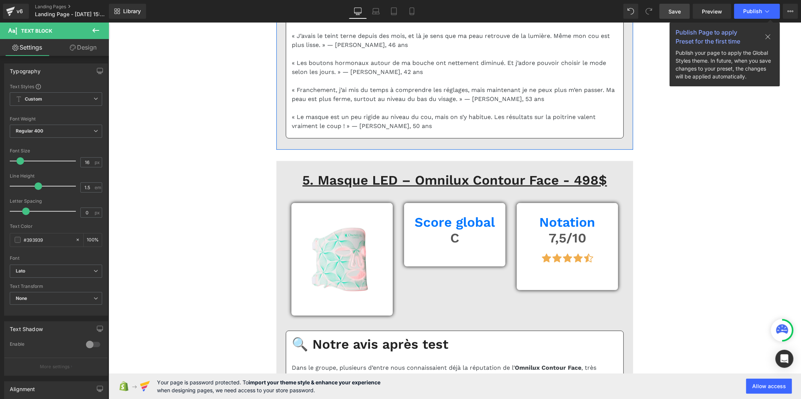
drag, startPoint x: 482, startPoint y: 185, endPoint x: 113, endPoint y: 268, distance: 378.4
click at [58, 268] on b "Default" at bounding box center [55, 271] width 78 height 6
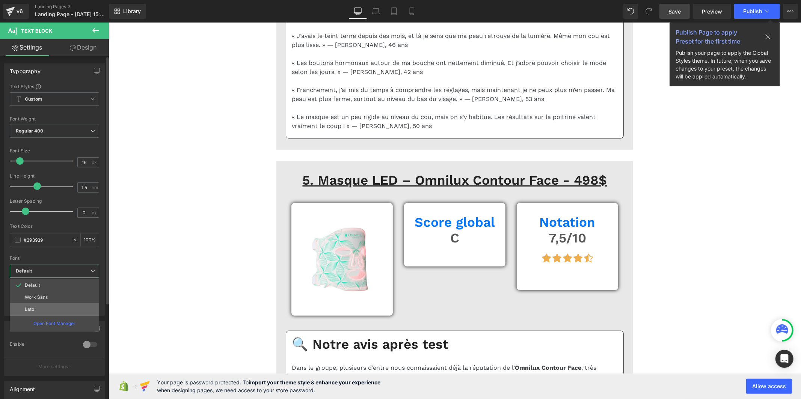
drag, startPoint x: 47, startPoint y: 309, endPoint x: 92, endPoint y: 270, distance: 59.6
click at [47, 309] on li "Lato" at bounding box center [54, 309] width 89 height 12
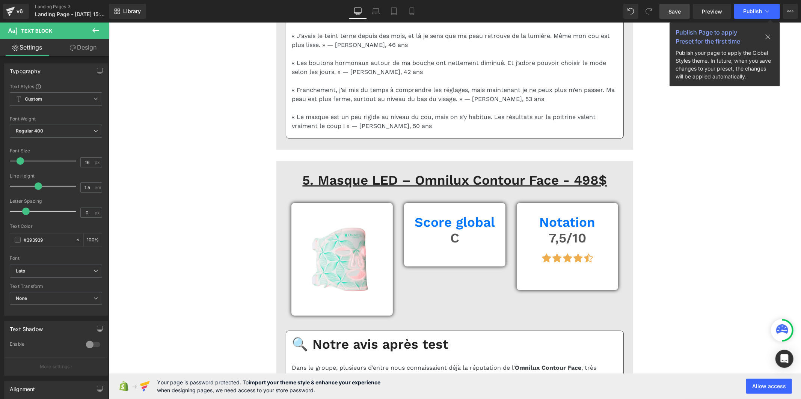
click at [32, 271] on icon "Default" at bounding box center [24, 271] width 16 height 6
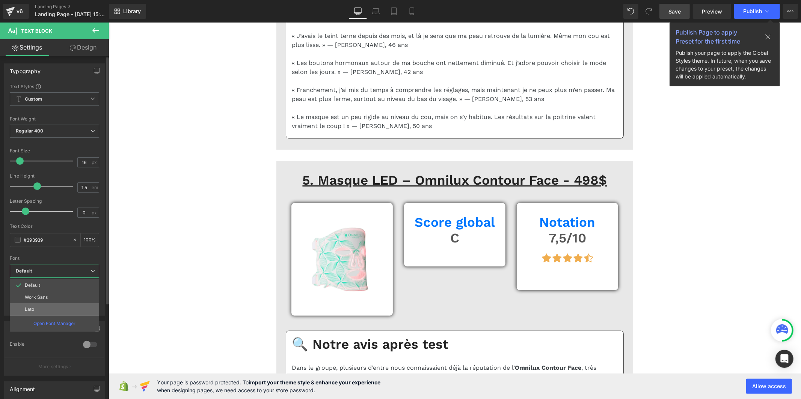
click at [36, 309] on li "Lato" at bounding box center [54, 309] width 89 height 12
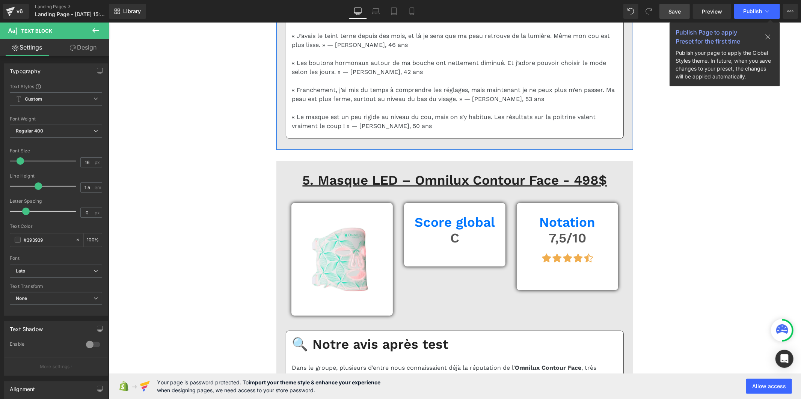
click at [81, 265] on span "Default" at bounding box center [56, 271] width 92 height 13
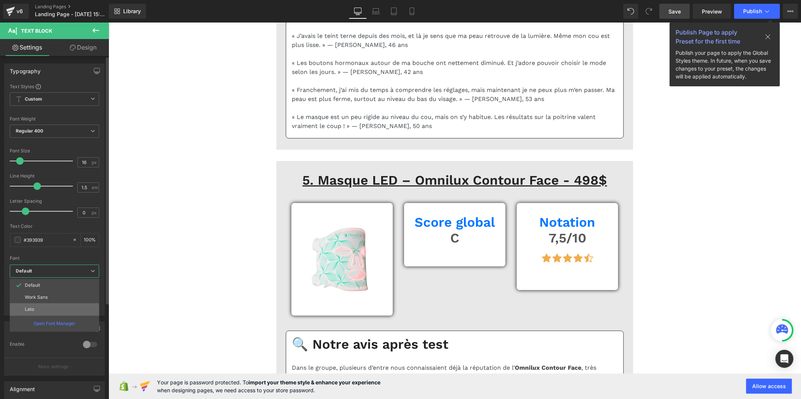
click at [66, 309] on li "Lato" at bounding box center [54, 309] width 89 height 12
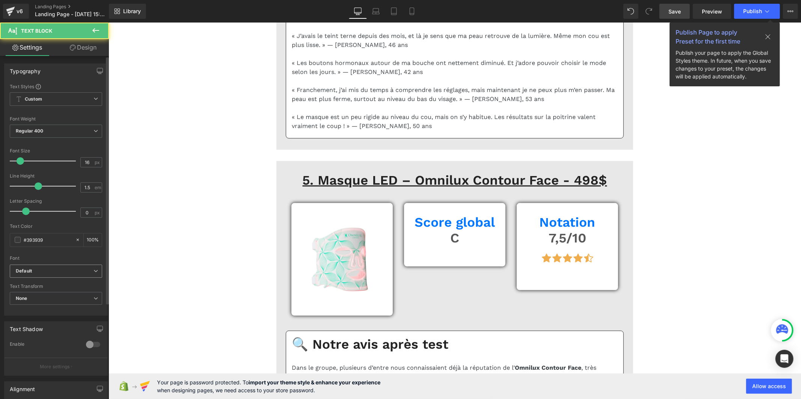
click at [78, 270] on b "Default" at bounding box center [55, 271] width 78 height 6
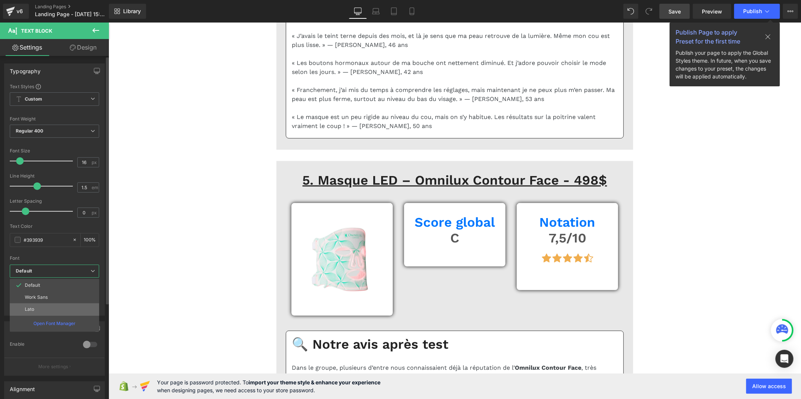
click at [71, 310] on li "Lato" at bounding box center [54, 309] width 89 height 12
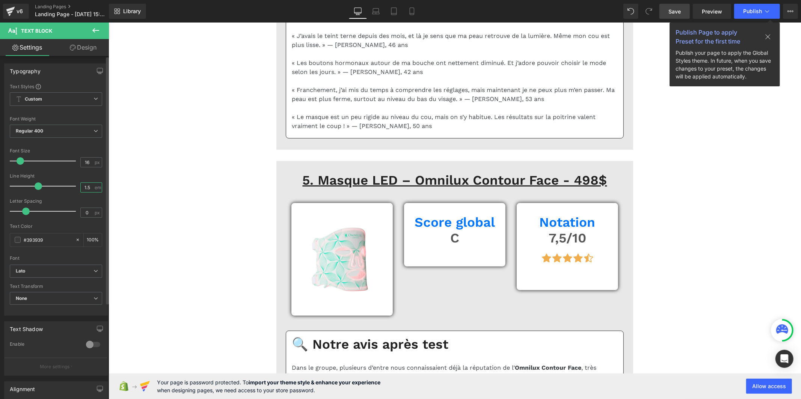
click at [89, 188] on input "1.5" at bounding box center [87, 187] width 13 height 9
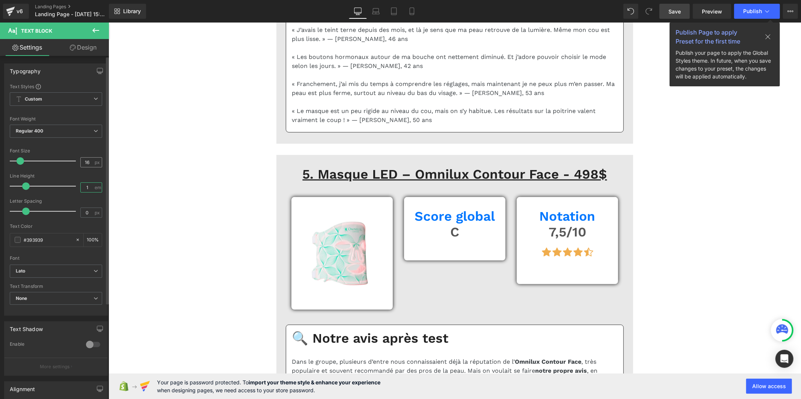
type input "1"
drag, startPoint x: 89, startPoint y: 161, endPoint x: 73, endPoint y: 163, distance: 15.9
click at [73, 163] on div "Font Size 16 px" at bounding box center [56, 160] width 92 height 25
type input "20"
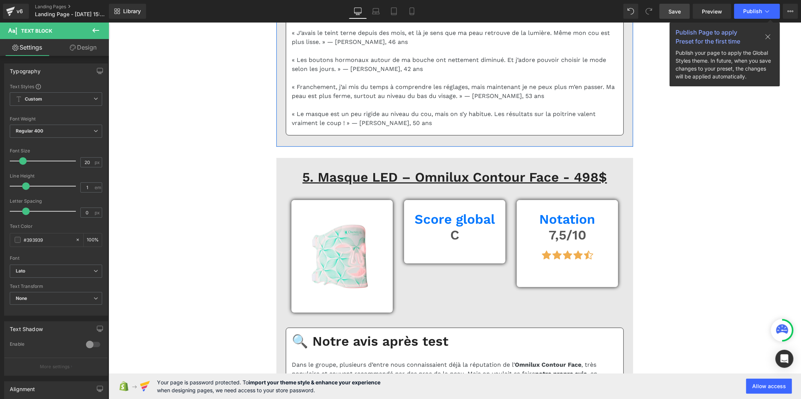
drag, startPoint x: 88, startPoint y: 160, endPoint x: 57, endPoint y: 160, distance: 30.8
click at [63, 160] on div "Font Size 16 px" at bounding box center [56, 160] width 92 height 25
type input "20"
click at [90, 191] on input "1.5" at bounding box center [87, 187] width 13 height 9
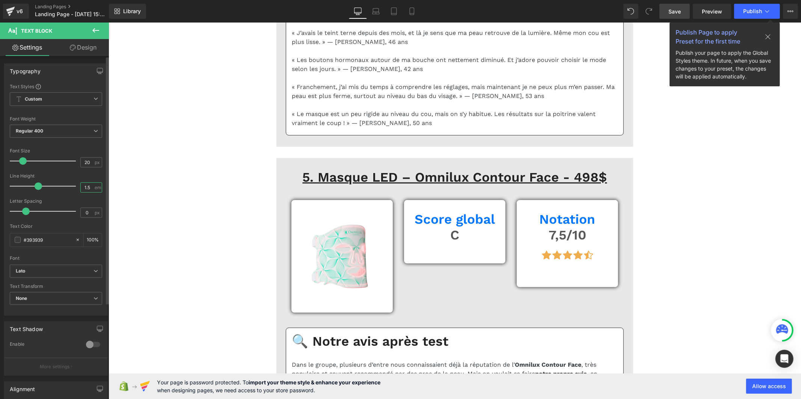
type input "1"
drag, startPoint x: 89, startPoint y: 163, endPoint x: 74, endPoint y: 163, distance: 15.4
click at [74, 163] on div "Font Size 16 px" at bounding box center [56, 160] width 92 height 25
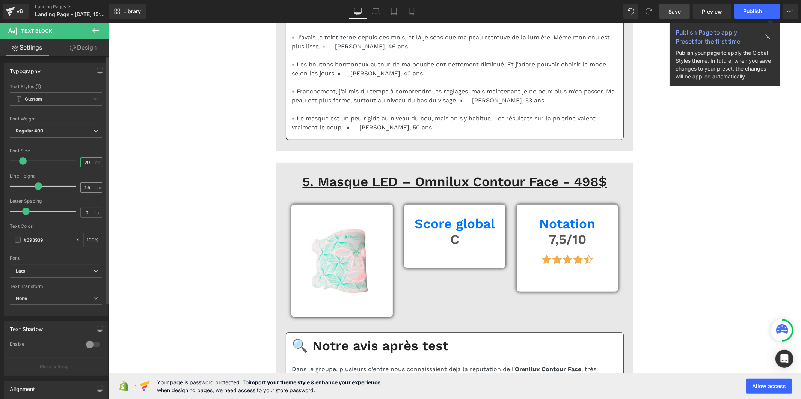
type input "20"
click at [87, 187] on input "1.5" at bounding box center [87, 187] width 13 height 9
type input "1"
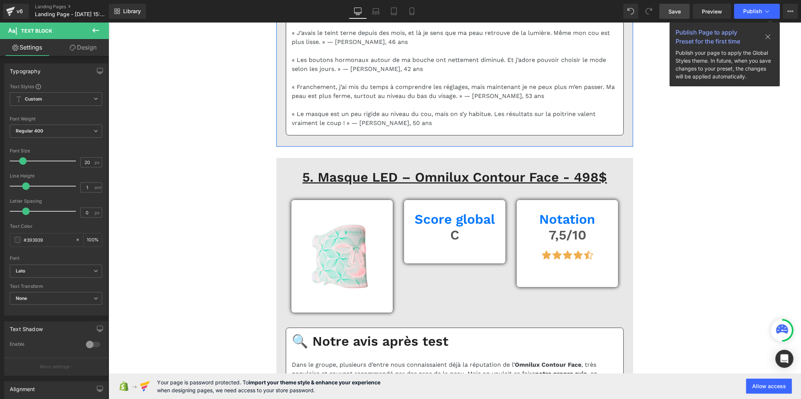
drag, startPoint x: 88, startPoint y: 160, endPoint x: 61, endPoint y: 160, distance: 27.0
click at [61, 160] on div "Font Size 16 px" at bounding box center [56, 160] width 92 height 25
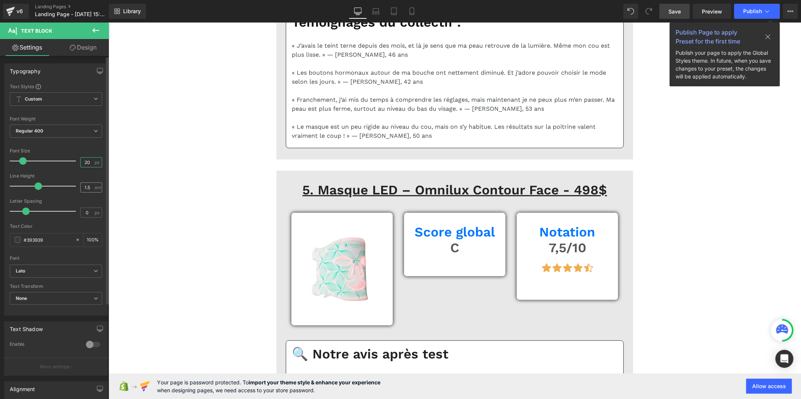
type input "20"
click at [87, 189] on input "1.5" at bounding box center [87, 187] width 13 height 9
type input "1"
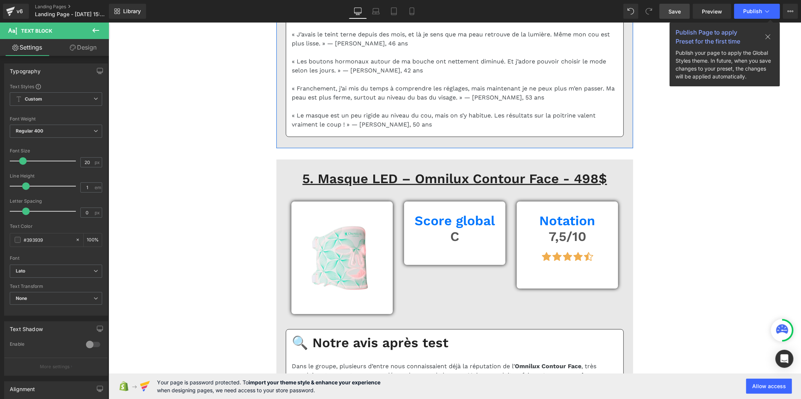
drag, startPoint x: 90, startPoint y: 162, endPoint x: 76, endPoint y: 163, distance: 14.7
click at [76, 163] on div "Font Size 16 px" at bounding box center [56, 160] width 92 height 25
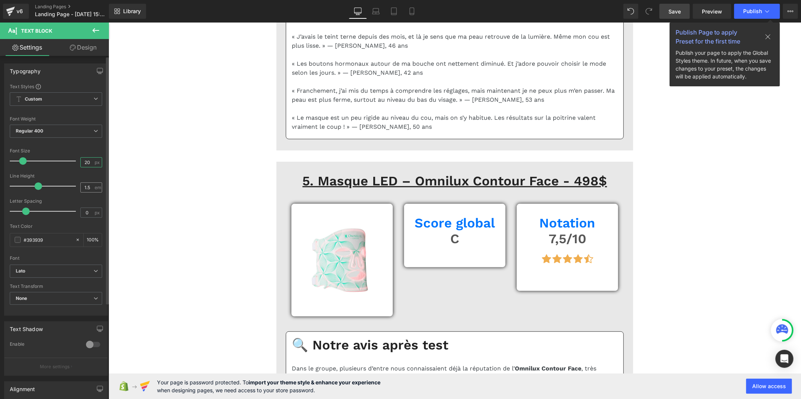
type input "20"
click at [87, 188] on input "1.5" at bounding box center [87, 187] width 13 height 9
type input "1"
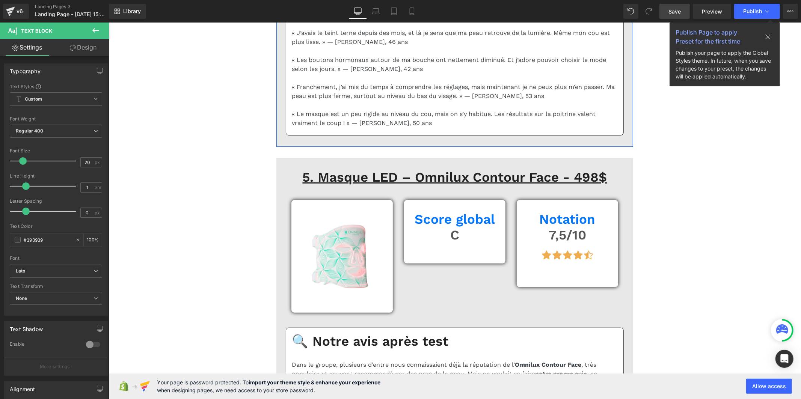
drag, startPoint x: 87, startPoint y: 160, endPoint x: 63, endPoint y: 163, distance: 24.6
click at [64, 163] on div "Font Size 16 px" at bounding box center [56, 160] width 92 height 25
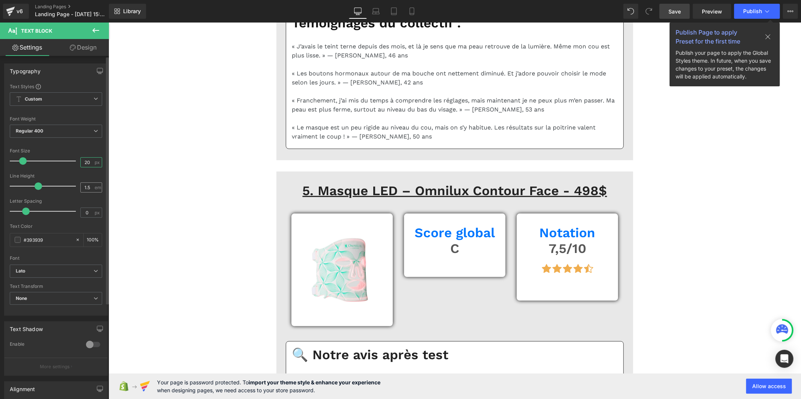
type input "20"
click at [89, 186] on input "1.5" at bounding box center [87, 187] width 13 height 9
type input "1"
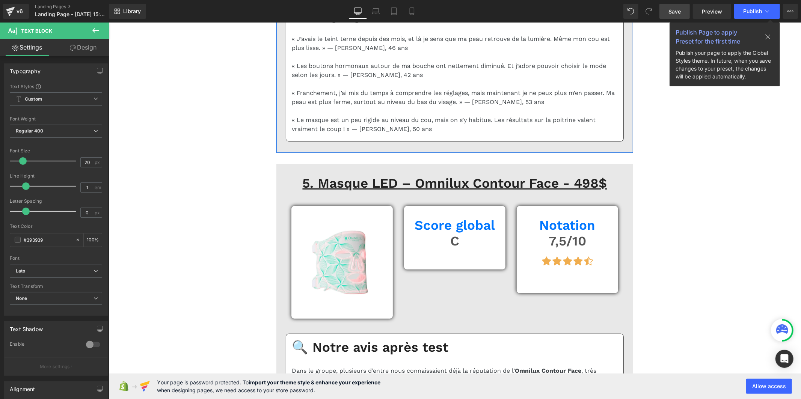
drag, startPoint x: 93, startPoint y: 162, endPoint x: 72, endPoint y: 162, distance: 20.6
click at [72, 162] on div "Font Size 16 px" at bounding box center [56, 160] width 92 height 25
click at [90, 161] on input "16" at bounding box center [87, 162] width 13 height 9
drag, startPoint x: 87, startPoint y: 161, endPoint x: 74, endPoint y: 163, distance: 12.9
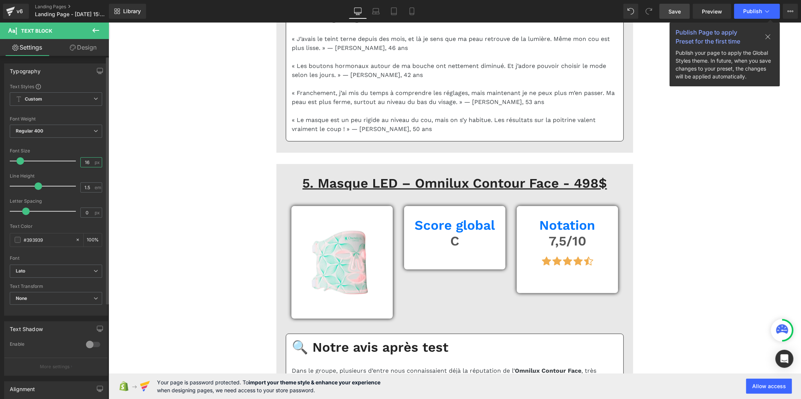
click at [74, 163] on div "Font Size 16 px" at bounding box center [56, 160] width 92 height 25
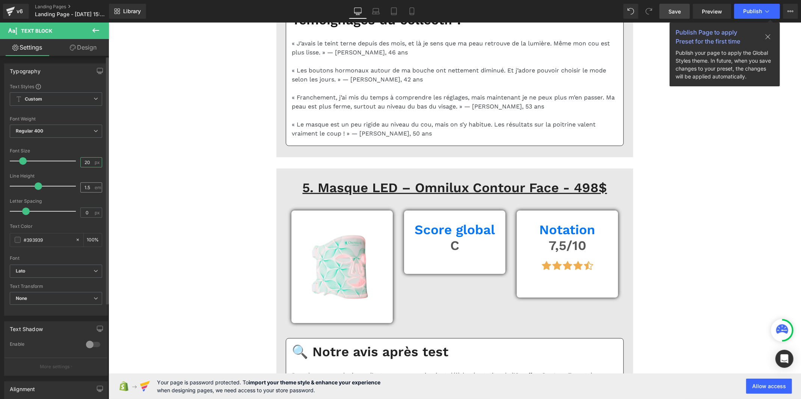
type input "20"
click at [88, 188] on input "1.5" at bounding box center [87, 187] width 13 height 9
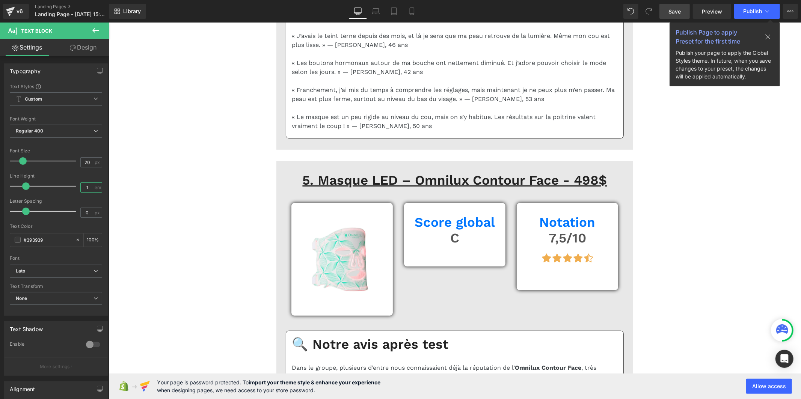
type input "1"
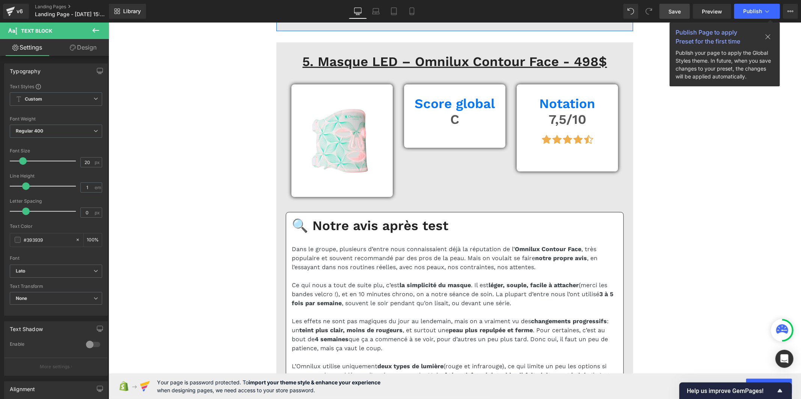
scroll to position [5298, 0]
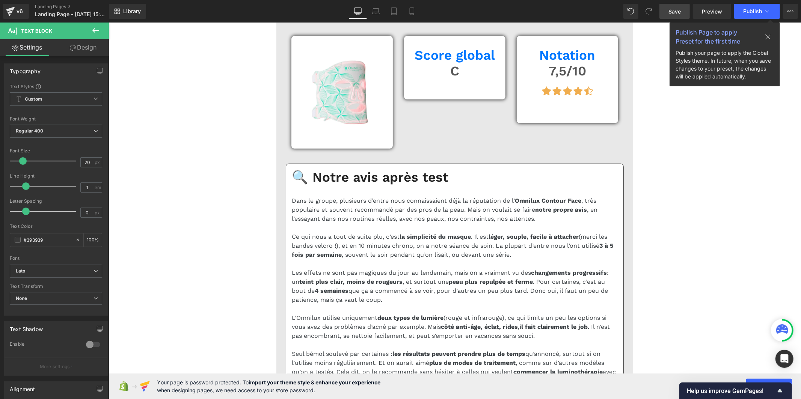
click at [674, 14] on span "Save" at bounding box center [674, 12] width 12 height 8
click at [769, 37] on icon at bounding box center [768, 37] width 6 height 6
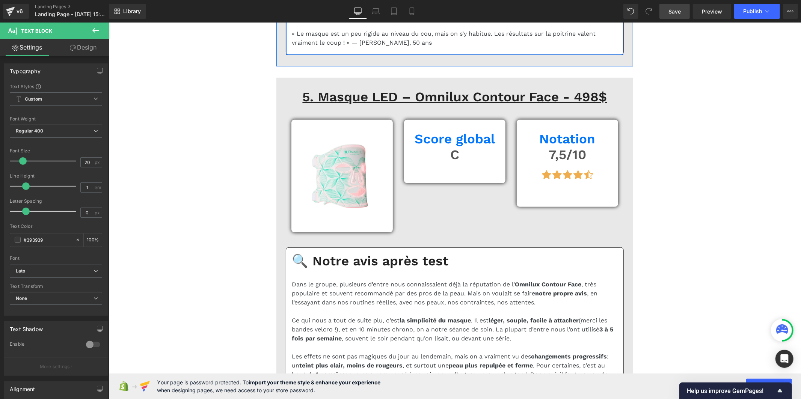
scroll to position [5173, 0]
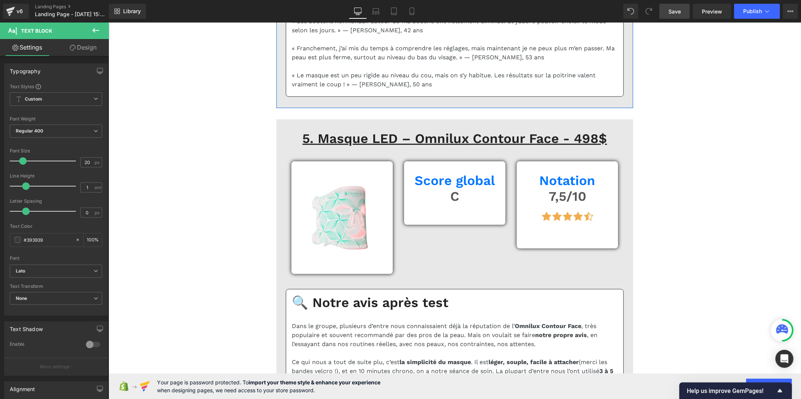
drag, startPoint x: 90, startPoint y: 161, endPoint x: 72, endPoint y: 163, distance: 17.7
click at [72, 163] on div "Font Size 16 px" at bounding box center [56, 160] width 92 height 25
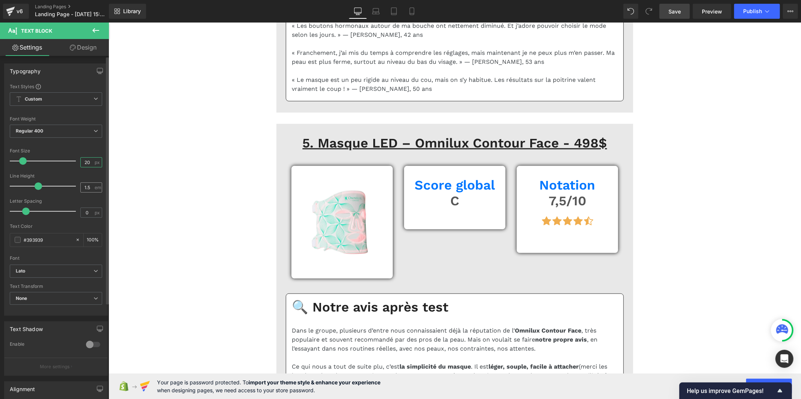
type input "20"
click at [90, 188] on input "1.5" at bounding box center [87, 187] width 13 height 9
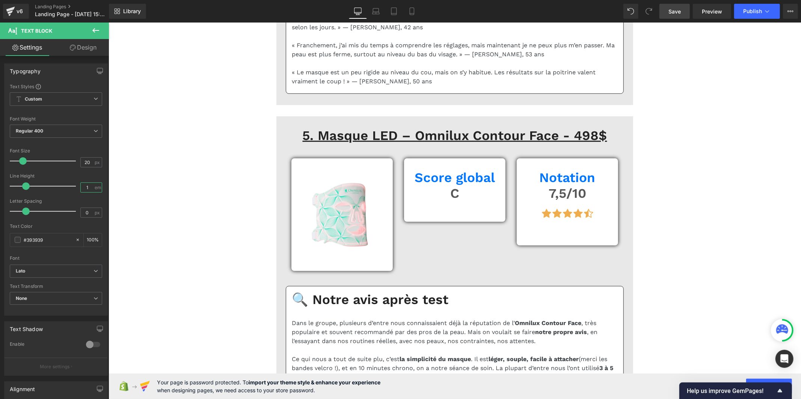
type input "1"
drag, startPoint x: 676, startPoint y: 14, endPoint x: 690, endPoint y: 64, distance: 51.4
click at [676, 14] on span "Save" at bounding box center [674, 12] width 12 height 8
click at [667, 14] on link "Save" at bounding box center [674, 11] width 30 height 15
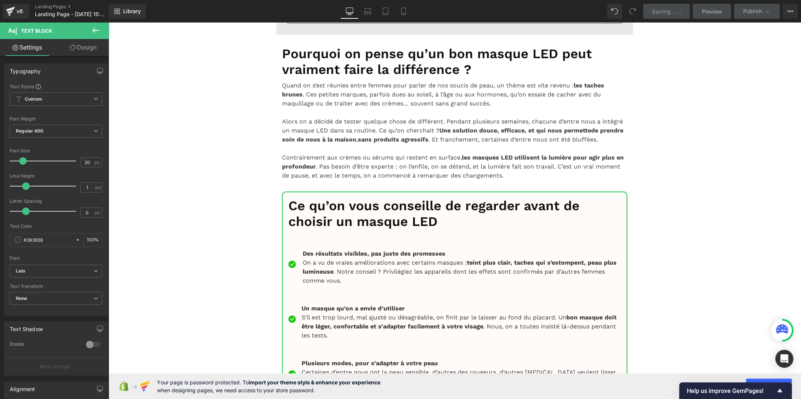
scroll to position [6341, 0]
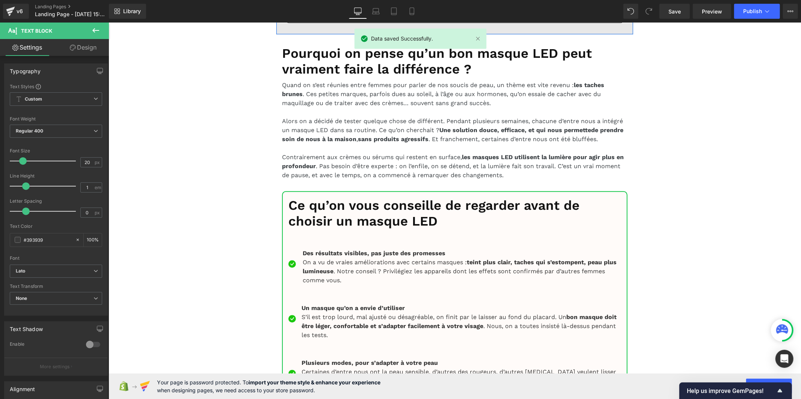
click at [87, 162] on input "16" at bounding box center [87, 162] width 13 height 9
drag, startPoint x: 92, startPoint y: 162, endPoint x: 60, endPoint y: 162, distance: 31.2
click at [60, 162] on div "Font Size 16 px" at bounding box center [56, 160] width 92 height 25
click at [81, 161] on input "16" at bounding box center [87, 162] width 13 height 9
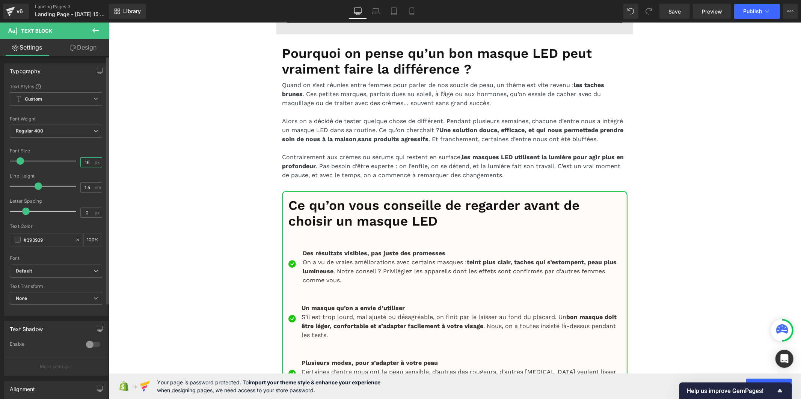
click at [83, 161] on input "16" at bounding box center [87, 162] width 13 height 9
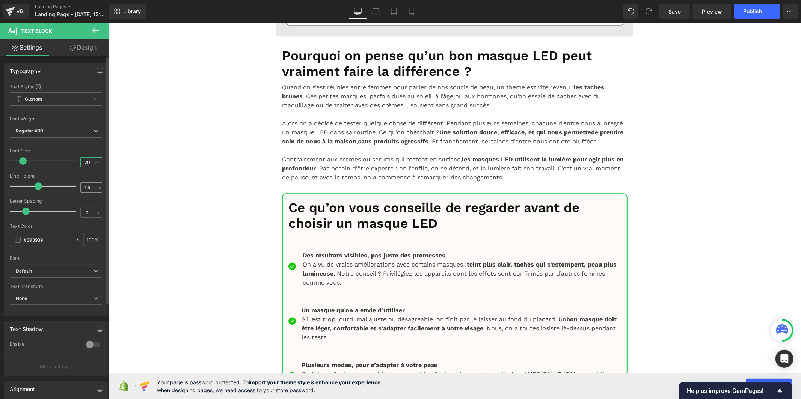
type input "20"
click at [87, 186] on input "1.5" at bounding box center [87, 187] width 13 height 9
type input "1"
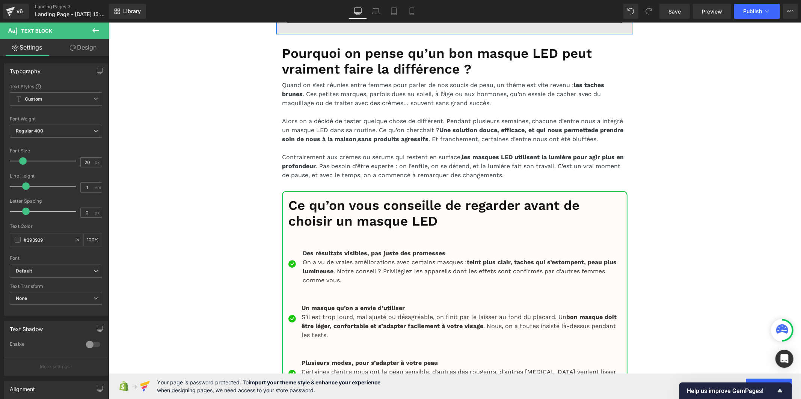
drag, startPoint x: 310, startPoint y: 174, endPoint x: 112, endPoint y: 169, distance: 198.3
drag, startPoint x: 87, startPoint y: 163, endPoint x: 77, endPoint y: 163, distance: 10.5
click at [77, 163] on div "Font Size 16 px" at bounding box center [56, 160] width 92 height 25
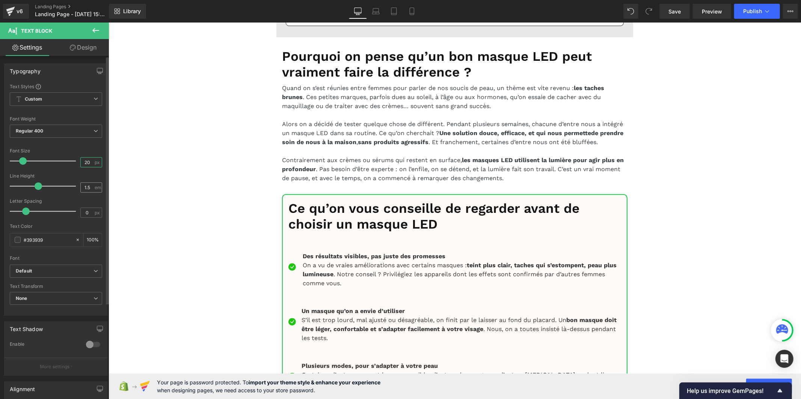
type input "20"
click at [89, 185] on input "1.5" at bounding box center [87, 187] width 13 height 9
type input "1"
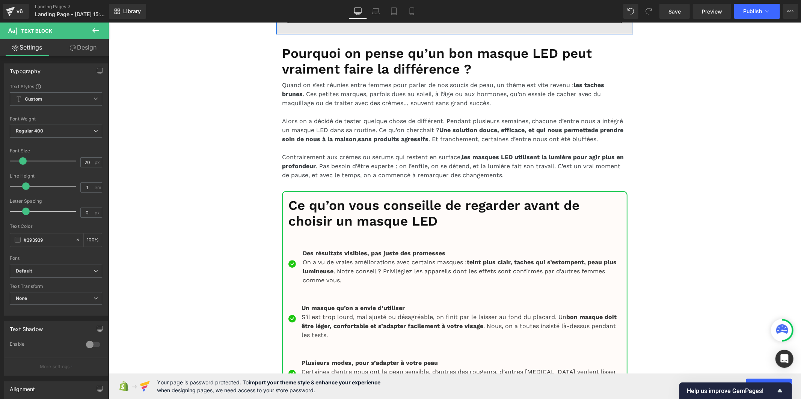
drag, startPoint x: 91, startPoint y: 162, endPoint x: 77, endPoint y: 161, distance: 13.5
click at [81, 161] on input "16" at bounding box center [87, 162] width 13 height 9
type input "20"
click at [90, 186] on input "1.5" at bounding box center [87, 187] width 13 height 9
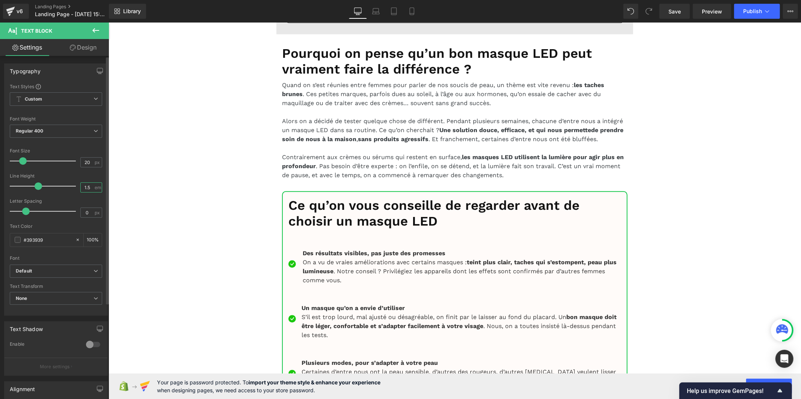
type input "1"
click at [90, 163] on input "16" at bounding box center [87, 162] width 13 height 9
drag, startPoint x: 90, startPoint y: 163, endPoint x: 76, endPoint y: 163, distance: 13.9
click at [76, 163] on div "Font Size 16 px" at bounding box center [56, 160] width 92 height 25
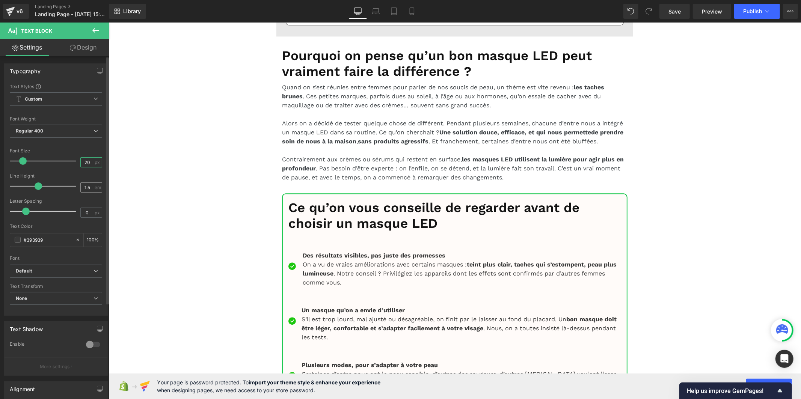
type input "20"
click at [88, 187] on input "1.5" at bounding box center [87, 187] width 13 height 9
type input "1"
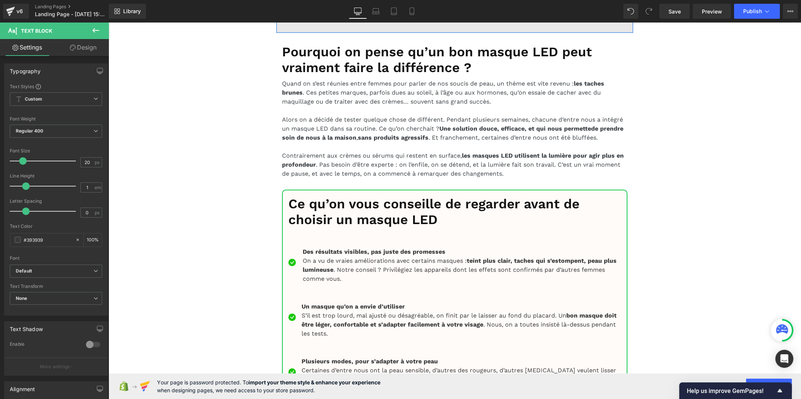
click at [87, 163] on input "16" at bounding box center [87, 162] width 13 height 9
drag, startPoint x: 87, startPoint y: 163, endPoint x: 76, endPoint y: 162, distance: 10.9
click at [76, 162] on div "Font Size 16 px" at bounding box center [56, 160] width 92 height 25
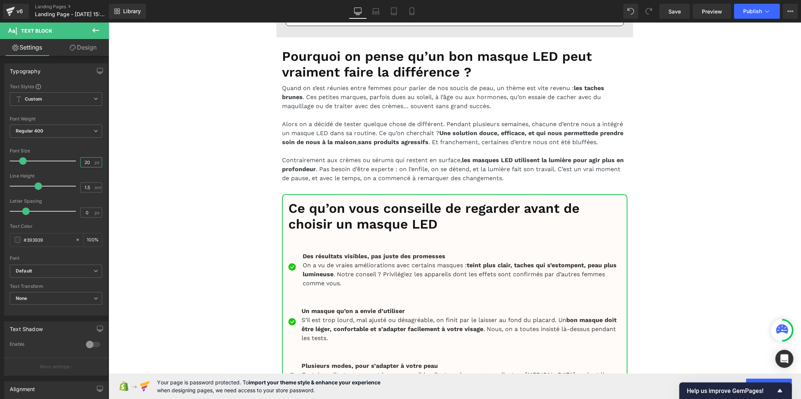
type input "20"
drag, startPoint x: 313, startPoint y: 160, endPoint x: 114, endPoint y: 297, distance: 241.9
click at [62, 269] on b "Default" at bounding box center [55, 271] width 78 height 6
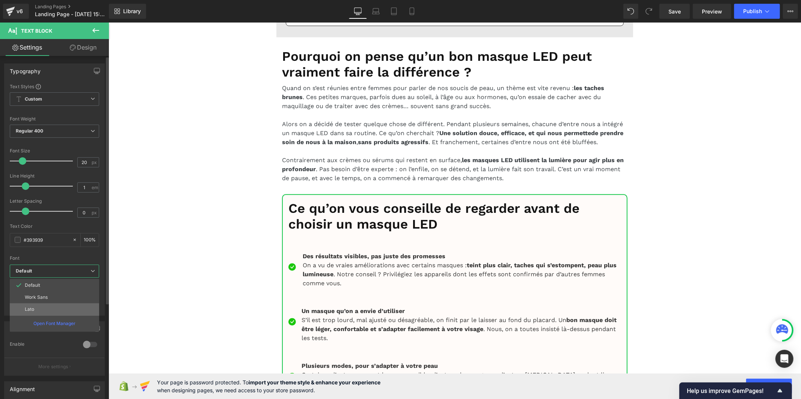
click at [50, 307] on li "Lato" at bounding box center [54, 309] width 89 height 12
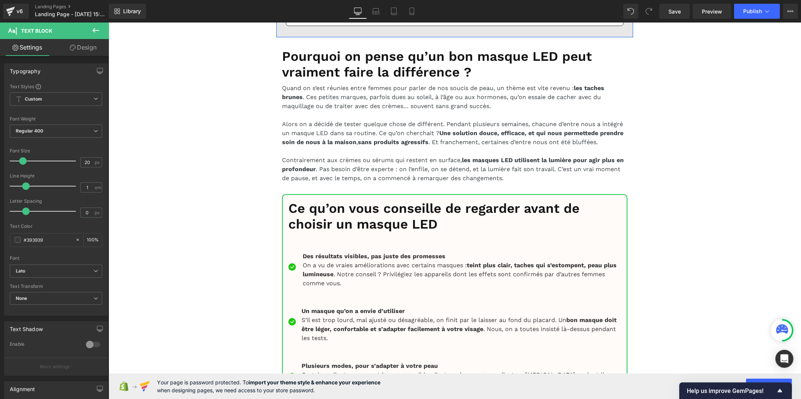
click at [53, 271] on b "Default" at bounding box center [55, 271] width 78 height 6
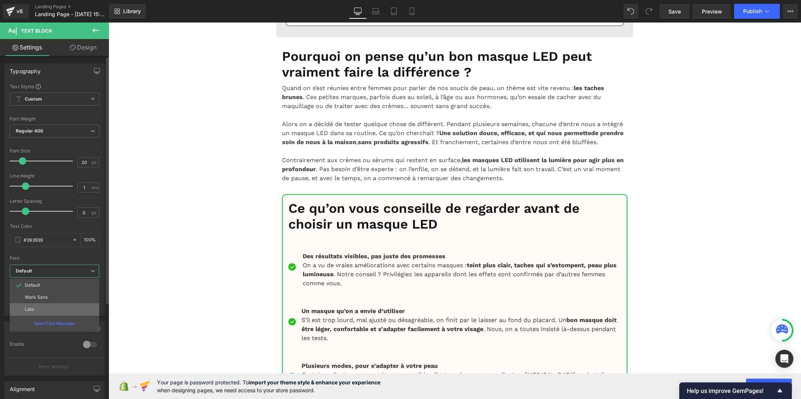
click at [51, 307] on li "Lato" at bounding box center [54, 309] width 89 height 12
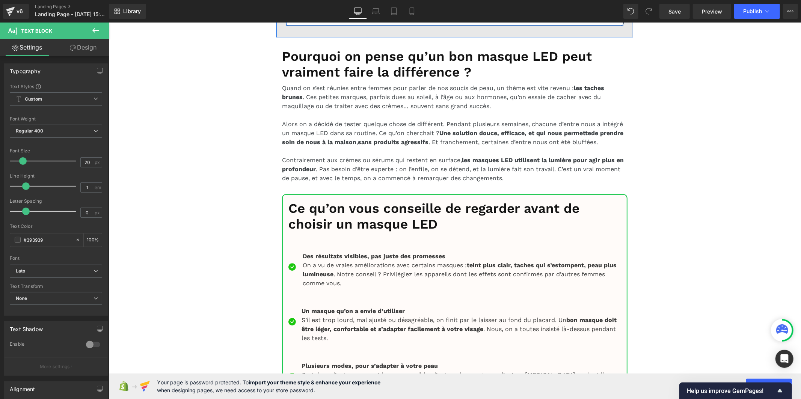
click at [41, 277] on span "Default" at bounding box center [56, 271] width 92 height 13
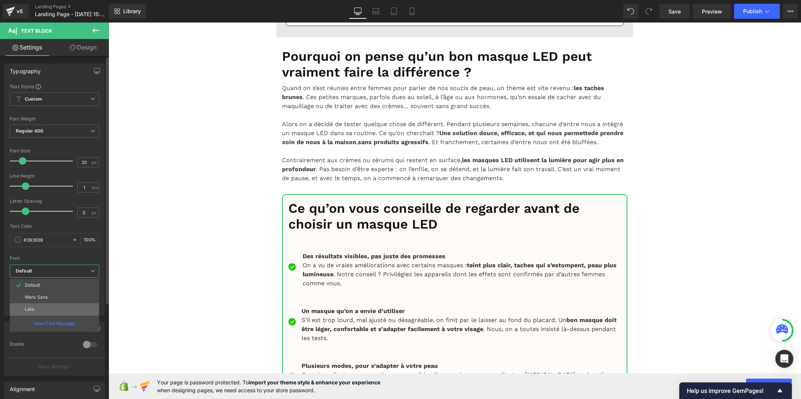
click at [40, 309] on li "Lato" at bounding box center [54, 309] width 89 height 12
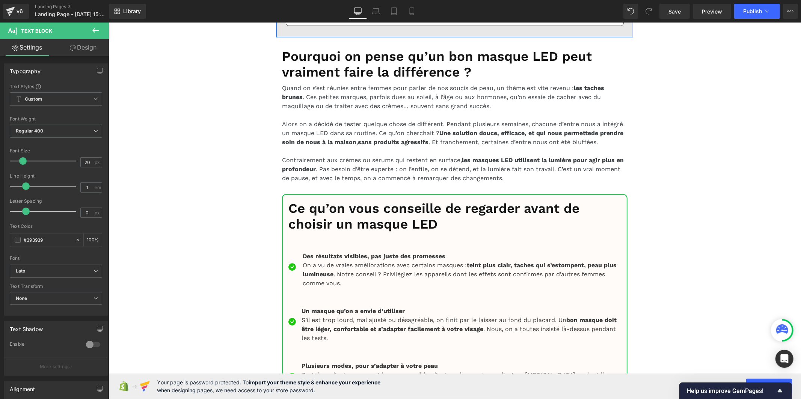
click at [57, 268] on b "Default" at bounding box center [55, 271] width 78 height 6
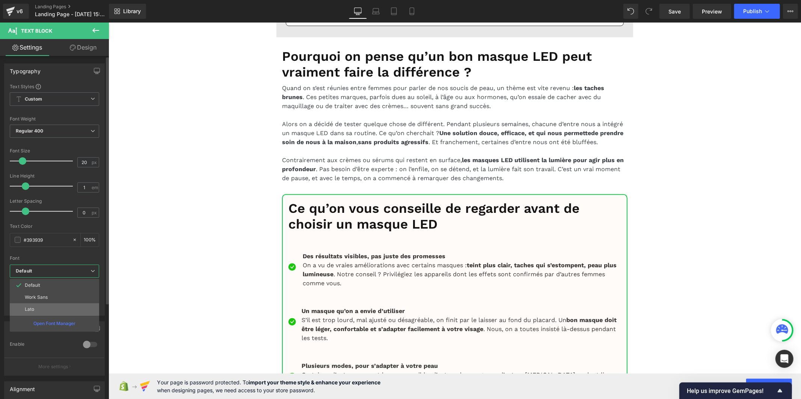
click at [51, 307] on li "Lato" at bounding box center [54, 309] width 89 height 12
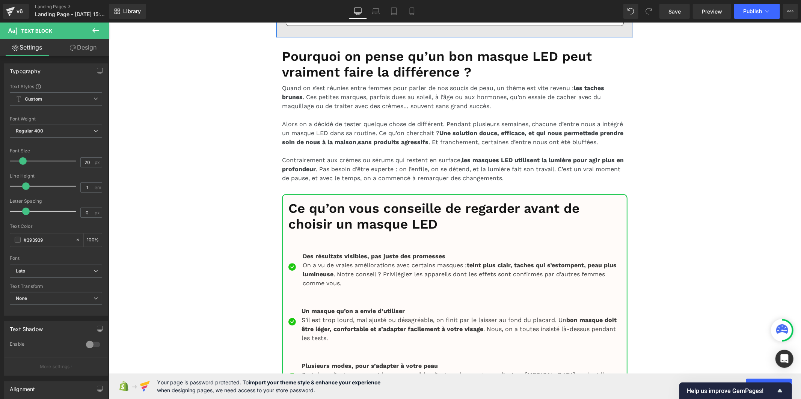
click at [45, 267] on span "Default" at bounding box center [56, 271] width 92 height 13
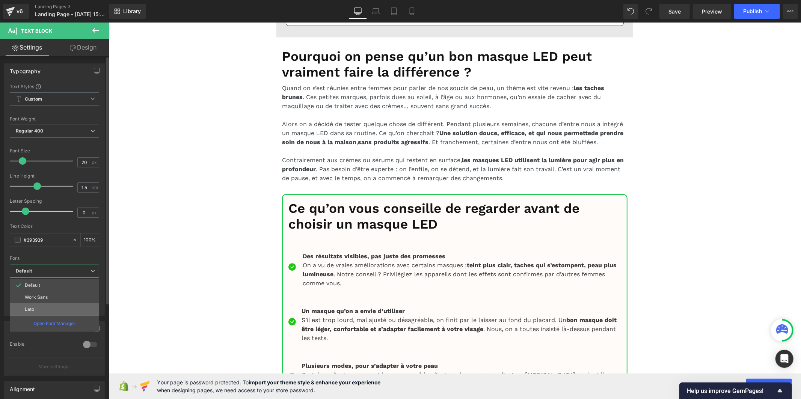
click at [42, 309] on li "Lato" at bounding box center [54, 309] width 89 height 12
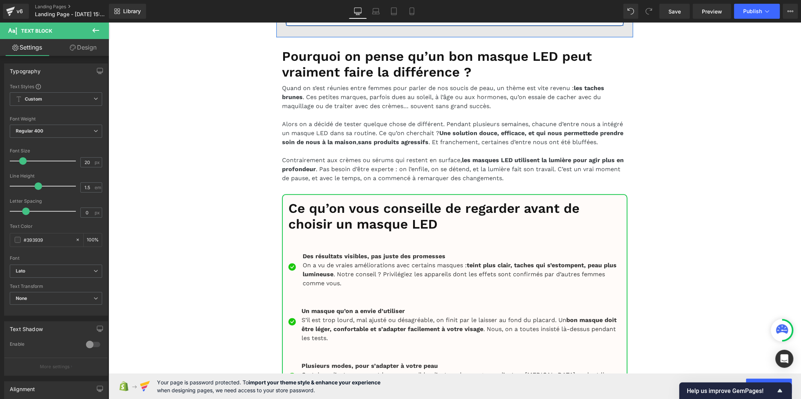
click at [62, 271] on b "Default" at bounding box center [55, 271] width 78 height 6
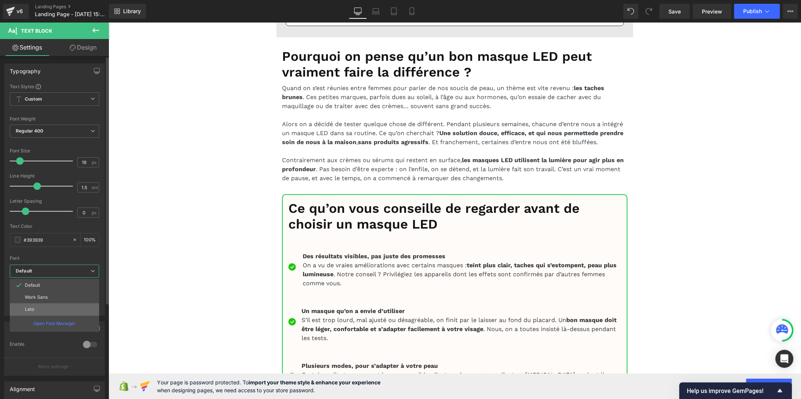
click at [50, 310] on li "Lato" at bounding box center [54, 309] width 89 height 12
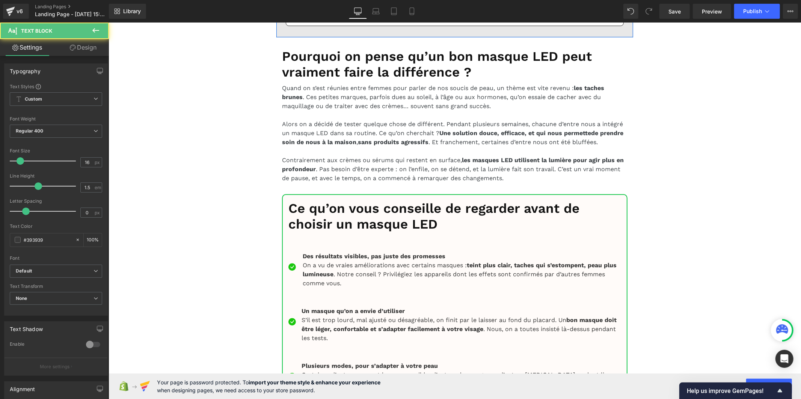
click at [62, 268] on b "Default" at bounding box center [55, 271] width 78 height 6
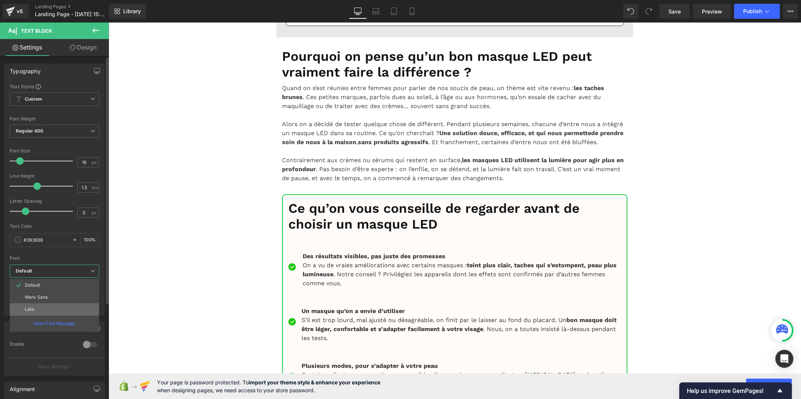
click at [72, 312] on li "Lato" at bounding box center [54, 309] width 89 height 12
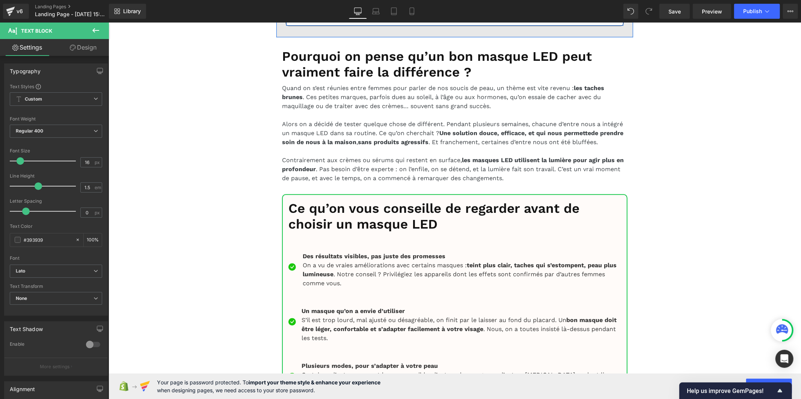
click at [49, 271] on b "Default" at bounding box center [55, 271] width 78 height 6
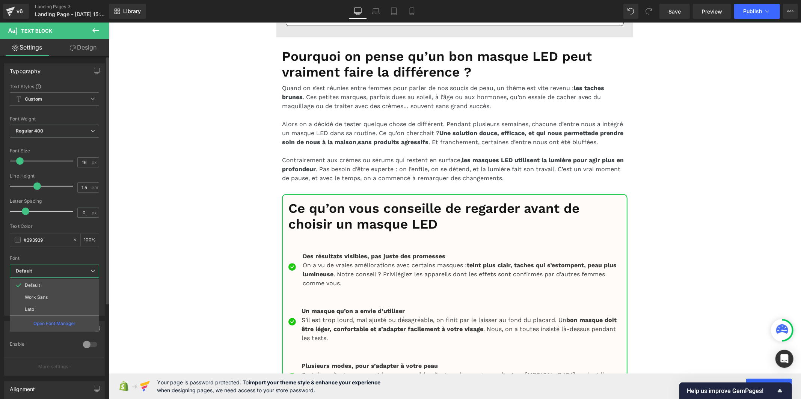
click at [53, 309] on li "Lato" at bounding box center [54, 309] width 89 height 12
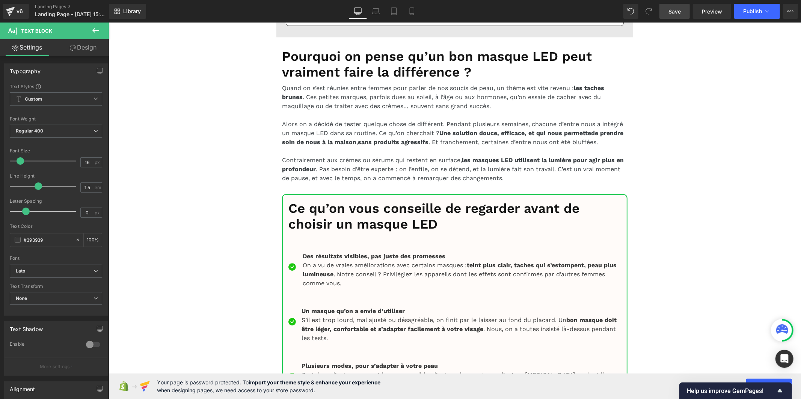
click at [671, 11] on span "Save" at bounding box center [674, 12] width 12 height 8
